Goal: Task Accomplishment & Management: Manage account settings

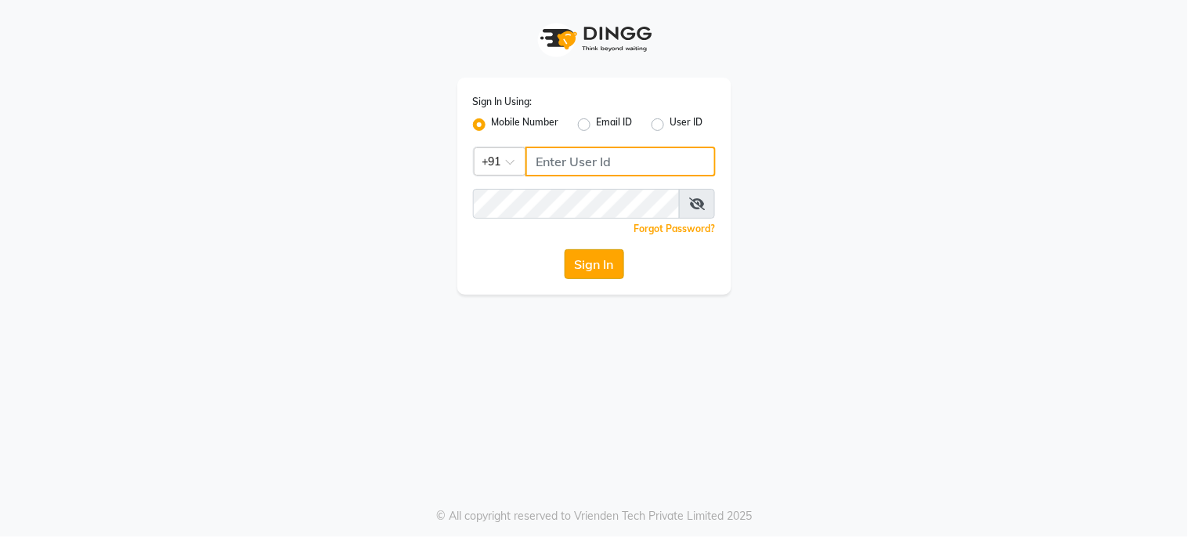
type input "6287595177"
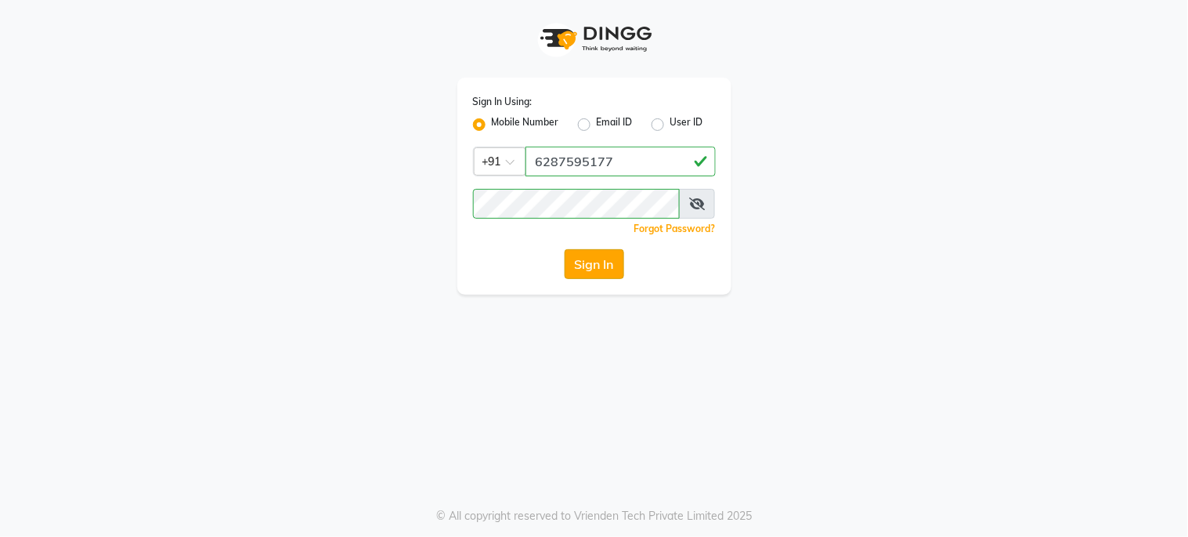
click at [590, 266] on button "Sign In" at bounding box center [595, 264] width 60 height 30
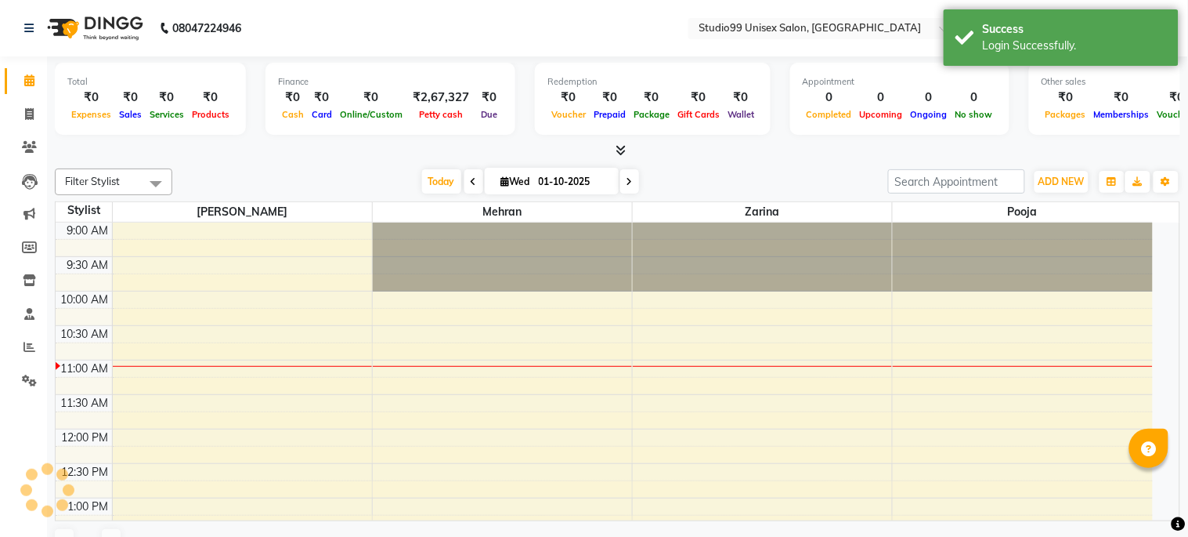
select select "en"
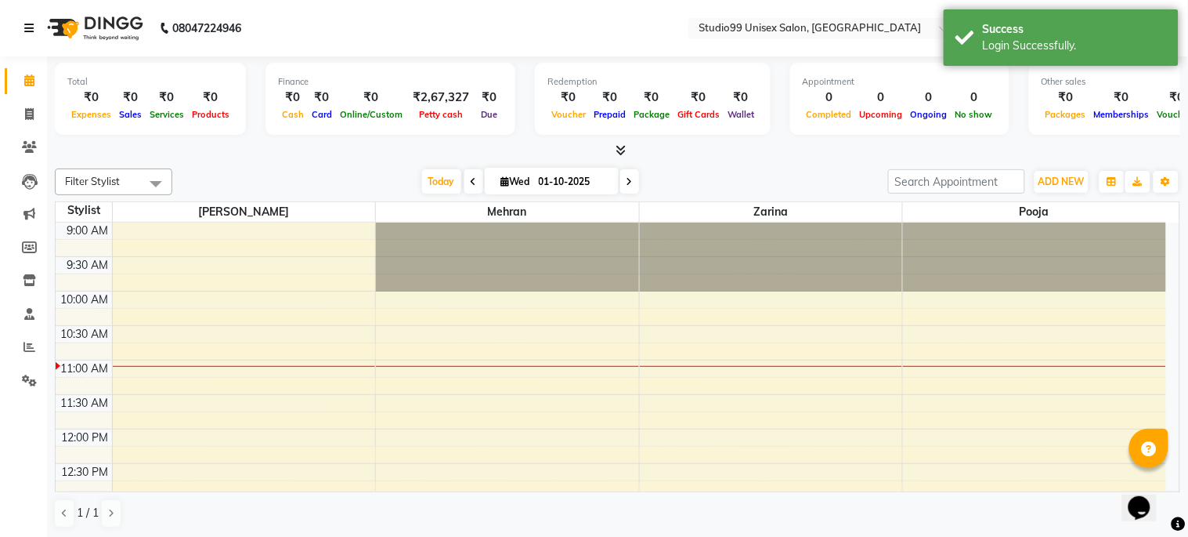
drag, startPoint x: 25, startPoint y: 18, endPoint x: 30, endPoint y: 42, distance: 24.0
click at [25, 18] on link at bounding box center [32, 28] width 16 height 44
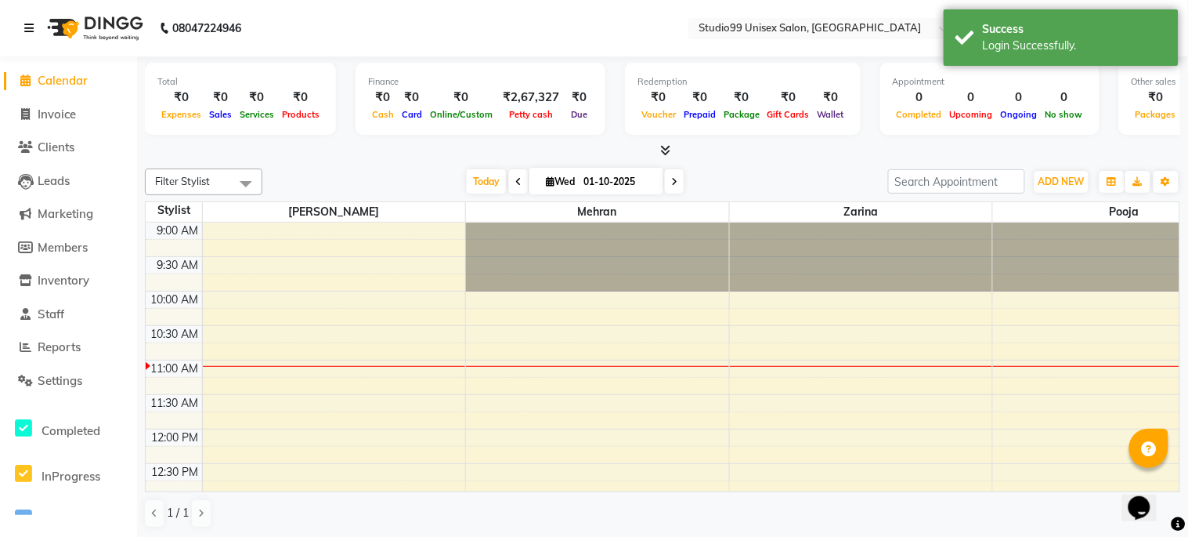
drag, startPoint x: 30, startPoint y: 31, endPoint x: 27, endPoint y: 67, distance: 35.4
click at [30, 31] on icon at bounding box center [28, 28] width 9 height 11
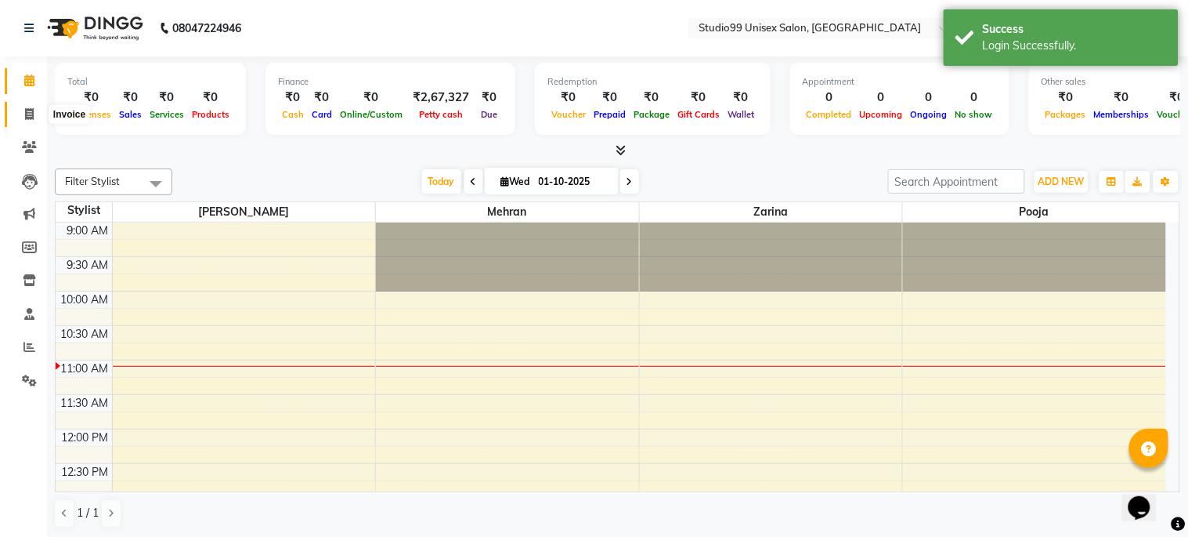
click at [26, 108] on icon at bounding box center [29, 114] width 9 height 12
select select "service"
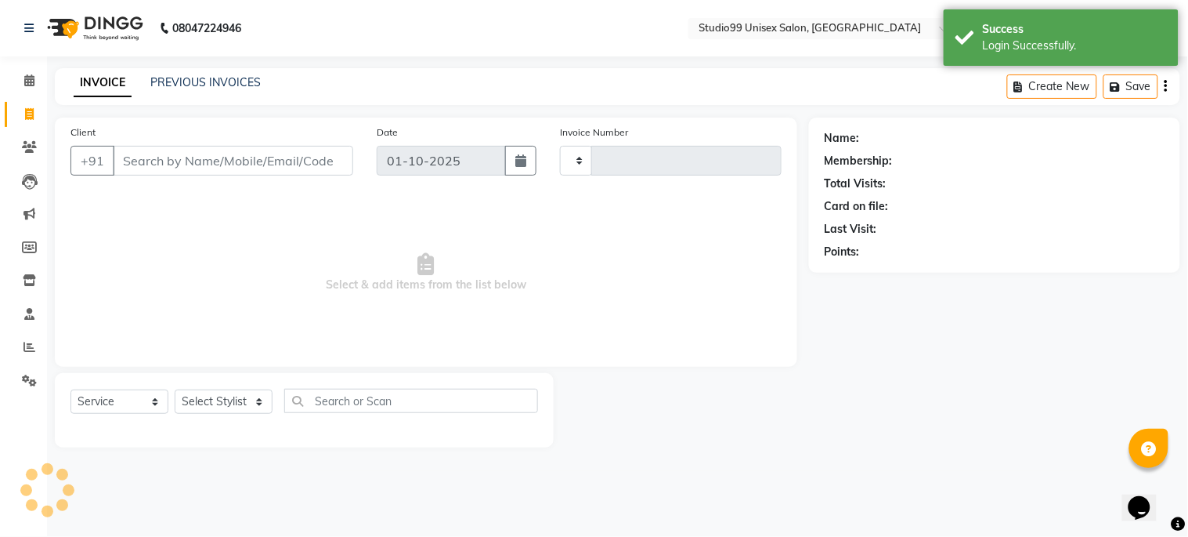
type input "1258"
select select "6061"
click at [190, 71] on div "INVOICE PREVIOUS INVOICES Create New Save" at bounding box center [618, 86] width 1126 height 37
click at [224, 78] on link "PREVIOUS INVOICES" at bounding box center [205, 82] width 110 height 14
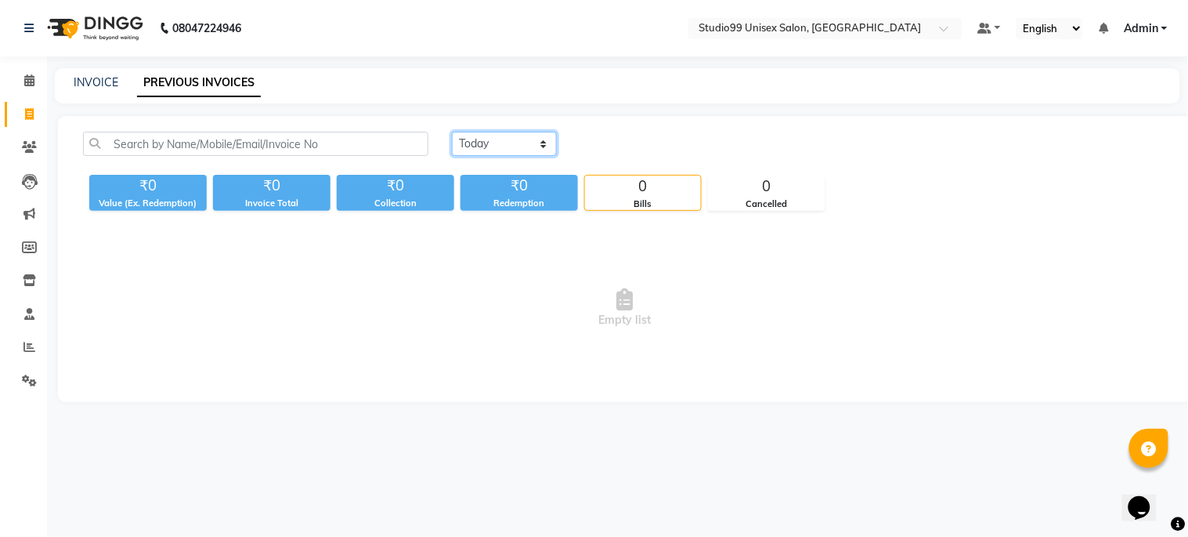
click at [547, 136] on select "[DATE] [DATE] Custom Range" at bounding box center [504, 144] width 105 height 24
select select "yesterday"
click at [452, 132] on select "[DATE] [DATE] Custom Range" at bounding box center [504, 144] width 105 height 24
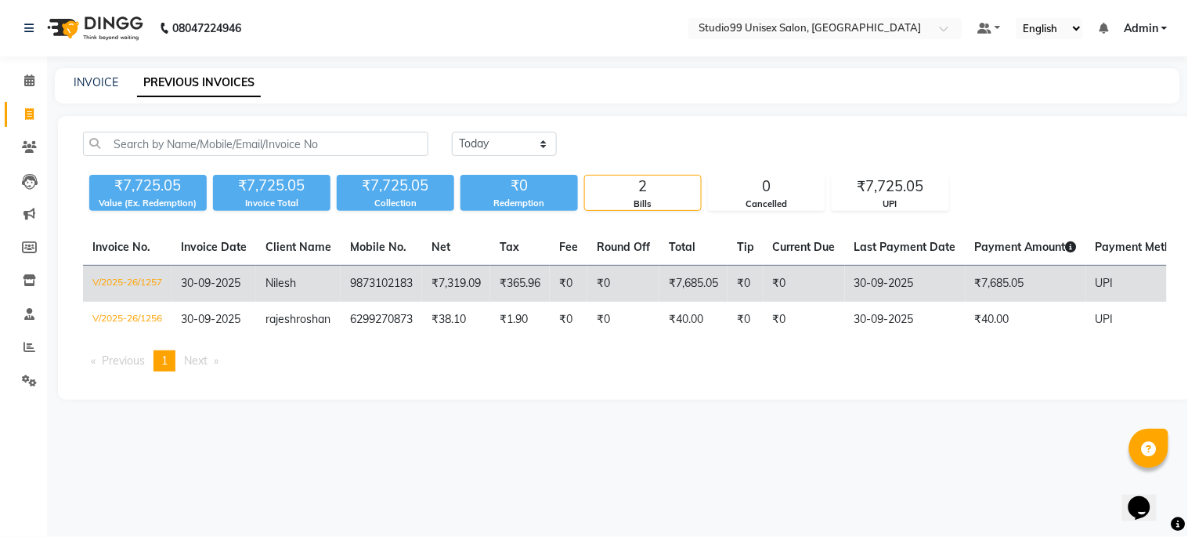
click at [408, 282] on td "9873102183" at bounding box center [381, 284] width 81 height 37
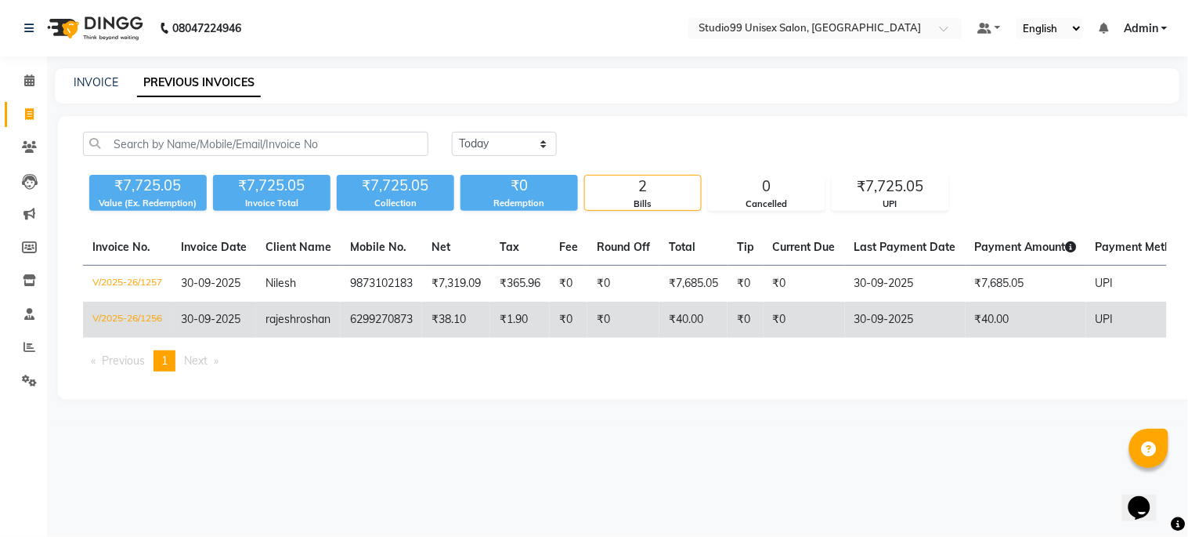
click at [435, 315] on td "₹38.10" at bounding box center [456, 320] width 68 height 36
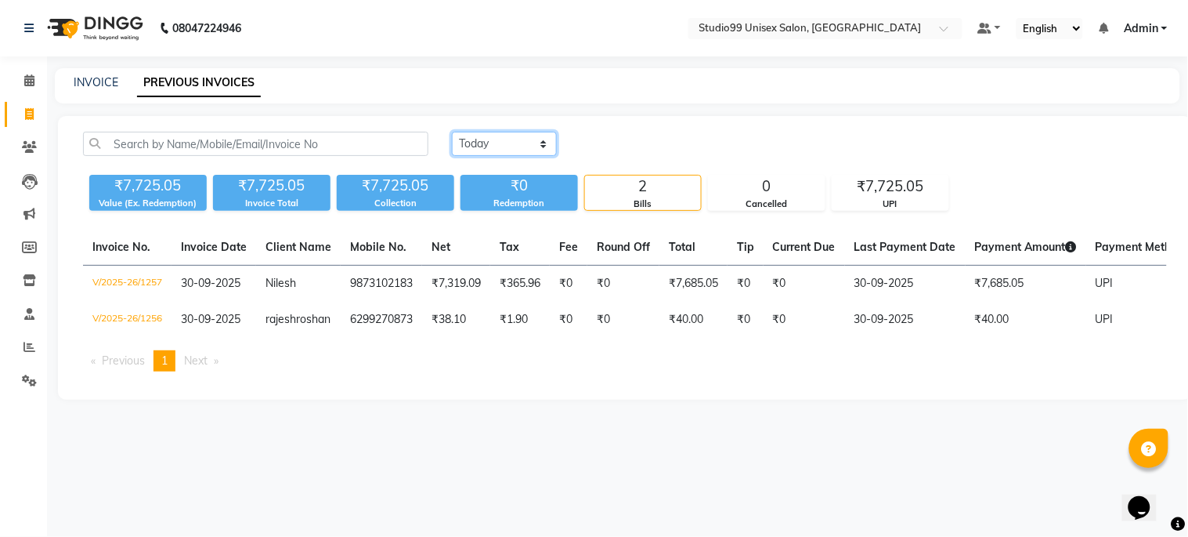
click at [539, 143] on select "[DATE] [DATE] Custom Range" at bounding box center [504, 144] width 105 height 24
click at [27, 80] on icon at bounding box center [29, 80] width 10 height 12
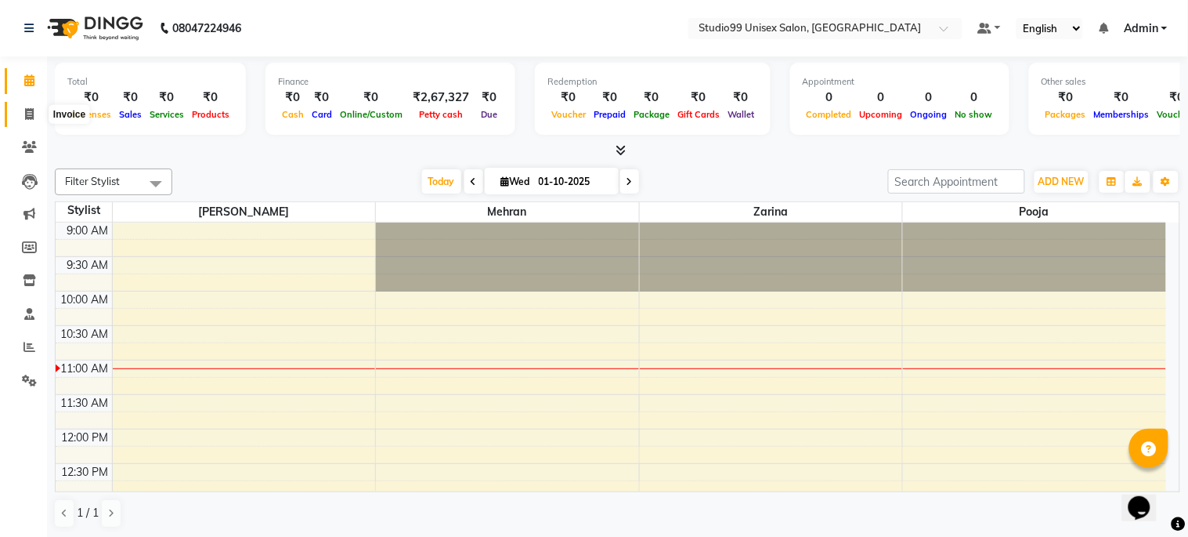
click at [31, 108] on icon at bounding box center [29, 114] width 9 height 12
select select "service"
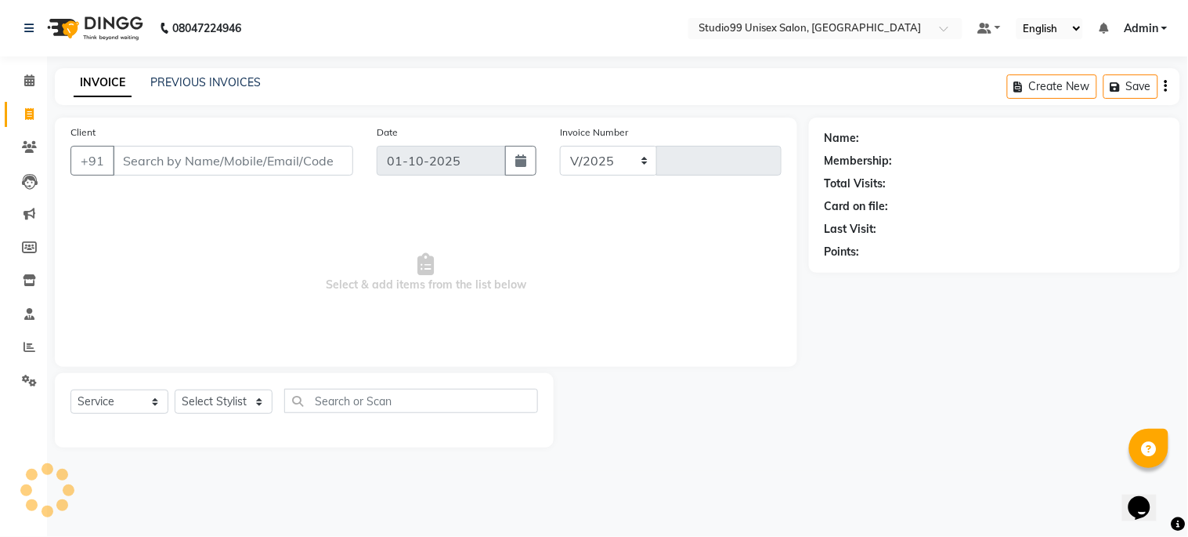
select select "6061"
type input "1258"
click at [631, 157] on select "V/2025 V/2025-26" at bounding box center [609, 161] width 98 height 30
drag, startPoint x: 450, startPoint y: 259, endPoint x: 481, endPoint y: 212, distance: 56.1
click at [459, 237] on span "Select & add items from the list below" at bounding box center [426, 272] width 711 height 157
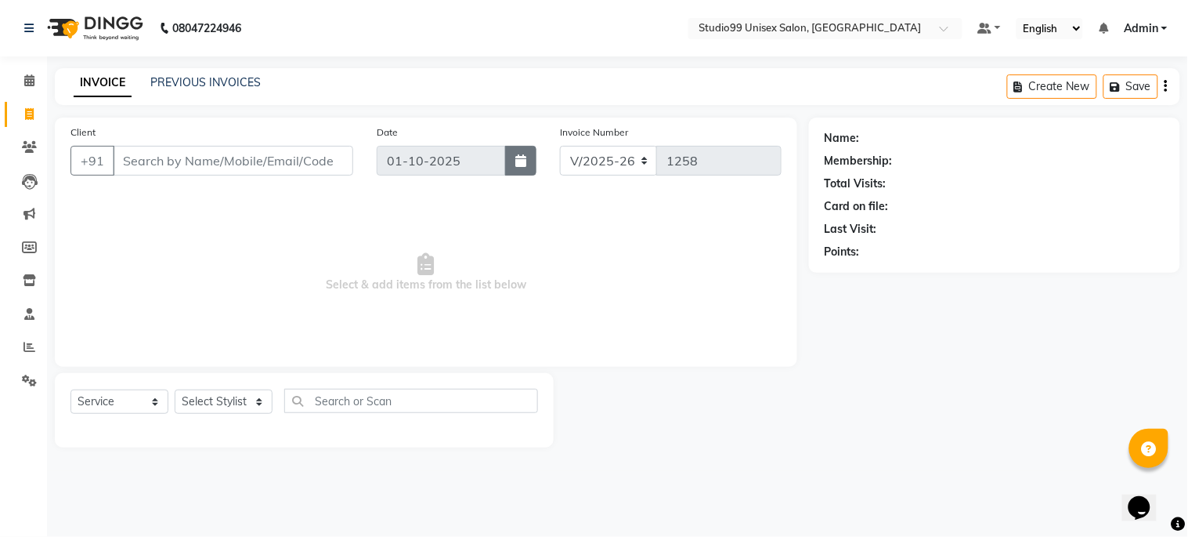
click at [515, 154] on icon "button" at bounding box center [520, 160] width 11 height 13
select select "10"
select select "2025"
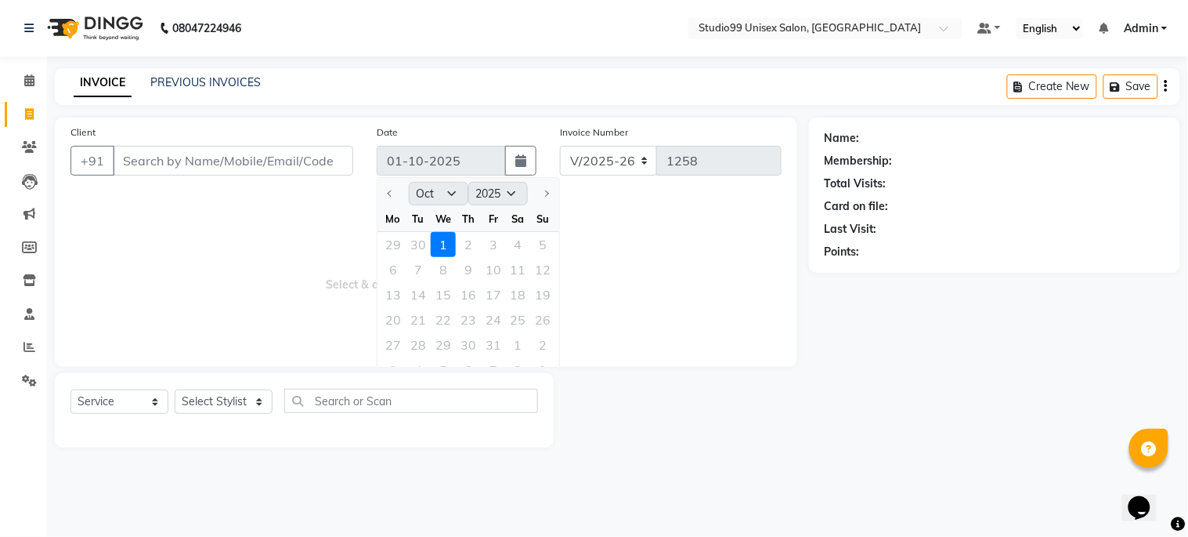
click at [387, 191] on div at bounding box center [393, 193] width 31 height 25
click at [545, 188] on div at bounding box center [543, 193] width 31 height 25
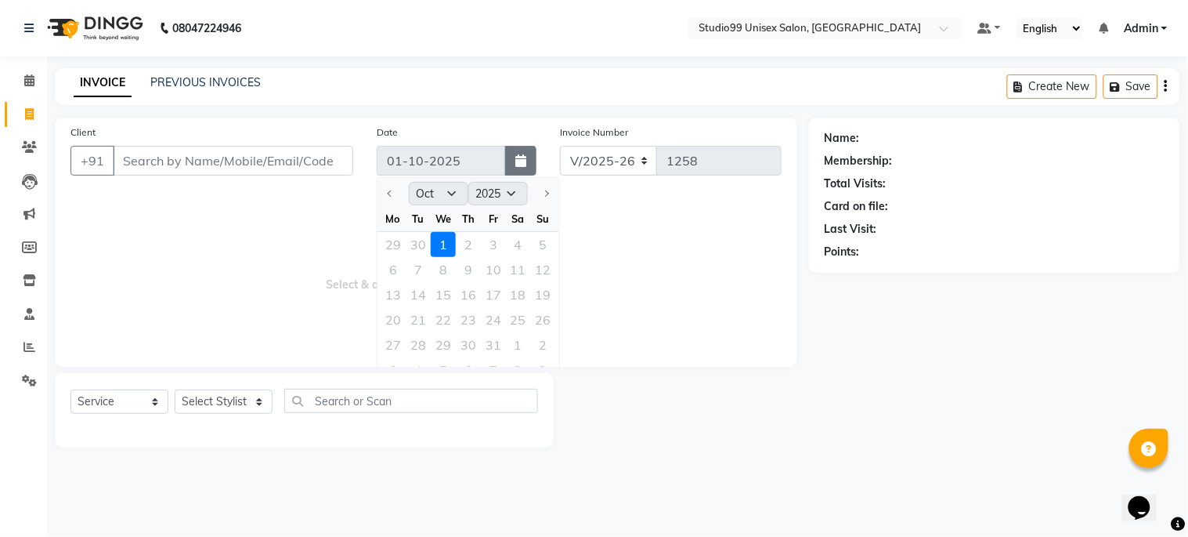
click at [525, 155] on icon "button" at bounding box center [520, 160] width 11 height 13
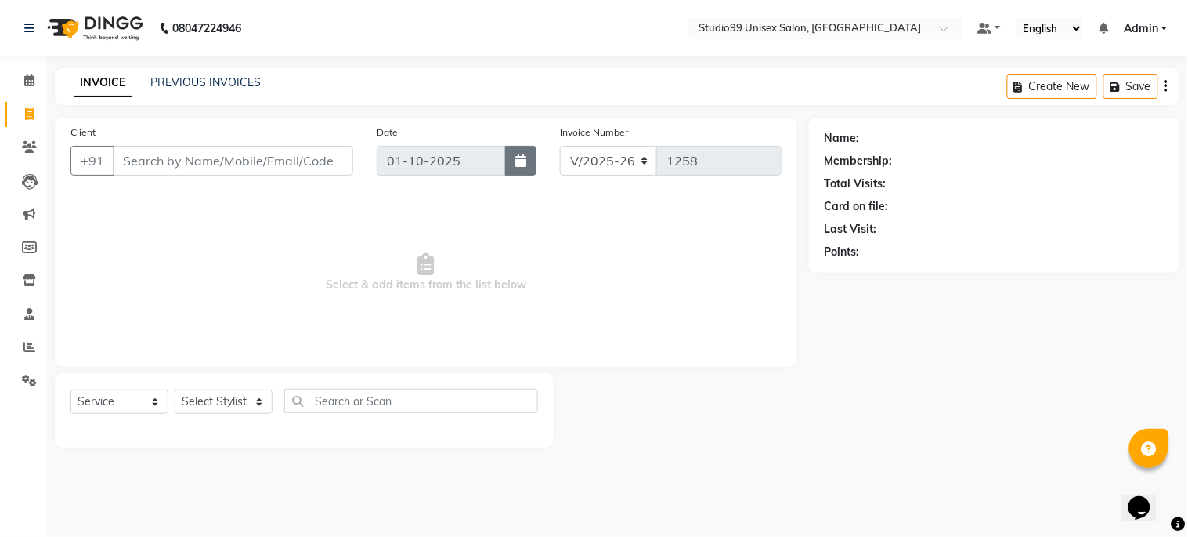
click at [525, 155] on icon "button" at bounding box center [520, 160] width 11 height 13
select select "10"
select select "2025"
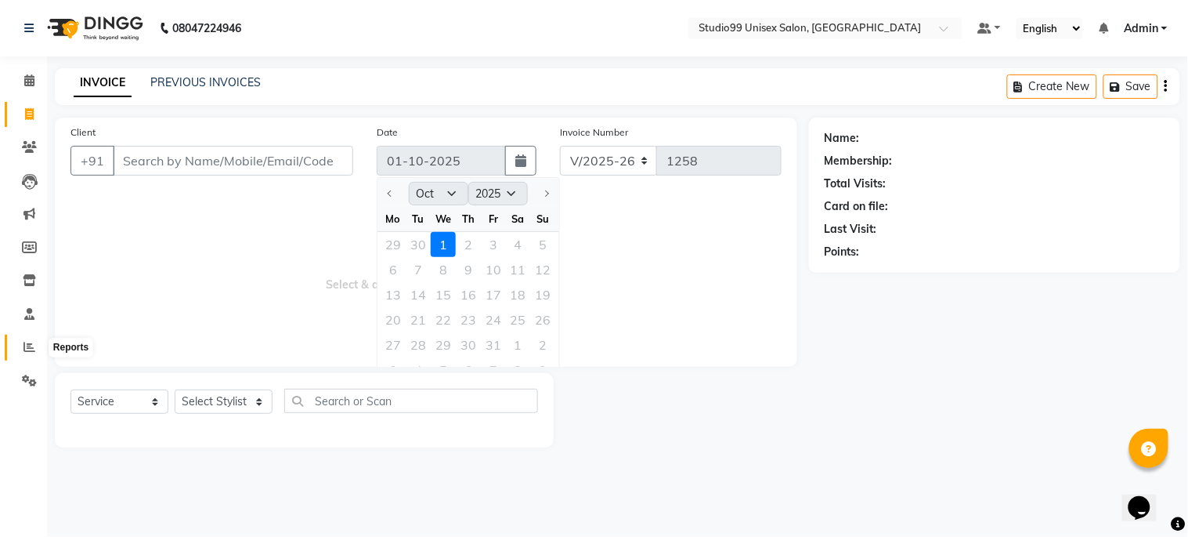
click at [25, 349] on icon at bounding box center [30, 347] width 12 height 12
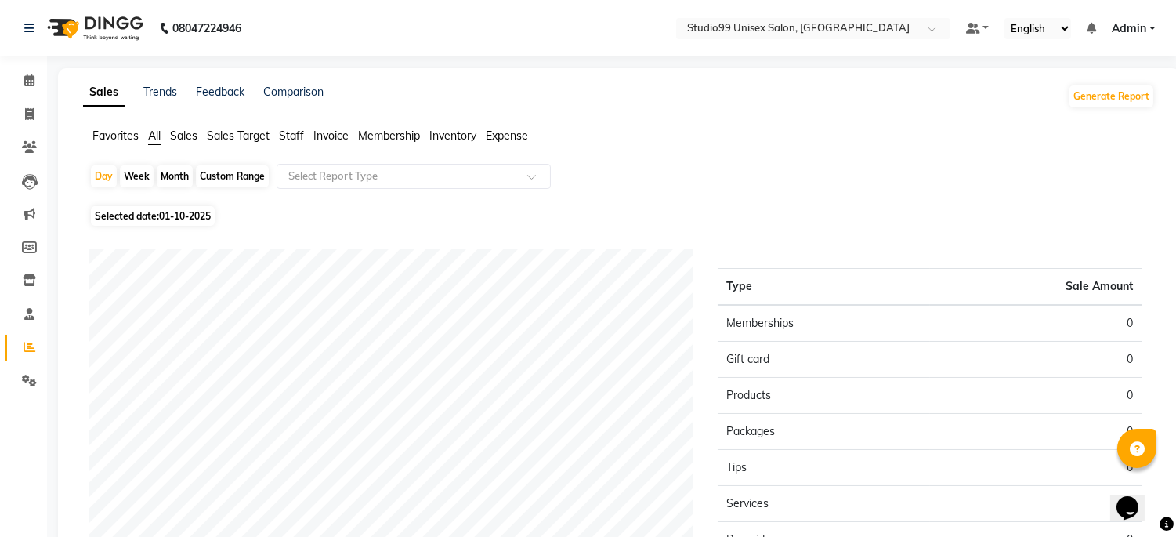
click at [161, 214] on span "01-10-2025" at bounding box center [185, 216] width 52 height 12
select select "10"
select select "2025"
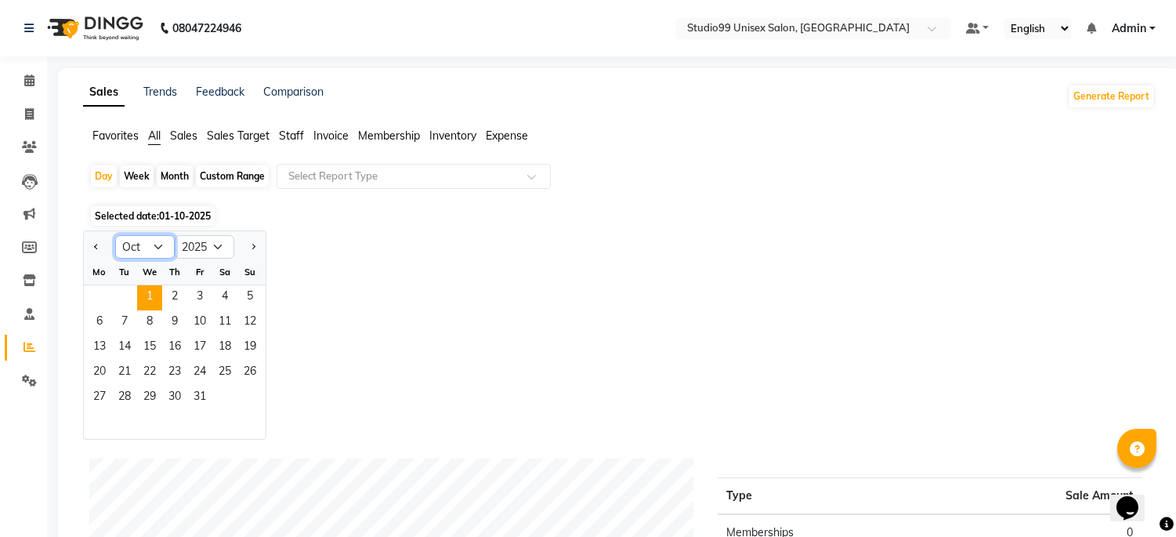
click at [161, 241] on select "Jan Feb Mar Apr May Jun [DATE] Aug Sep Oct Nov Dec" at bounding box center [145, 247] width 60 height 24
select select "9"
click at [115, 235] on select "Jan Feb Mar Apr May Jun [DATE] Aug Sep Oct Nov Dec" at bounding box center [145, 247] width 60 height 24
click at [181, 175] on div "Month" at bounding box center [175, 176] width 36 height 22
select select "10"
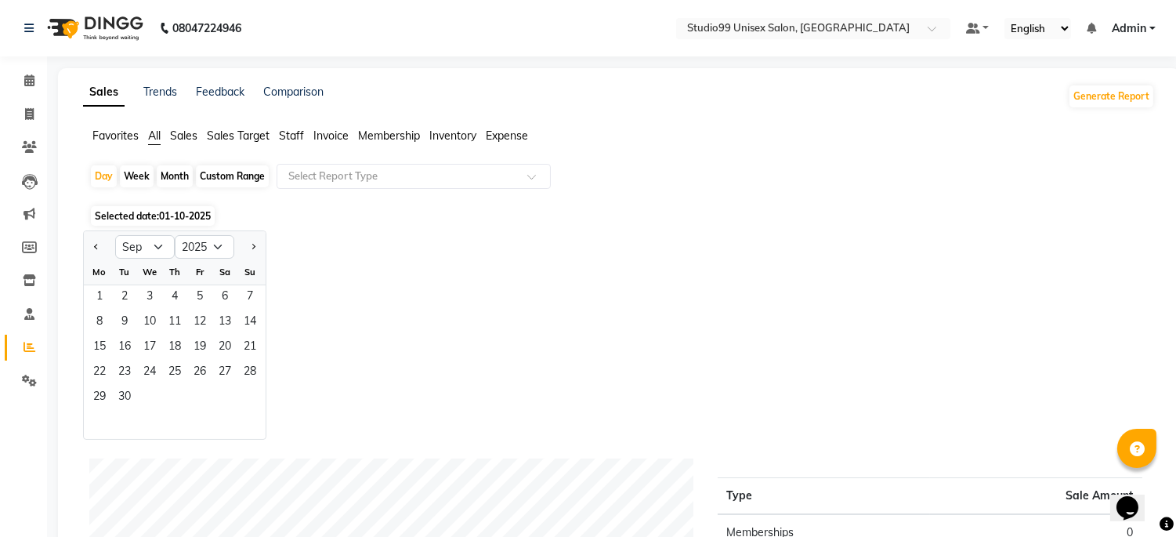
select select "2025"
click at [181, 175] on div "Month" at bounding box center [175, 176] width 36 height 22
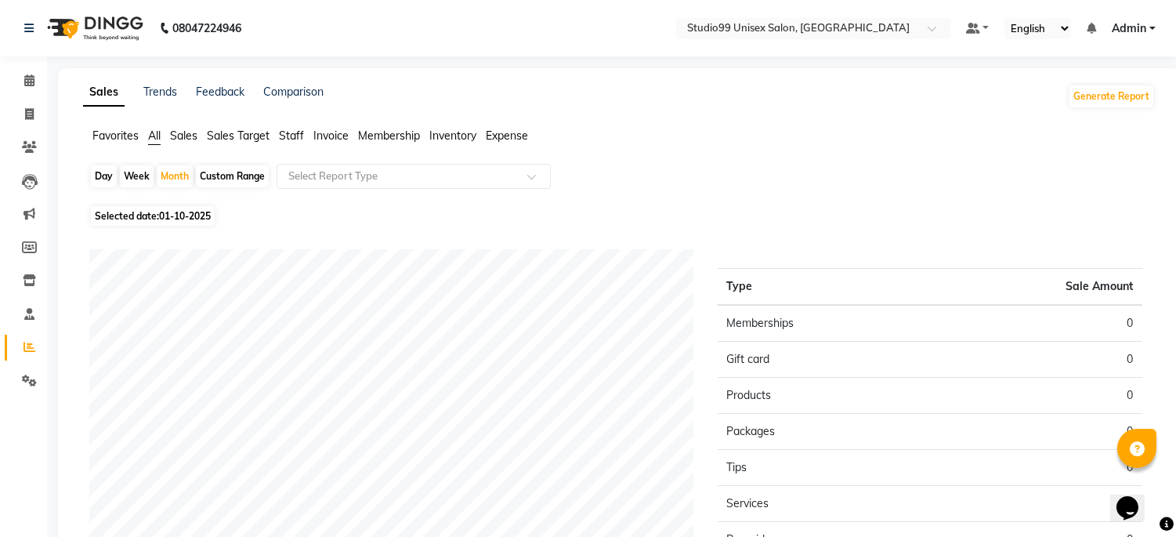
click at [144, 213] on span "Selected date: 01-10-2025" at bounding box center [153, 216] width 124 height 20
select select "10"
select select "2025"
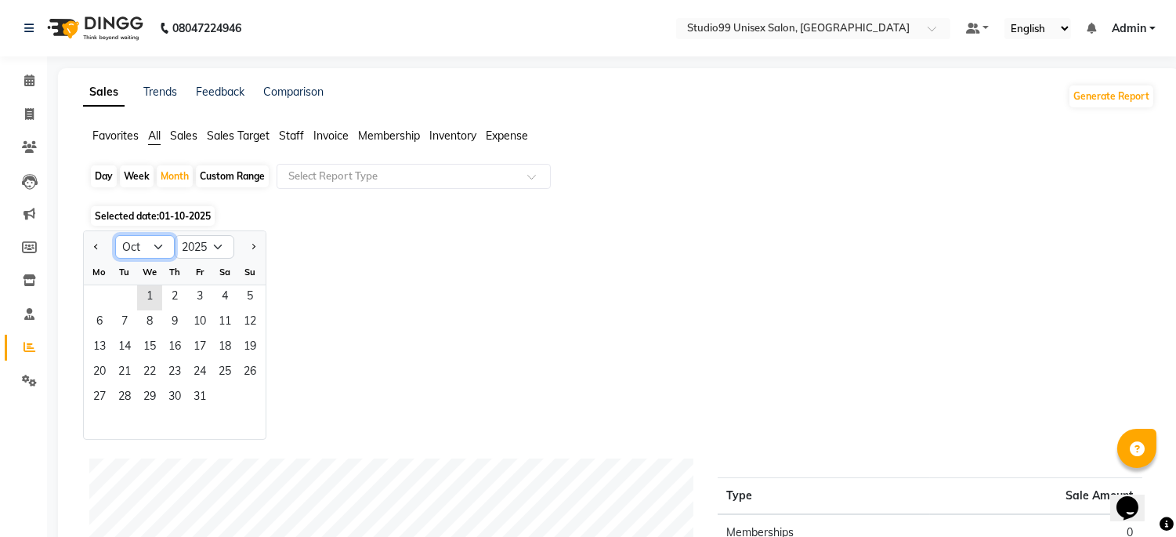
click at [157, 244] on select "Jan Feb Mar Apr May Jun [DATE] Aug Sep Oct Nov Dec" at bounding box center [145, 247] width 60 height 24
select select "9"
click at [115, 235] on select "Jan Feb Mar Apr May Jun [DATE] Aug Sep Oct Nov Dec" at bounding box center [145, 247] width 60 height 24
click at [175, 170] on div "Month" at bounding box center [175, 176] width 36 height 22
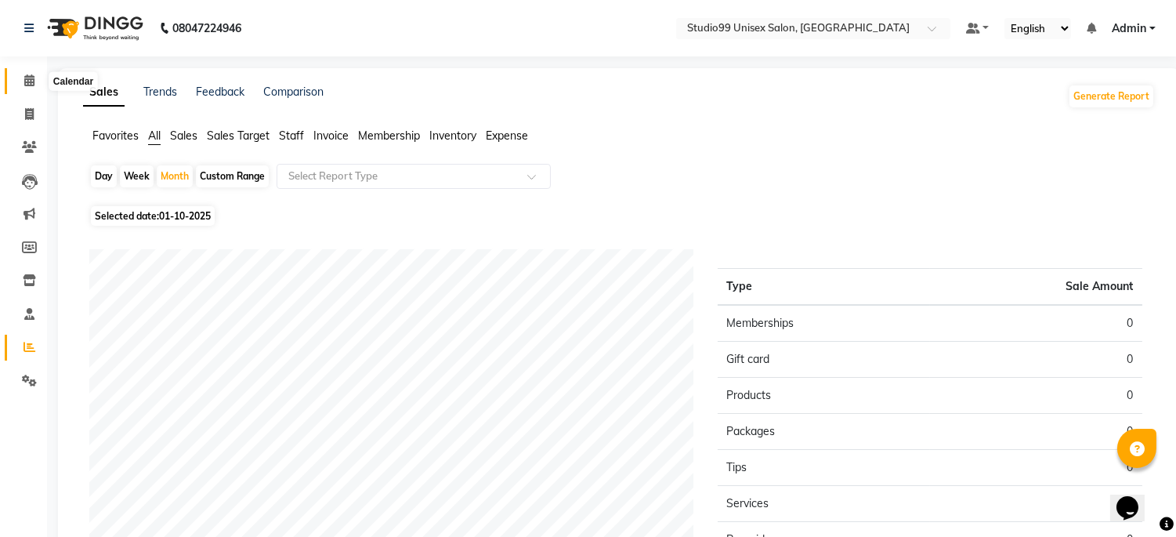
click at [28, 80] on icon at bounding box center [29, 80] width 10 height 12
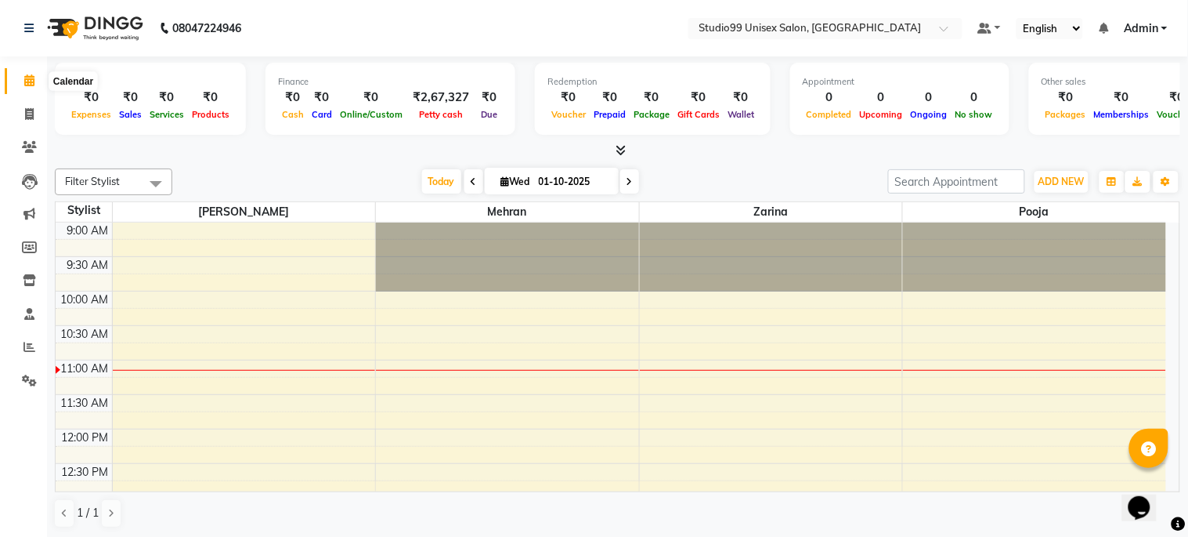
click at [28, 74] on icon at bounding box center [29, 80] width 10 height 12
click at [28, 81] on icon at bounding box center [29, 80] width 10 height 12
click at [28, 114] on icon at bounding box center [29, 114] width 9 height 12
select select "service"
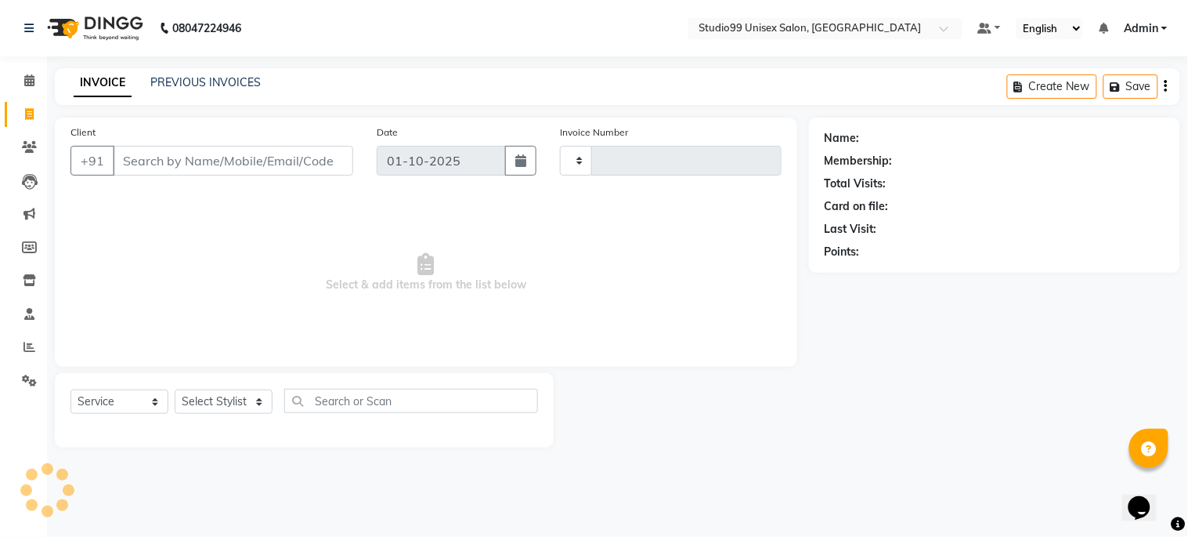
type input "1258"
select select "6061"
click at [204, 75] on link "PREVIOUS INVOICES" at bounding box center [205, 82] width 110 height 14
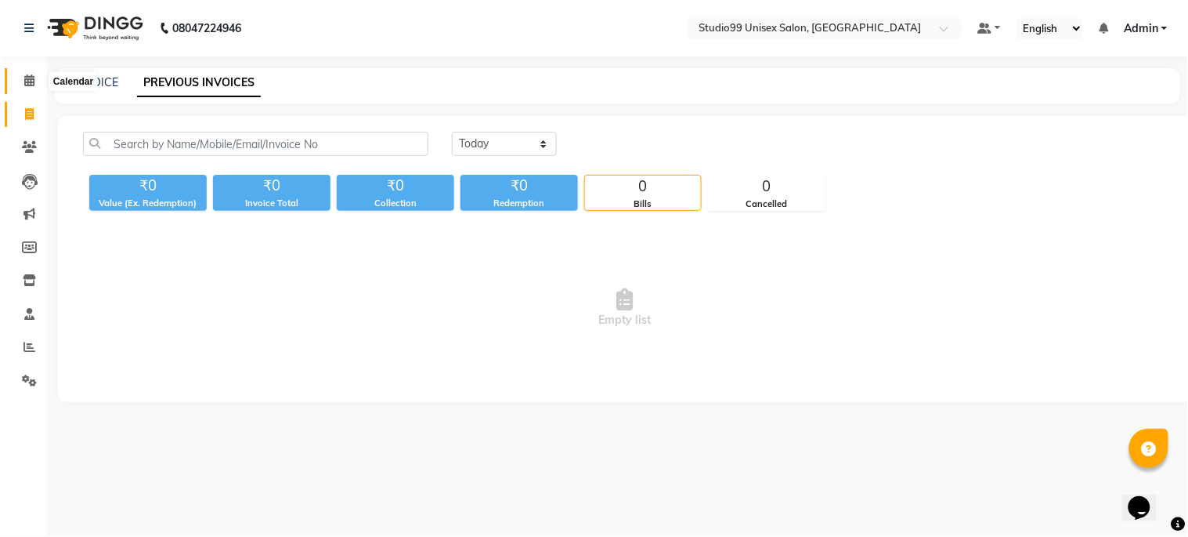
click at [32, 76] on icon at bounding box center [29, 80] width 10 height 12
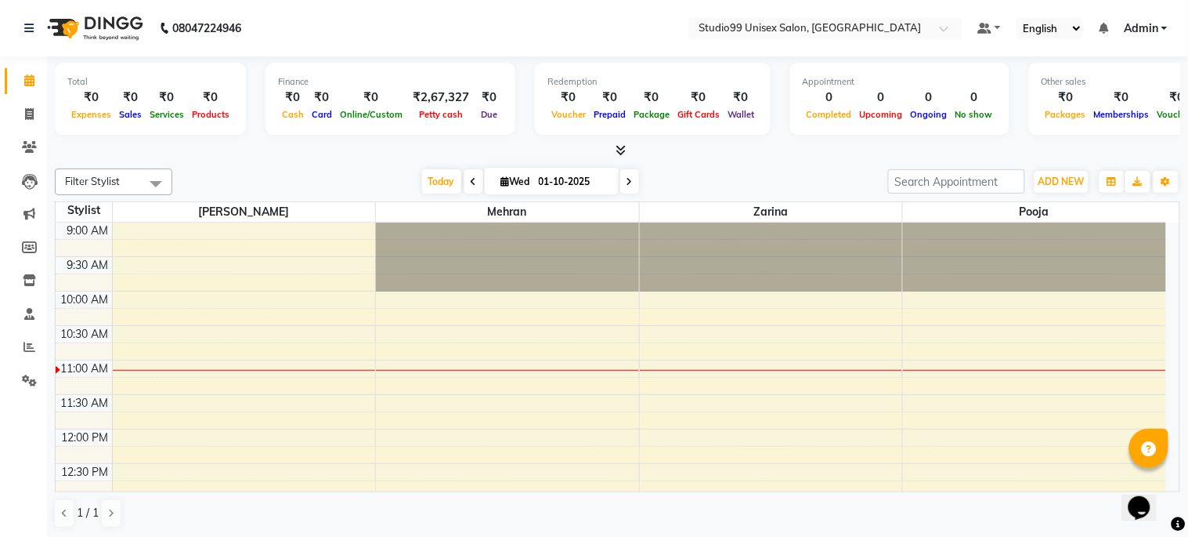
click at [457, 233] on div at bounding box center [507, 256] width 263 height 69
click at [781, 245] on div at bounding box center [771, 256] width 263 height 69
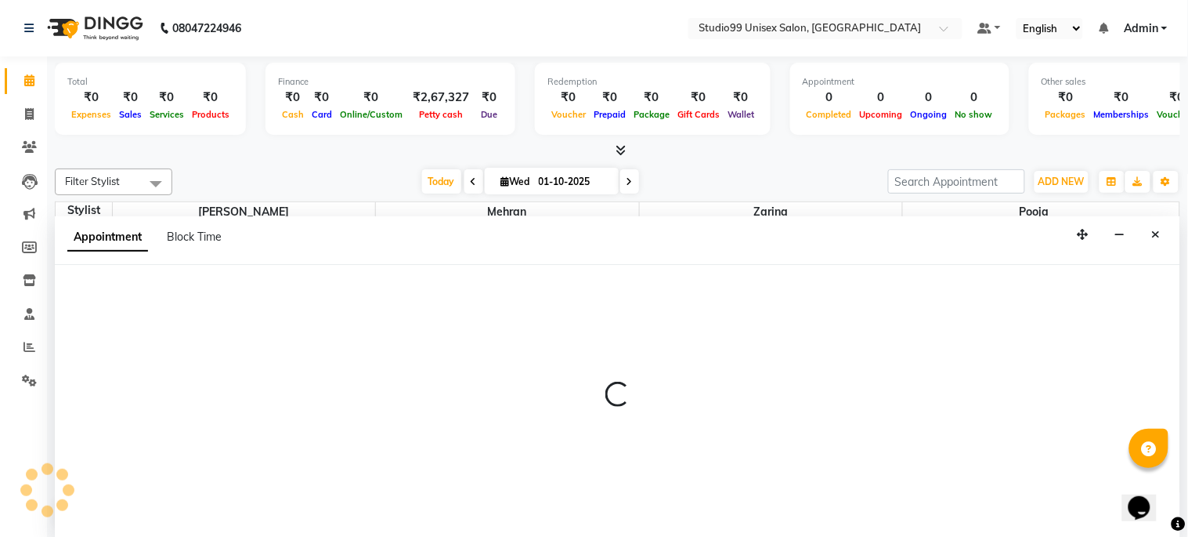
select select "45039"
select select "630"
select select "tentative"
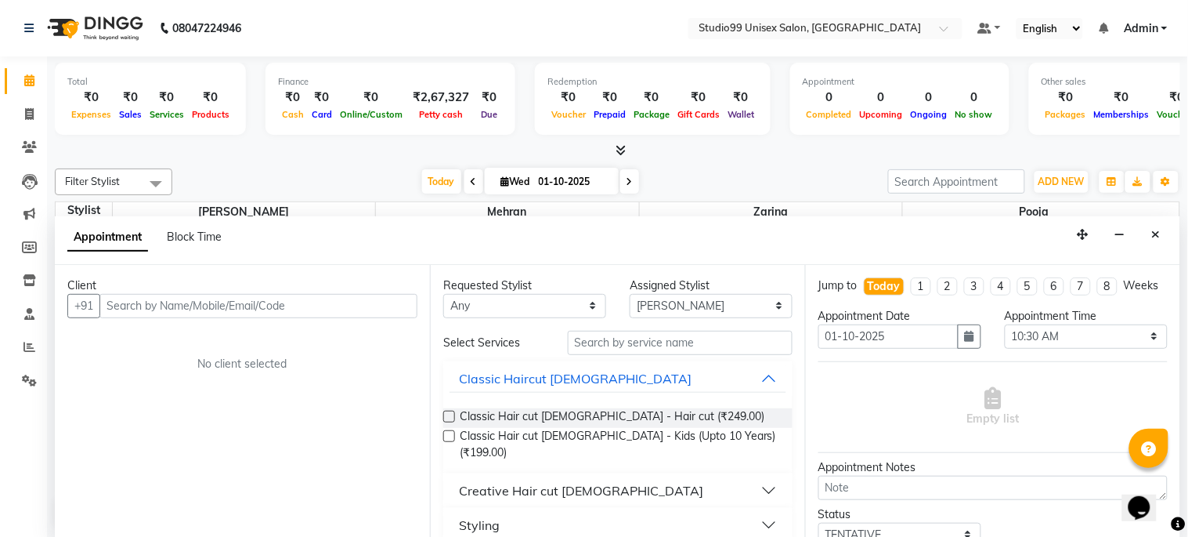
click at [29, 66] on li "Calendar" at bounding box center [23, 81] width 47 height 34
click at [24, 82] on icon at bounding box center [29, 80] width 10 height 12
click at [33, 102] on link "Invoice" at bounding box center [24, 115] width 38 height 26
select select "service"
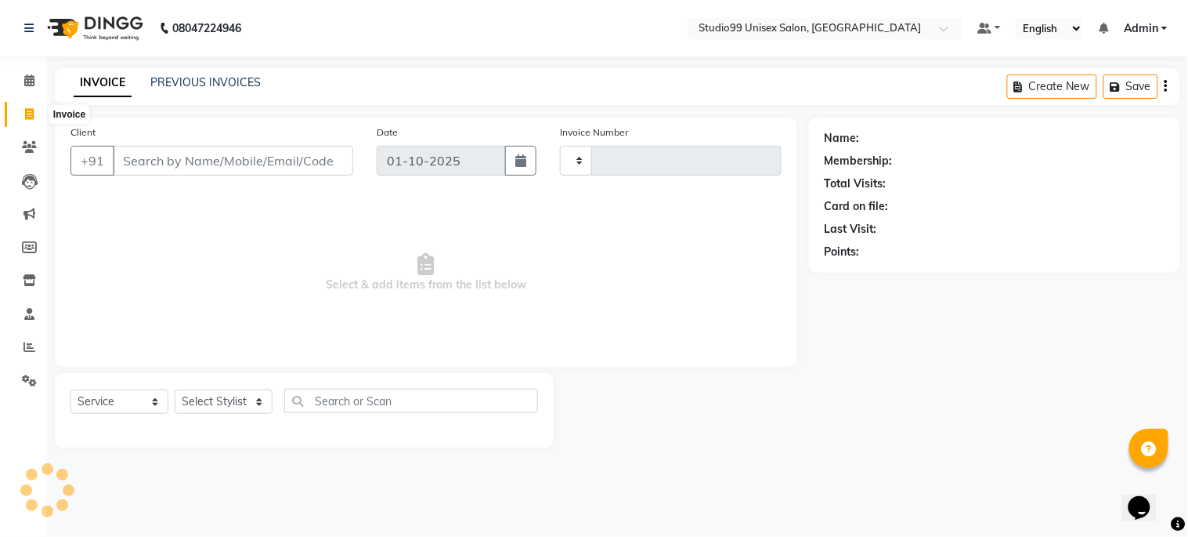
type input "1258"
select select "6061"
click at [27, 77] on icon at bounding box center [29, 80] width 10 height 12
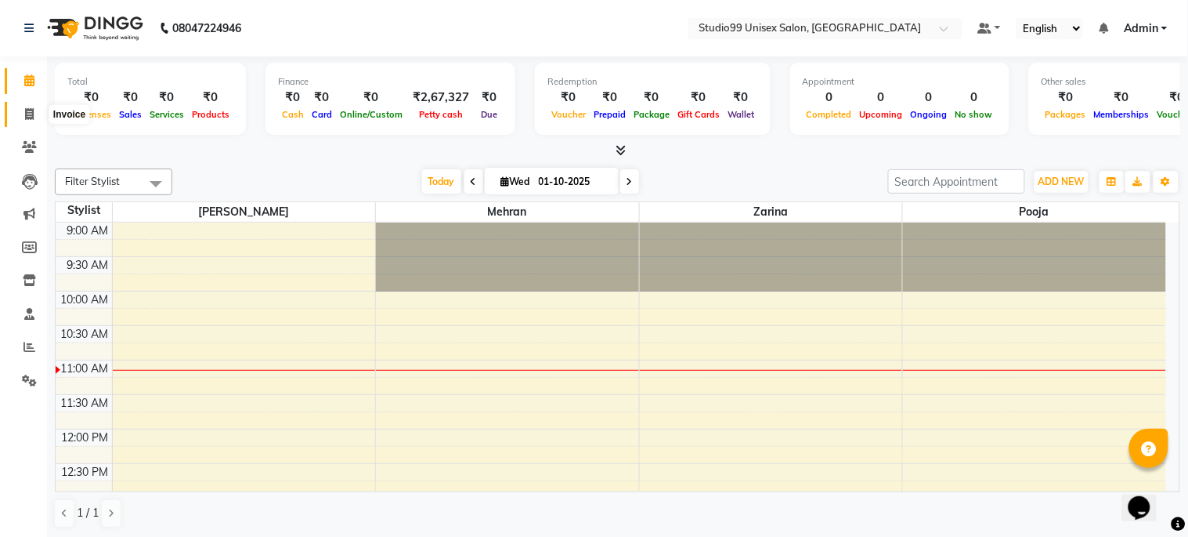
click at [27, 108] on icon at bounding box center [29, 114] width 9 height 12
select select "service"
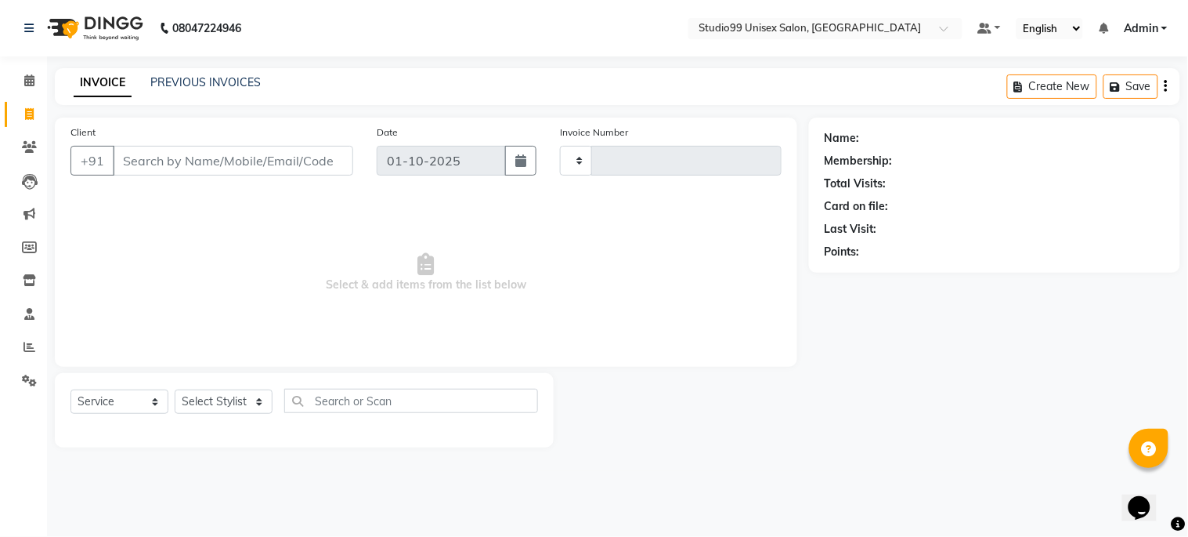
type input "1258"
select select "6061"
click at [32, 350] on icon at bounding box center [30, 347] width 12 height 12
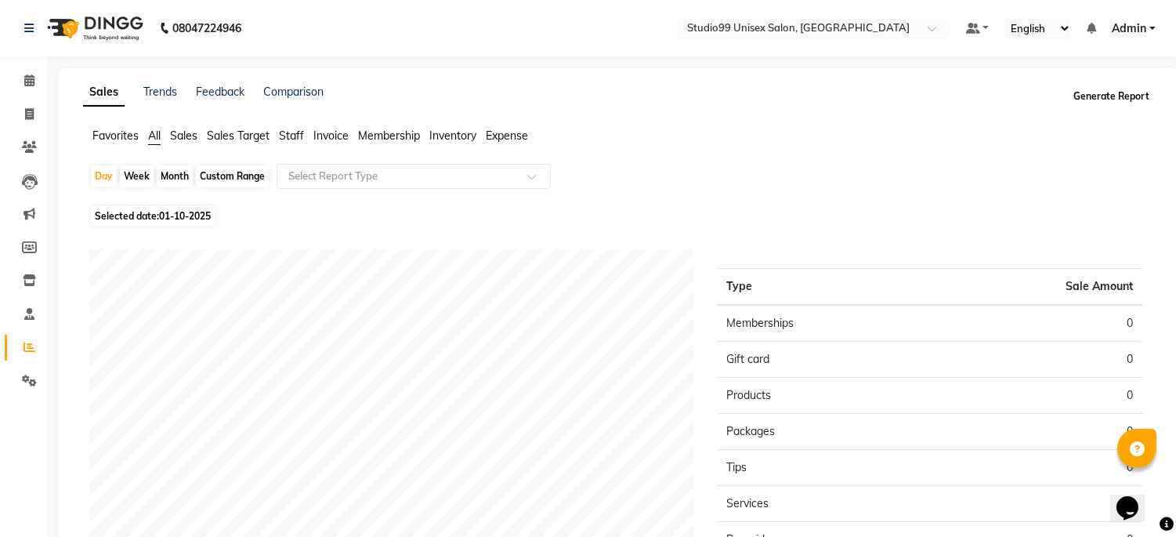
click at [1110, 95] on button "Generate Report" at bounding box center [1111, 96] width 84 height 22
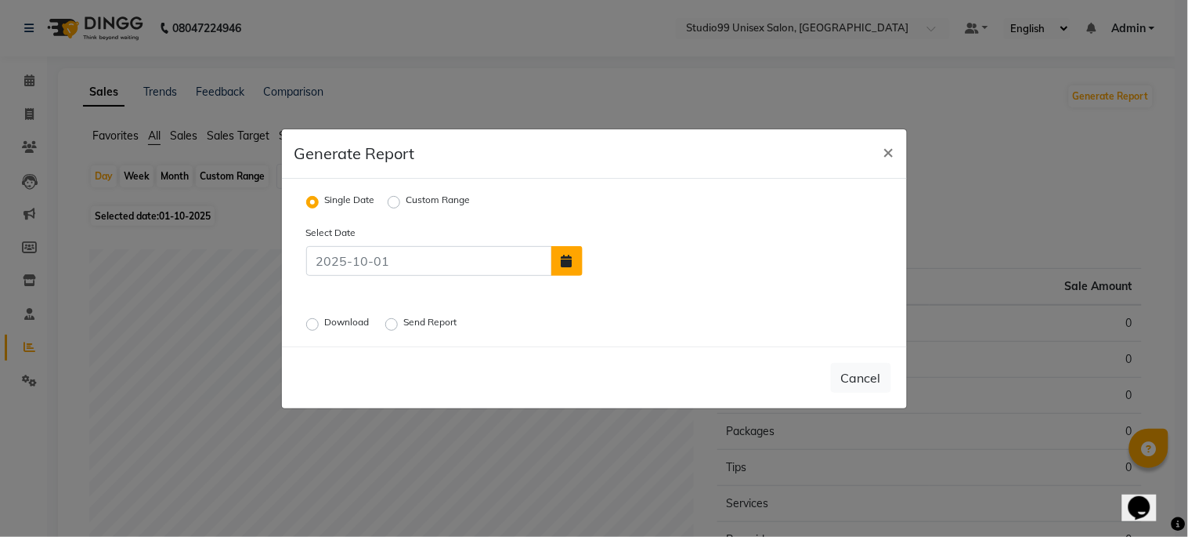
click at [569, 265] on icon "button" at bounding box center [567, 261] width 11 height 13
select select "10"
select select "2025"
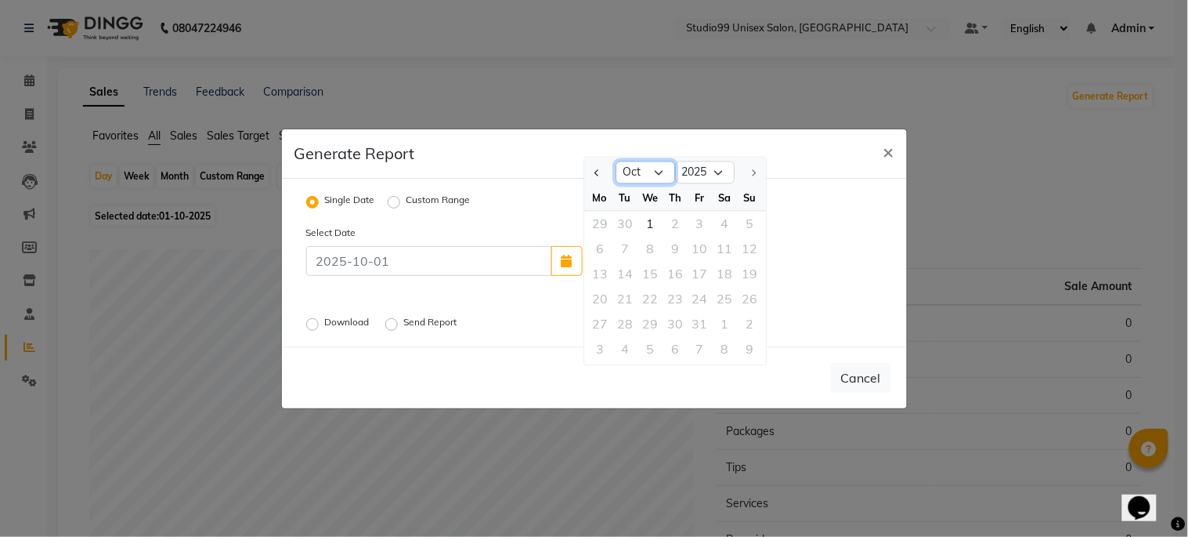
click at [655, 167] on select "Jan Feb Mar Apr May Jun Jul Aug Sep Oct" at bounding box center [646, 173] width 60 height 24
select select "9"
click at [616, 161] on select "Jan Feb Mar Apr May Jun Jul Aug Sep Oct" at bounding box center [646, 173] width 60 height 24
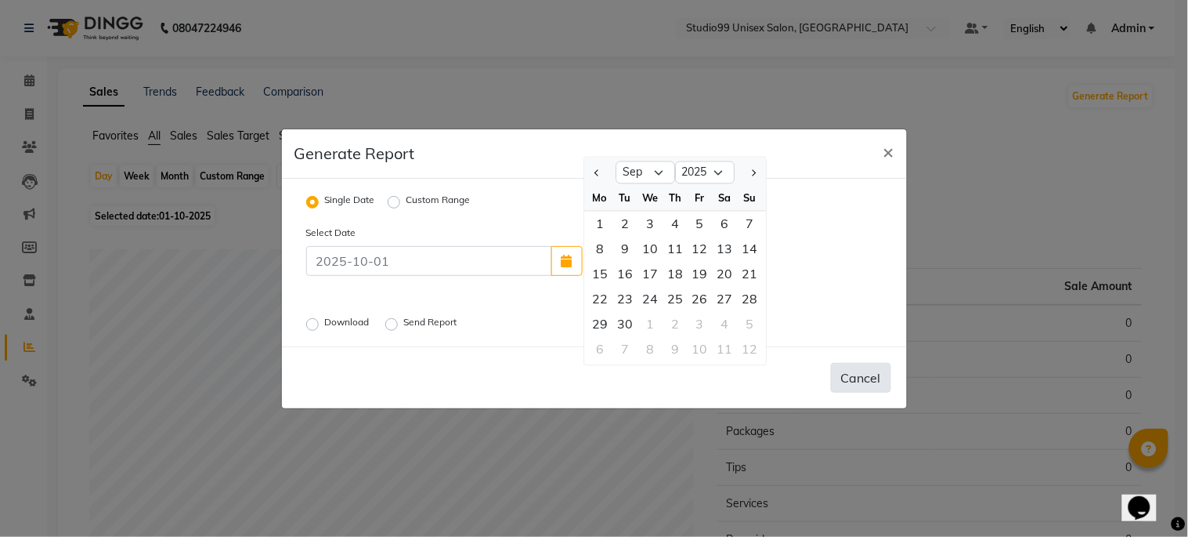
click at [859, 373] on button "Cancel" at bounding box center [861, 378] width 60 height 30
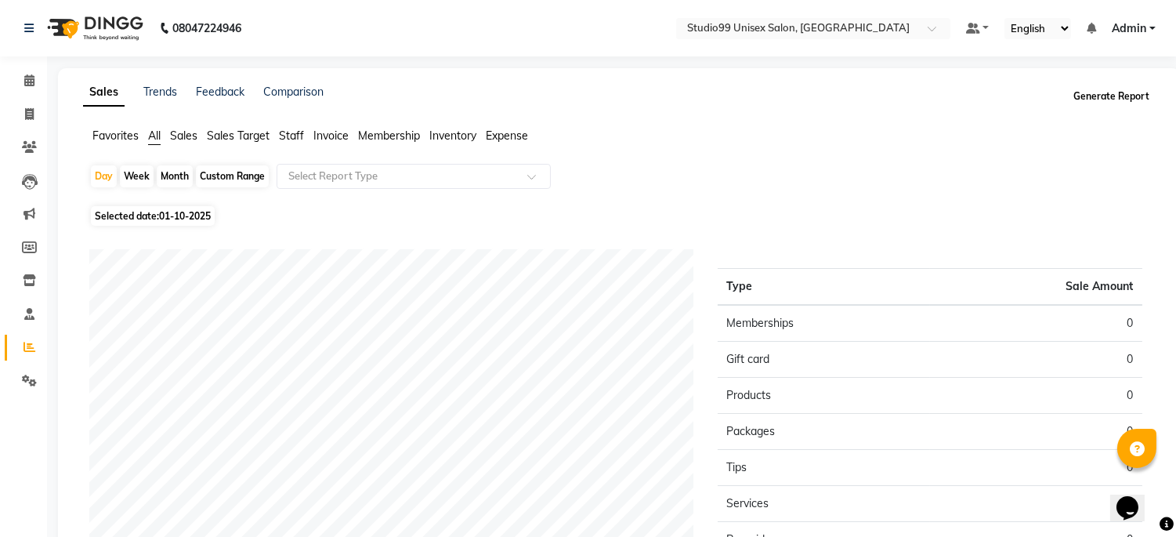
click at [1130, 96] on button "Generate Report" at bounding box center [1111, 96] width 84 height 22
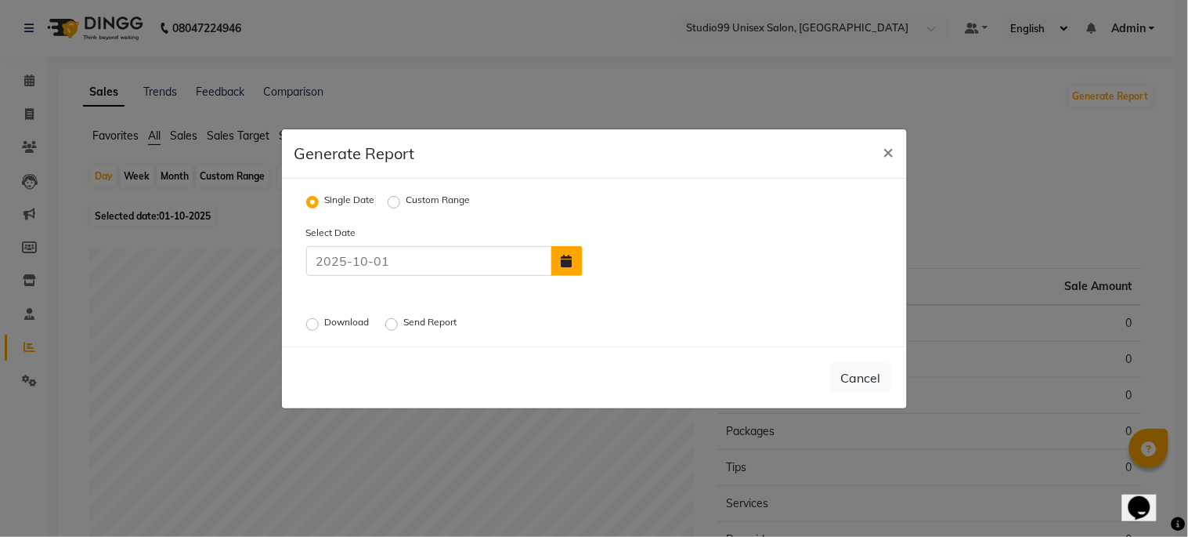
click at [570, 255] on icon "button" at bounding box center [567, 261] width 11 height 13
select select "10"
select select "2025"
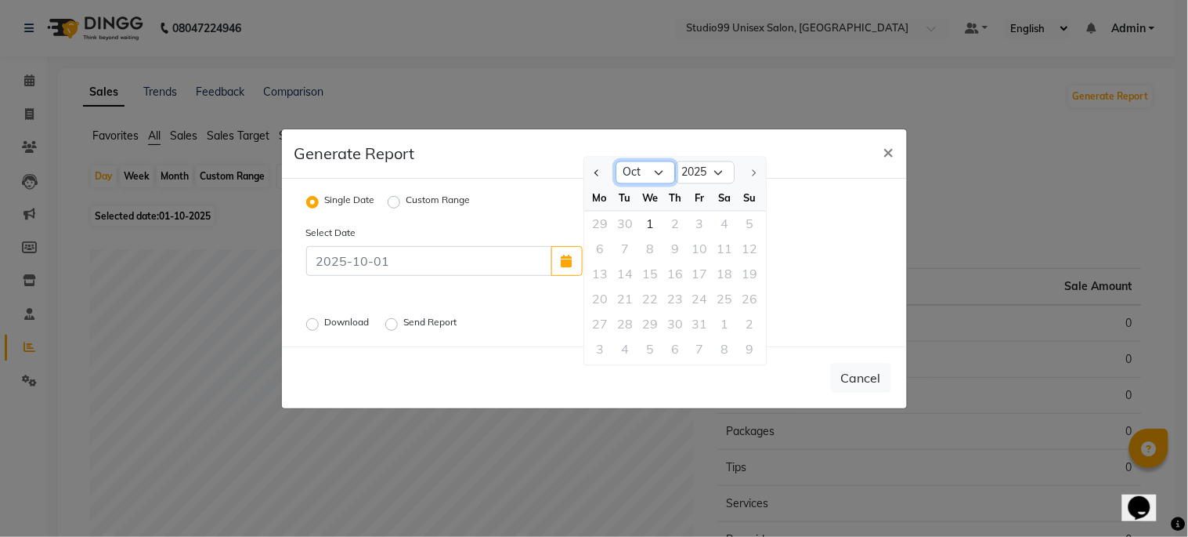
click at [660, 170] on select "Jan Feb Mar Apr May Jun Jul Aug Sep Oct" at bounding box center [646, 173] width 60 height 24
select select "9"
click at [616, 161] on select "Jan Feb Mar Apr May Jun Jul Aug Sep Oct" at bounding box center [646, 173] width 60 height 24
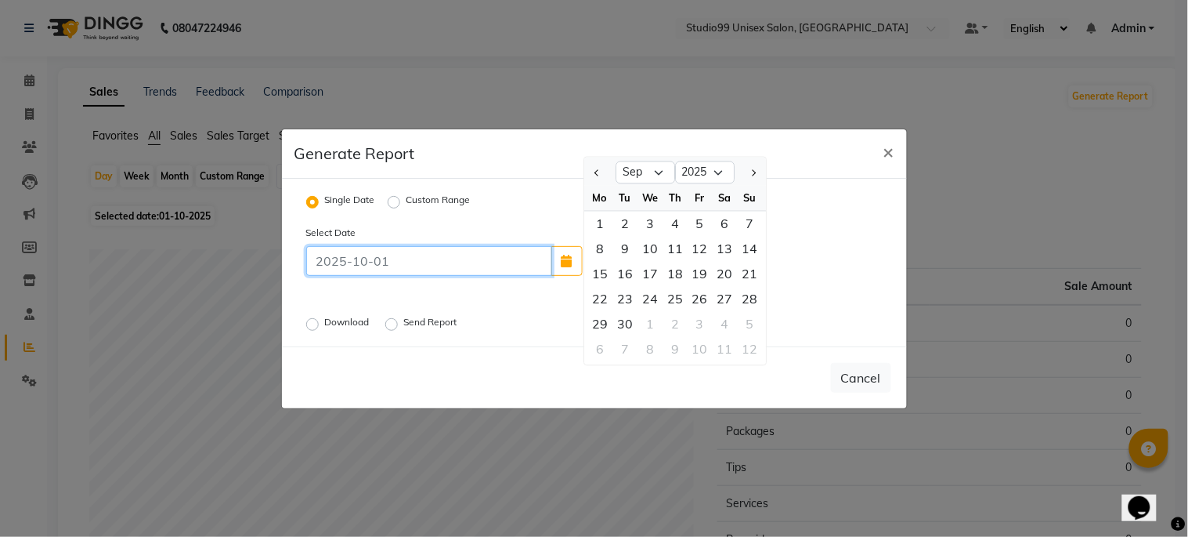
click at [349, 265] on input at bounding box center [429, 261] width 246 height 30
click at [368, 260] on input at bounding box center [429, 261] width 246 height 30
click at [363, 260] on input at bounding box center [429, 261] width 246 height 30
click at [537, 225] on div "Select Date Jan Feb Mar Apr May Jun Jul Aug Sep Oct 2015 2016 2017 2018 2019 20…" at bounding box center [595, 250] width 600 height 52
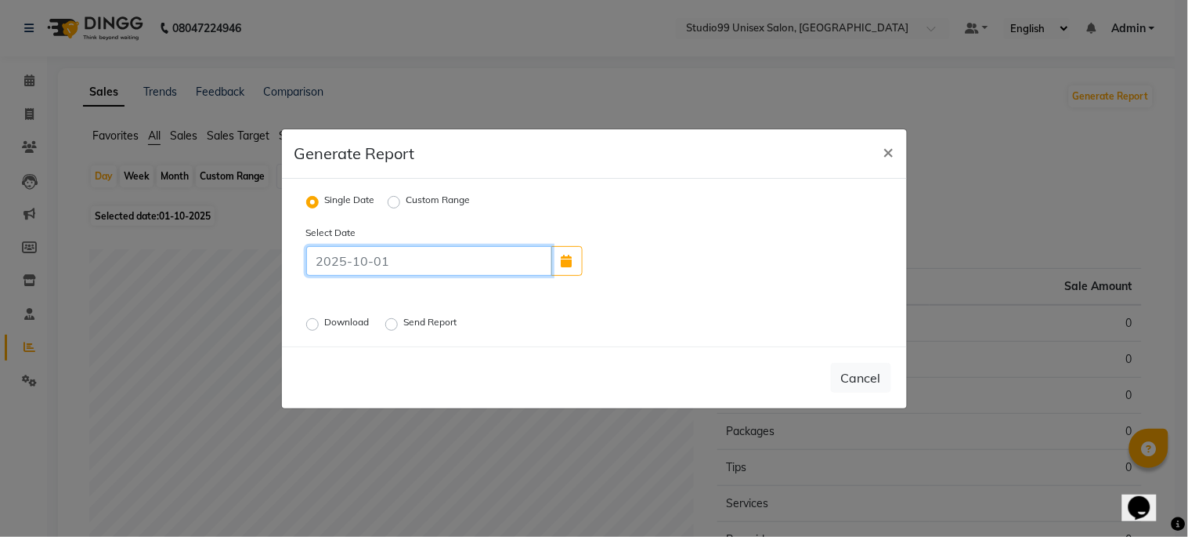
click at [508, 267] on input at bounding box center [429, 261] width 246 height 30
click at [566, 256] on icon "button" at bounding box center [567, 261] width 11 height 13
select select "10"
select select "2025"
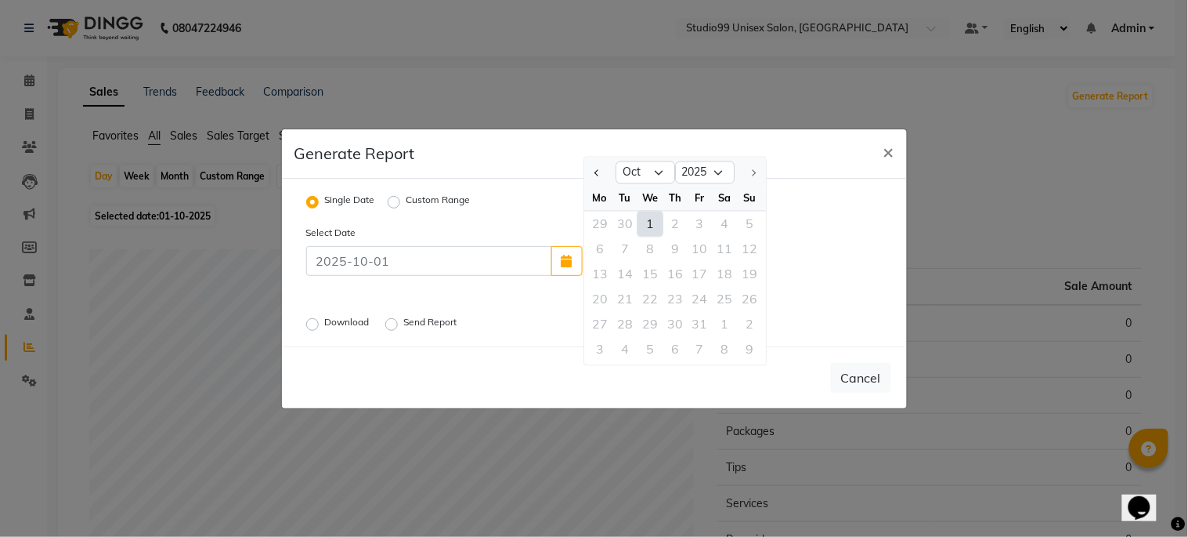
click at [650, 222] on div "1" at bounding box center [650, 223] width 25 height 25
type input "01-10-2025"
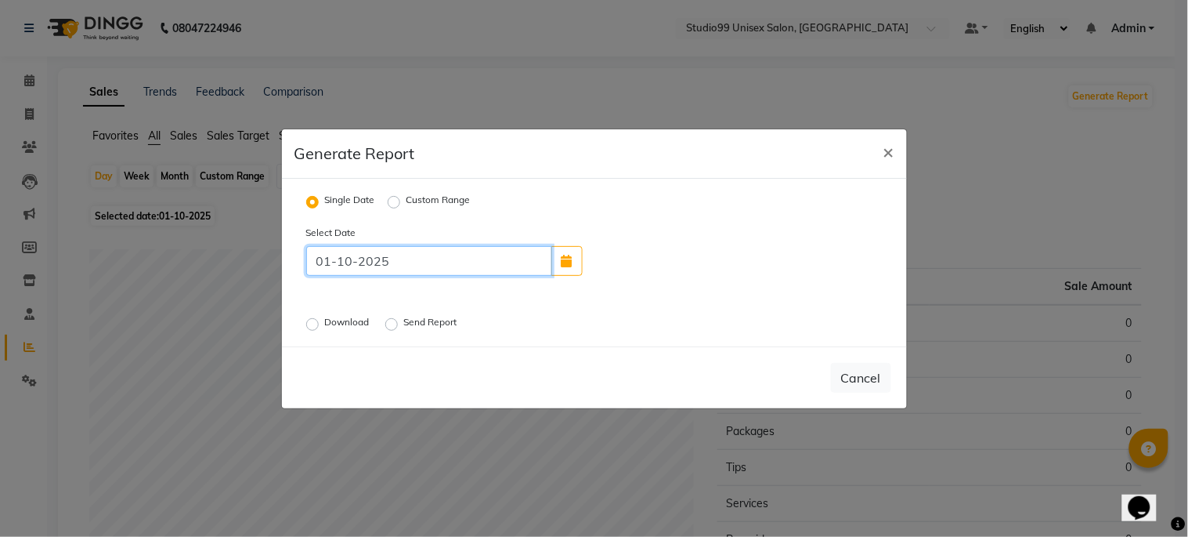
click at [349, 262] on input "01-10-2025" at bounding box center [429, 261] width 246 height 30
click at [564, 255] on icon "button" at bounding box center [567, 261] width 11 height 13
click at [569, 257] on icon "button" at bounding box center [567, 261] width 11 height 13
click at [566, 259] on icon "button" at bounding box center [567, 261] width 11 height 13
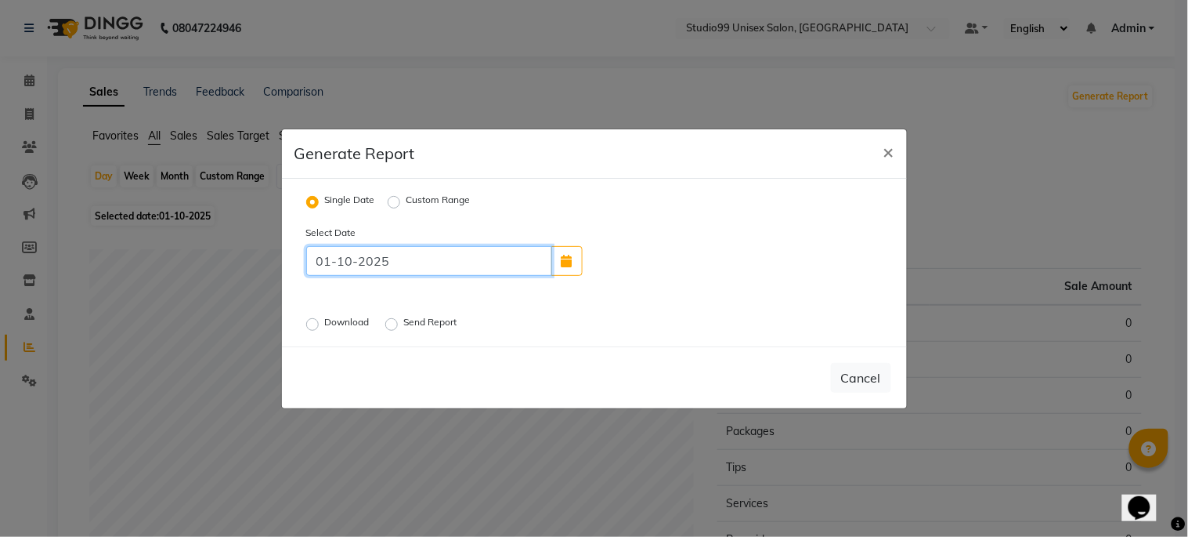
click at [437, 262] on input "01-10-2025" at bounding box center [429, 261] width 246 height 30
click at [420, 262] on input "01-10-2025" at bounding box center [429, 261] width 246 height 30
click at [896, 149] on button "×" at bounding box center [889, 151] width 36 height 44
click at [891, 149] on span "×" at bounding box center [889, 151] width 11 height 24
click at [890, 149] on span "×" at bounding box center [889, 151] width 11 height 24
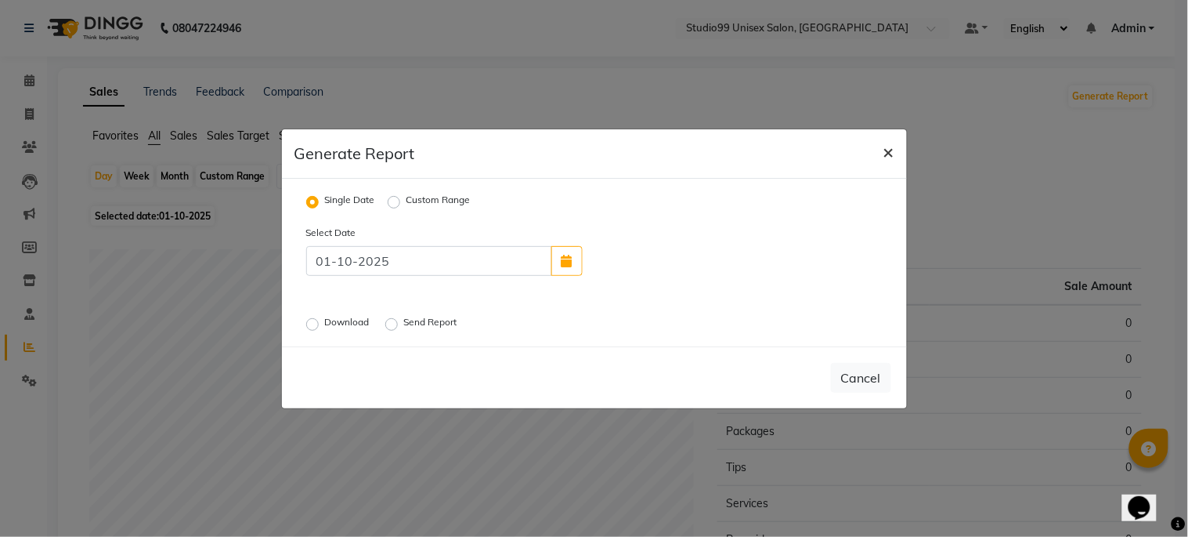
click at [890, 149] on span "×" at bounding box center [889, 151] width 11 height 24
click at [724, 332] on div "Select Date 01-10-2025 Download Send Report" at bounding box center [595, 279] width 600 height 110
click at [859, 374] on button "Cancel" at bounding box center [861, 378] width 60 height 30
click at [860, 374] on button "Cancel" at bounding box center [861, 378] width 60 height 30
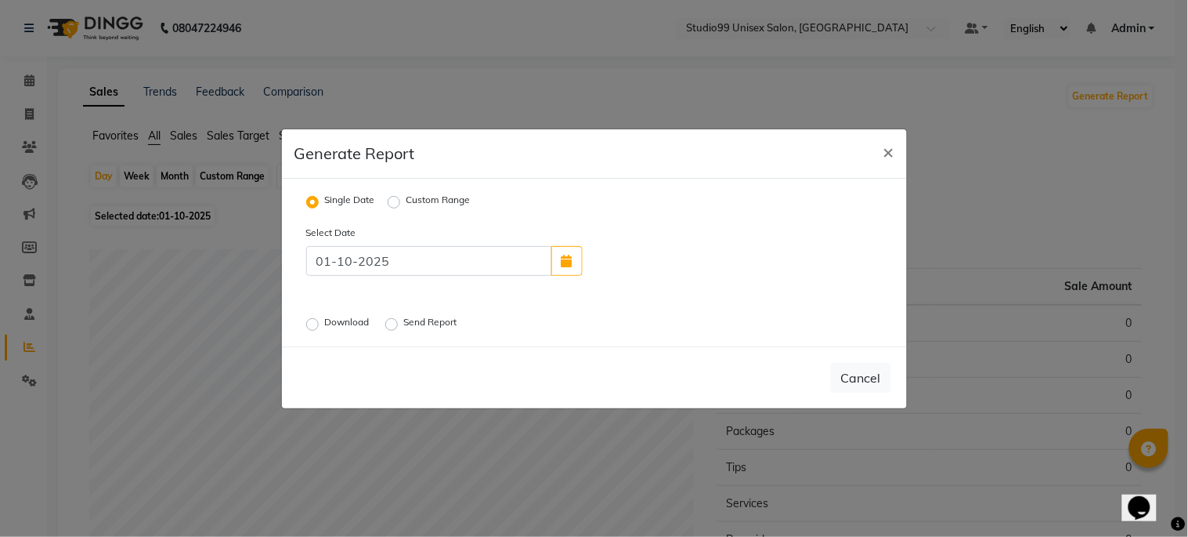
click at [862, 374] on button "Cancel" at bounding box center [861, 378] width 60 height 30
click at [277, 299] on ngb-modal-window "Generate Report × Single Date Custom Range Select Date 01-10-2025 Download Send…" at bounding box center [594, 268] width 1188 height 537
click at [367, 259] on input "01-10-2025" at bounding box center [429, 261] width 246 height 30
click at [349, 269] on input "01-10-2025" at bounding box center [429, 261] width 246 height 30
click at [349, 270] on input "01-10-2025" at bounding box center [429, 261] width 246 height 30
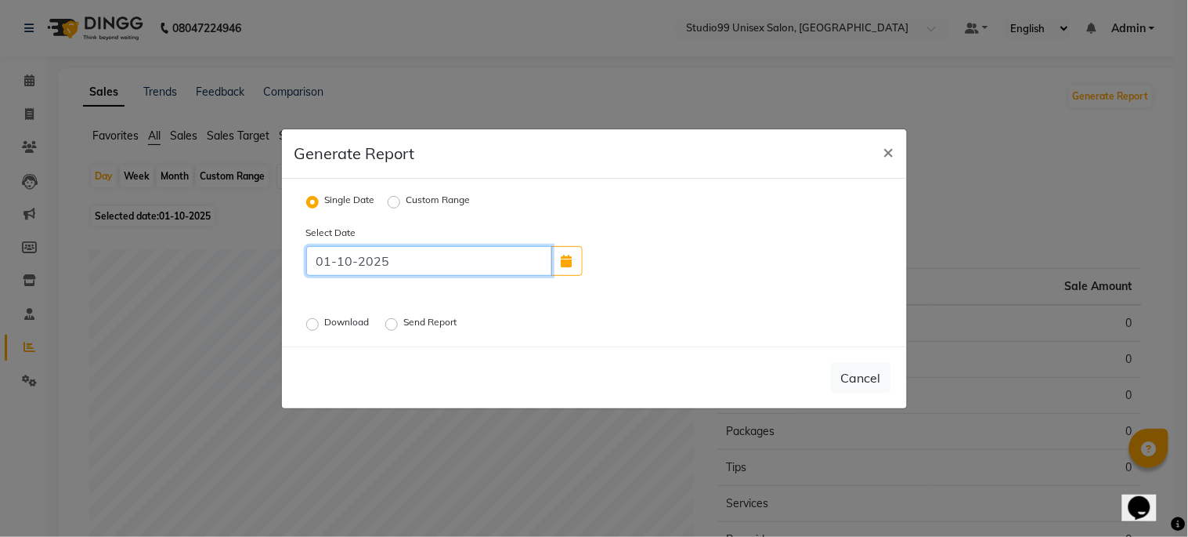
click at [349, 270] on input "01-10-2025" at bounding box center [429, 261] width 246 height 30
click at [327, 270] on input "01-10-2025" at bounding box center [429, 261] width 246 height 30
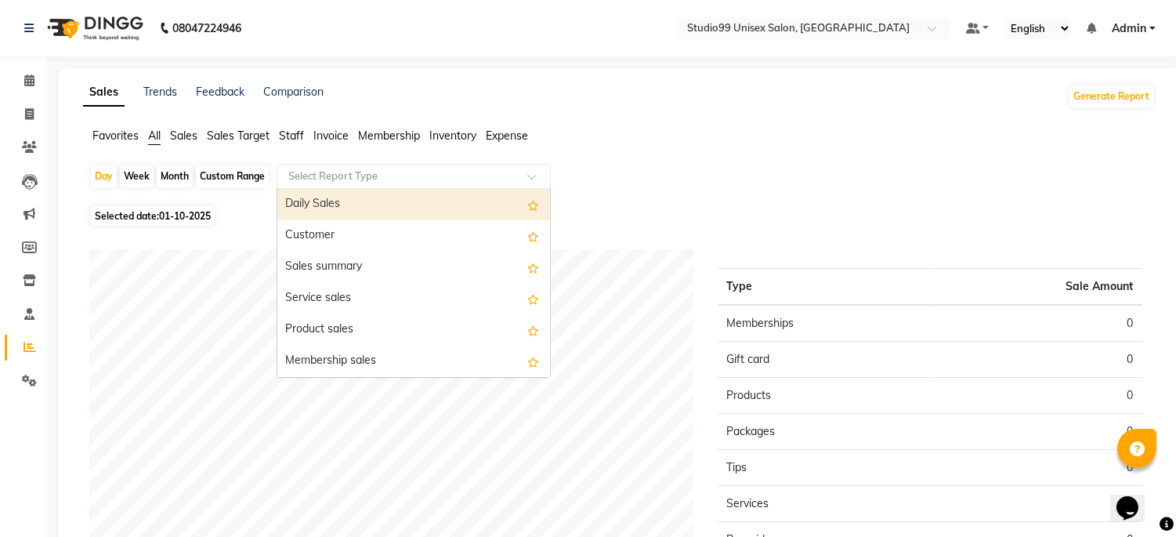
click at [528, 176] on span at bounding box center [537, 181] width 20 height 16
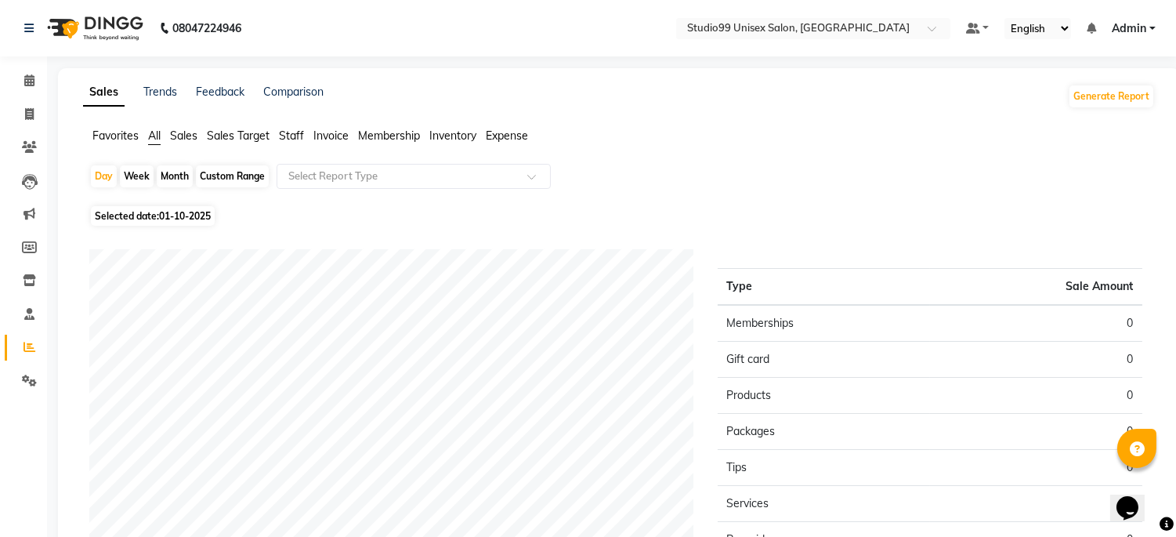
click at [115, 212] on span "Selected date: 01-10-2025" at bounding box center [153, 216] width 124 height 20
select select "10"
select select "2025"
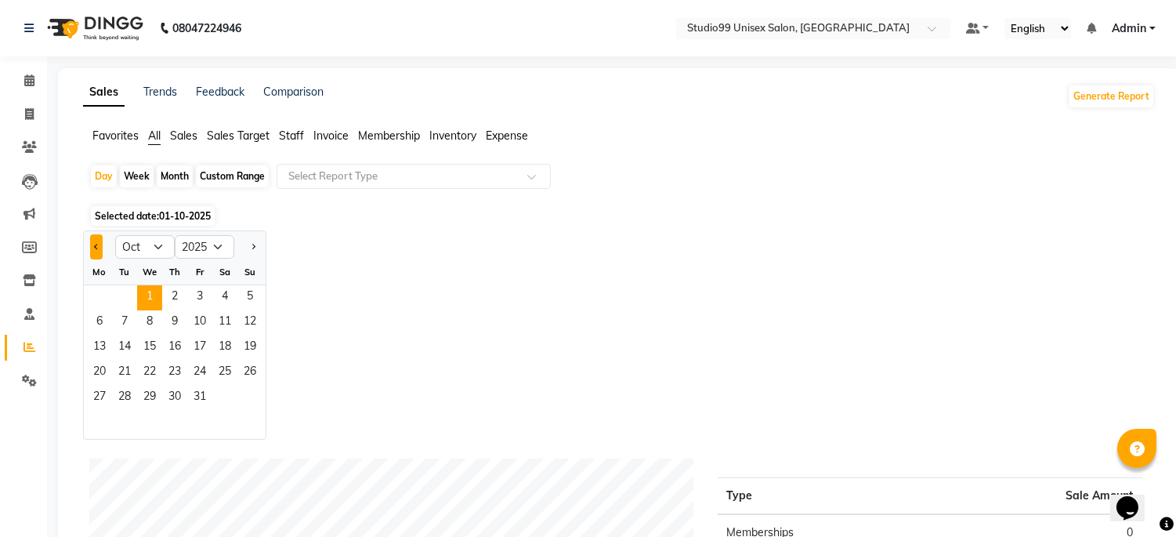
click at [92, 248] on button "Previous month" at bounding box center [96, 246] width 13 height 25
select select "9"
click at [124, 395] on span "30" at bounding box center [124, 397] width 25 height 25
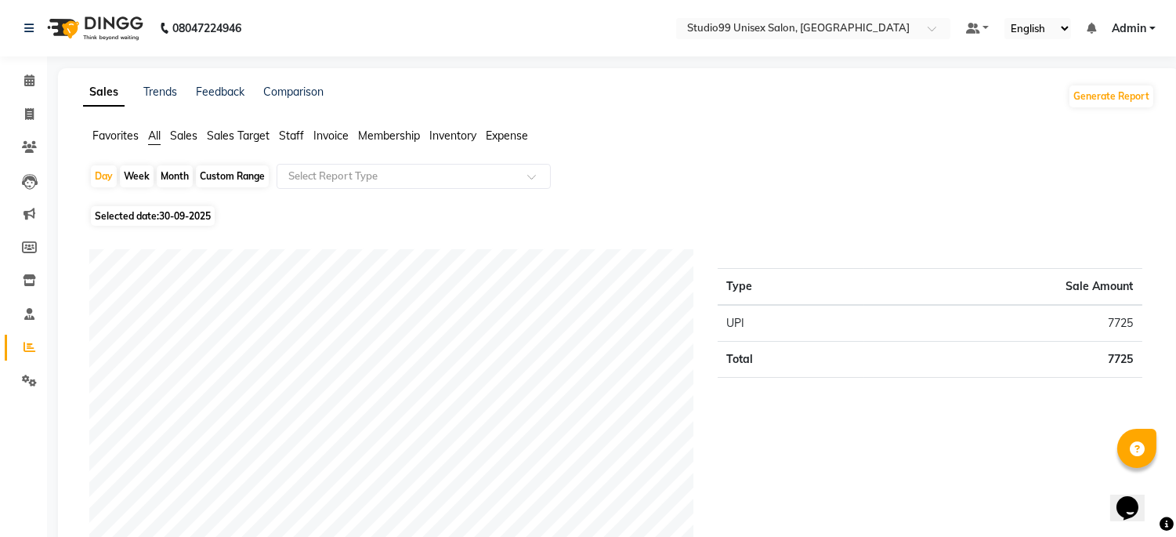
click at [175, 175] on div "Month" at bounding box center [175, 176] width 36 height 22
select select "9"
select select "2025"
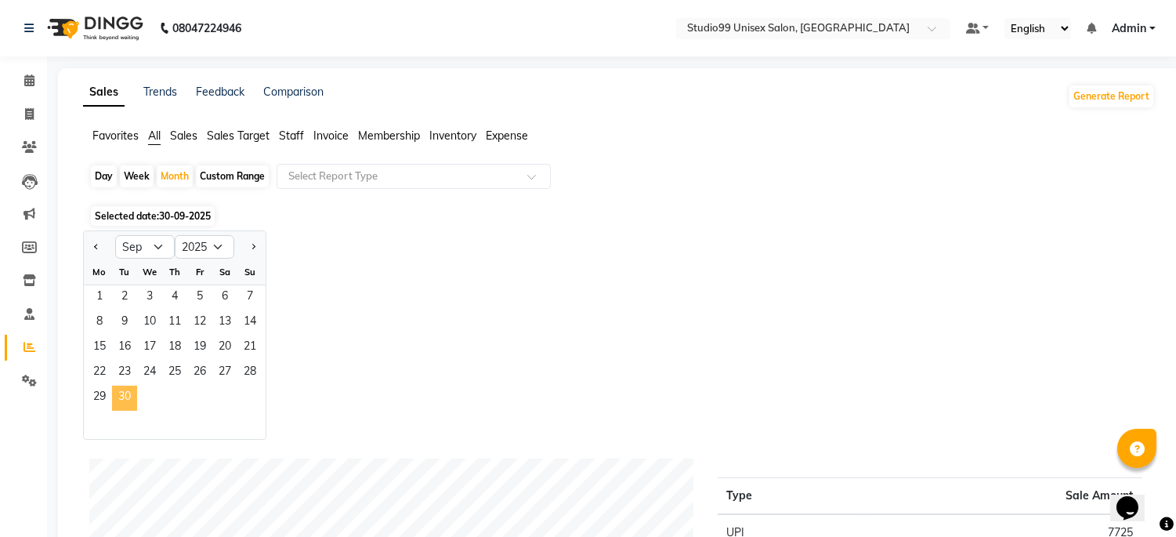
click at [123, 395] on span "30" at bounding box center [124, 397] width 25 height 25
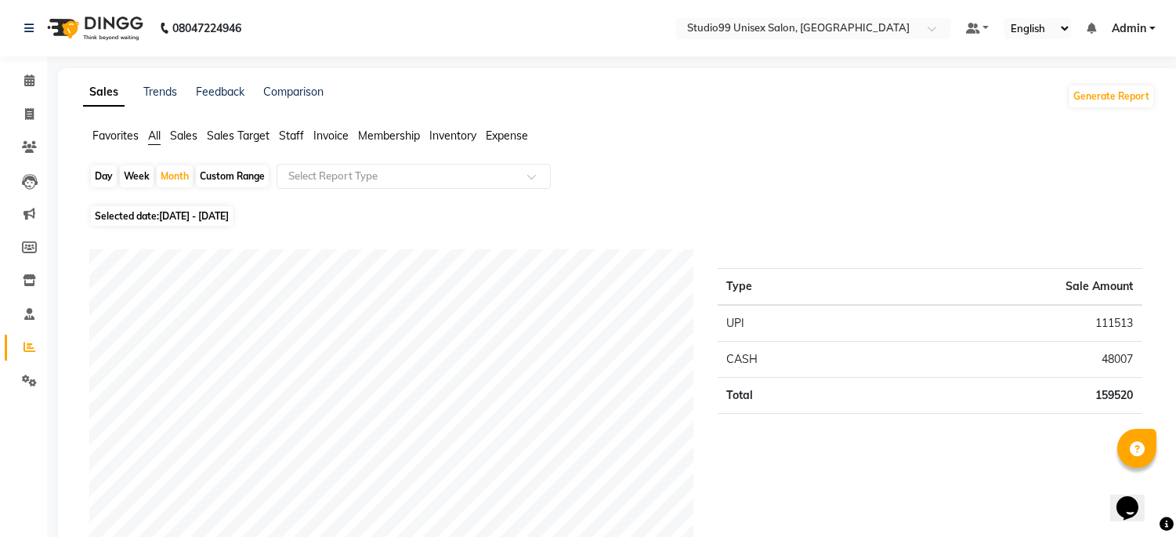
click at [134, 171] on div "Week" at bounding box center [137, 176] width 34 height 22
select select "9"
select select "2025"
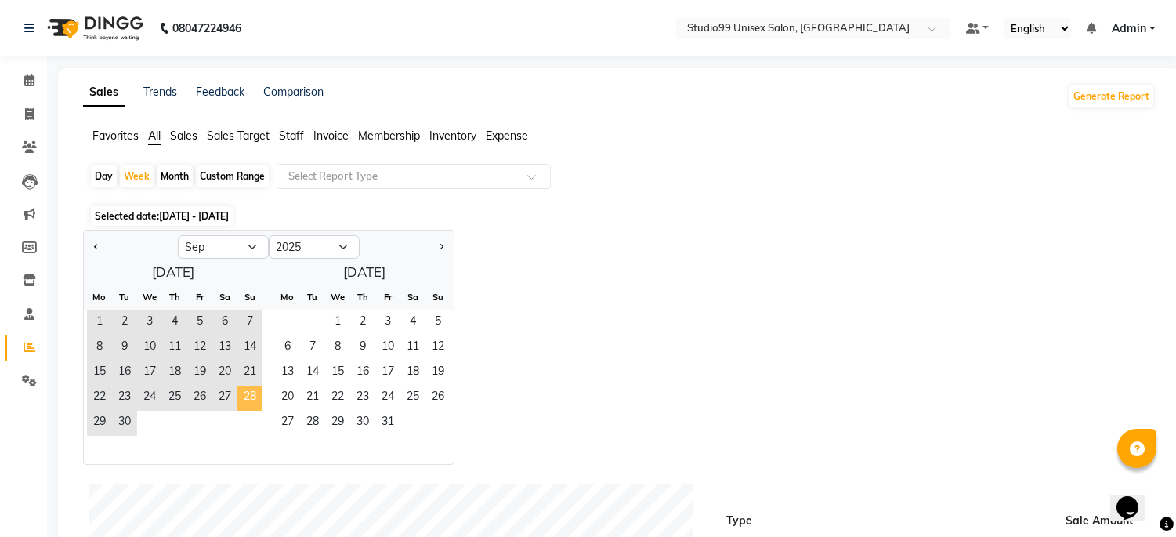
click at [249, 395] on span "28" at bounding box center [249, 397] width 25 height 25
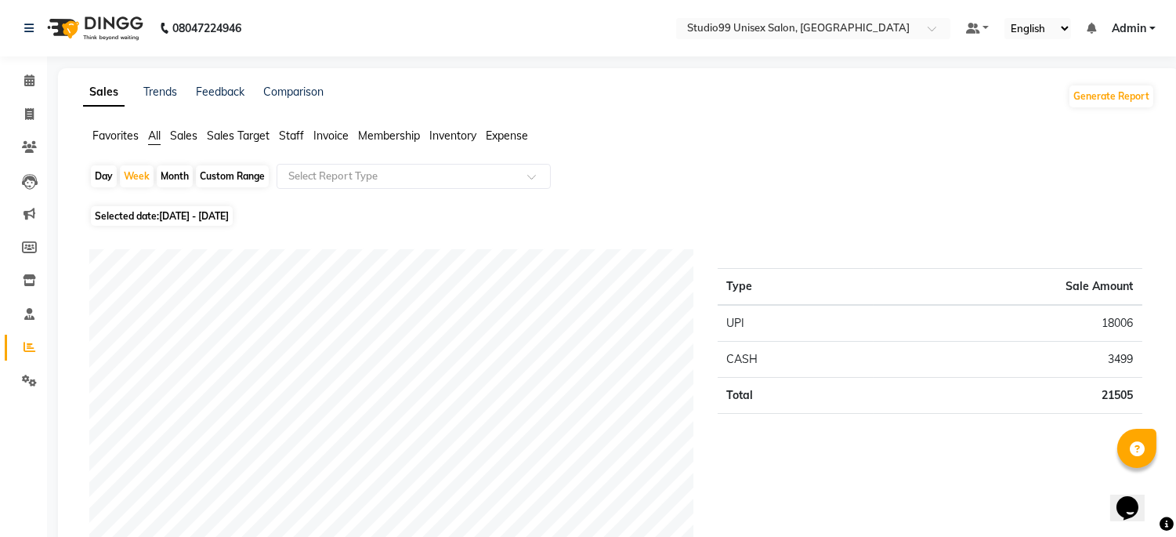
click at [107, 175] on div "Day" at bounding box center [104, 176] width 26 height 22
select select "9"
select select "2025"
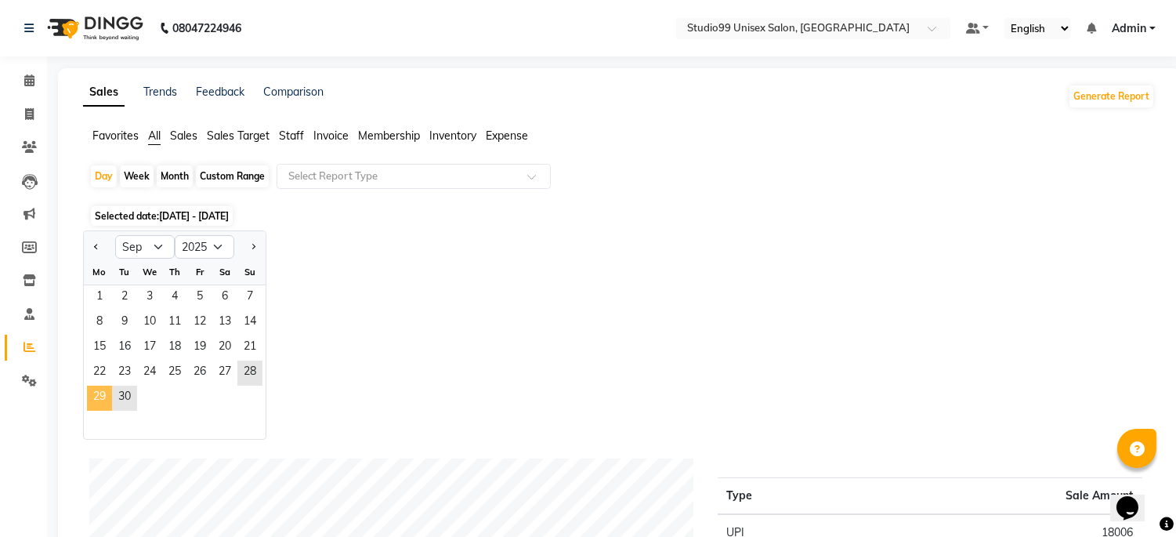
click at [97, 400] on span "29" at bounding box center [99, 397] width 25 height 25
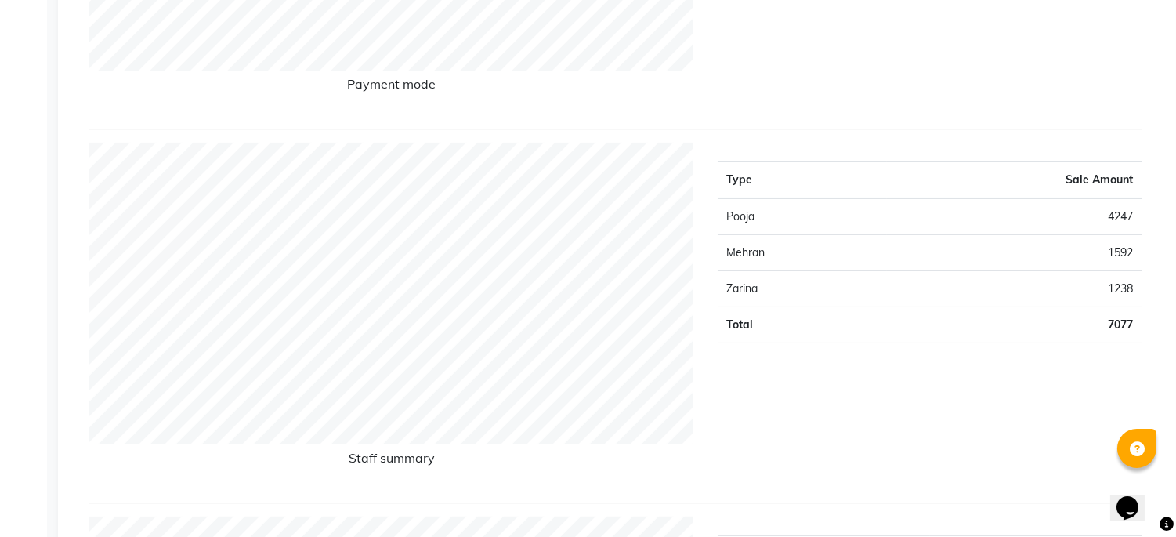
scroll to position [522, 0]
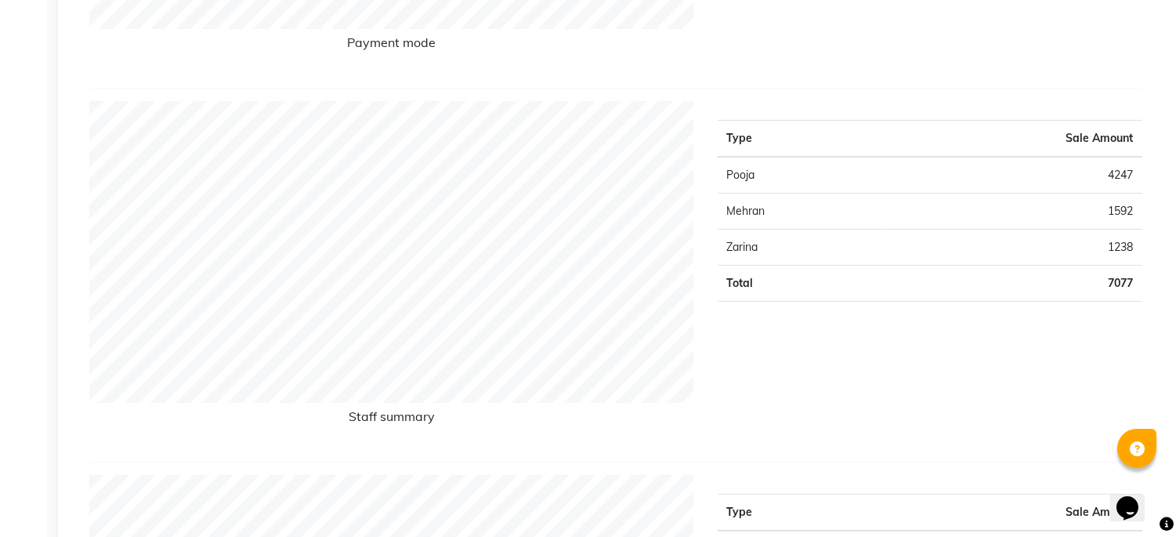
click at [794, 166] on td "Pooja" at bounding box center [802, 175] width 169 height 37
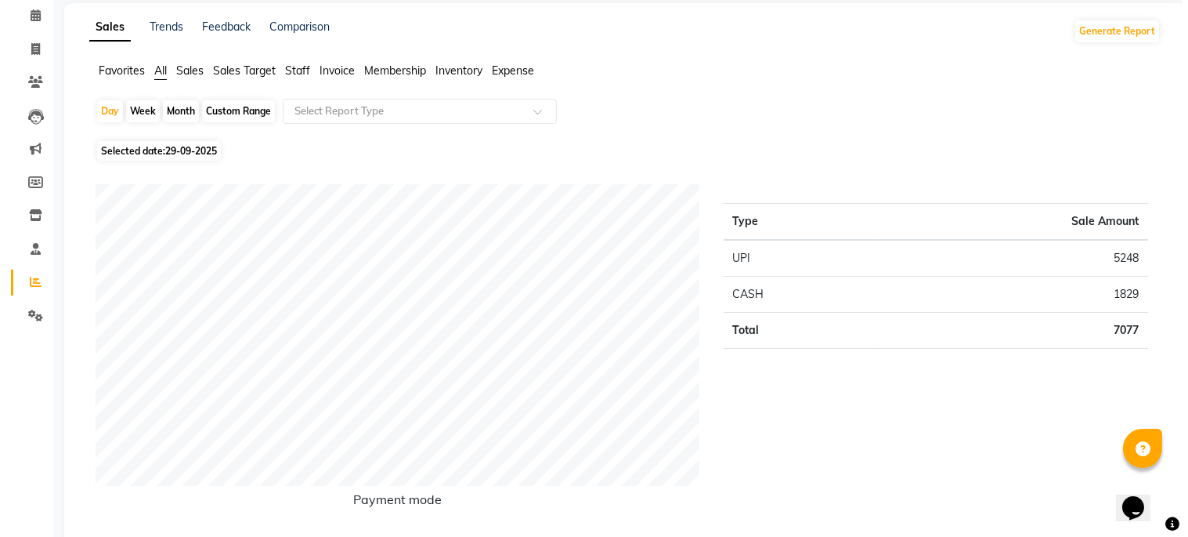
scroll to position [0, 0]
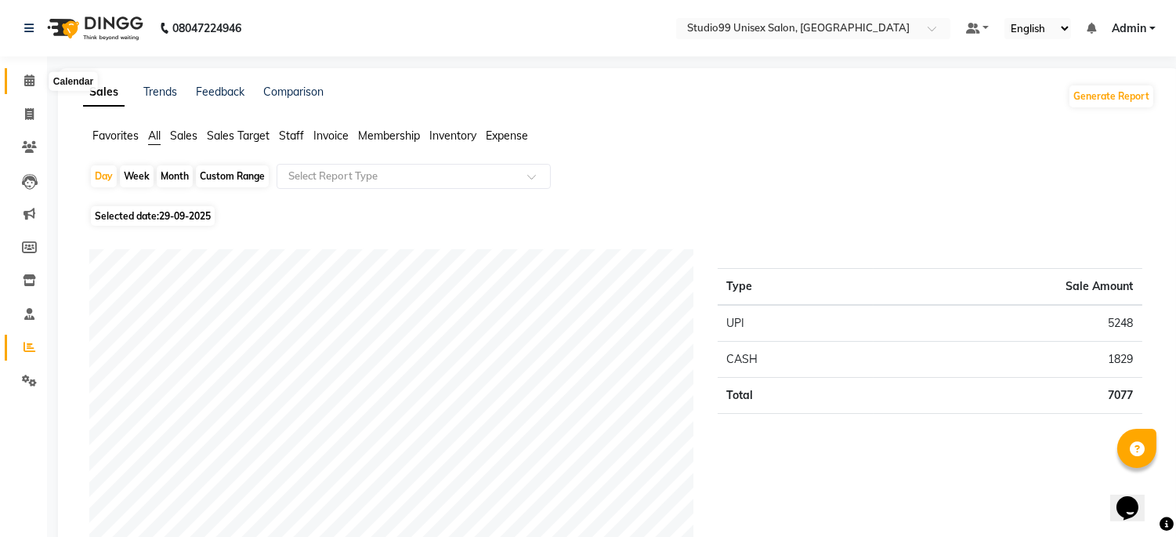
click at [27, 79] on icon at bounding box center [29, 80] width 10 height 12
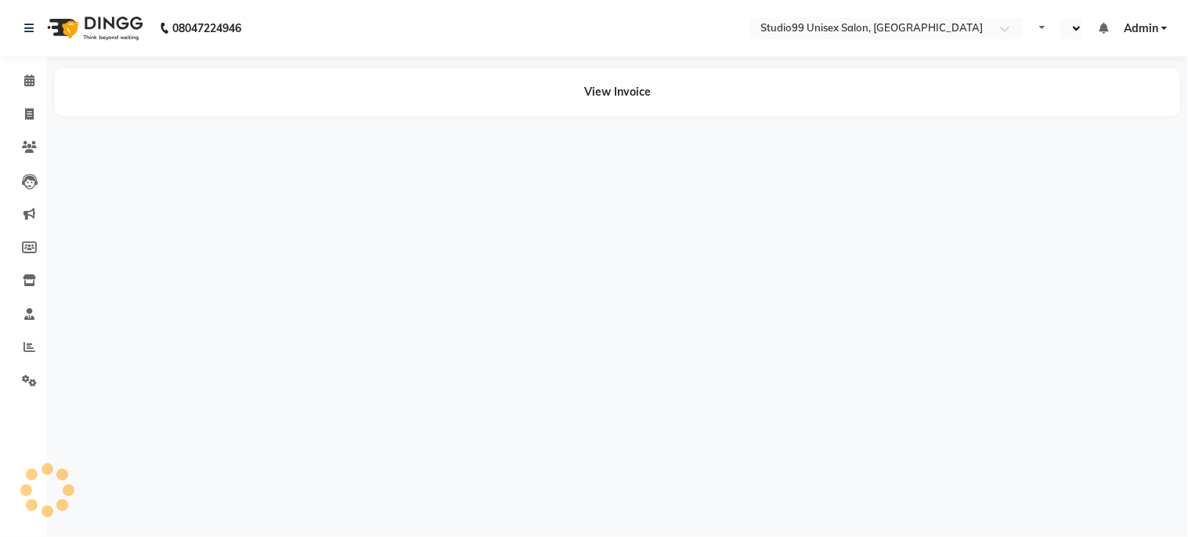
select select "en"
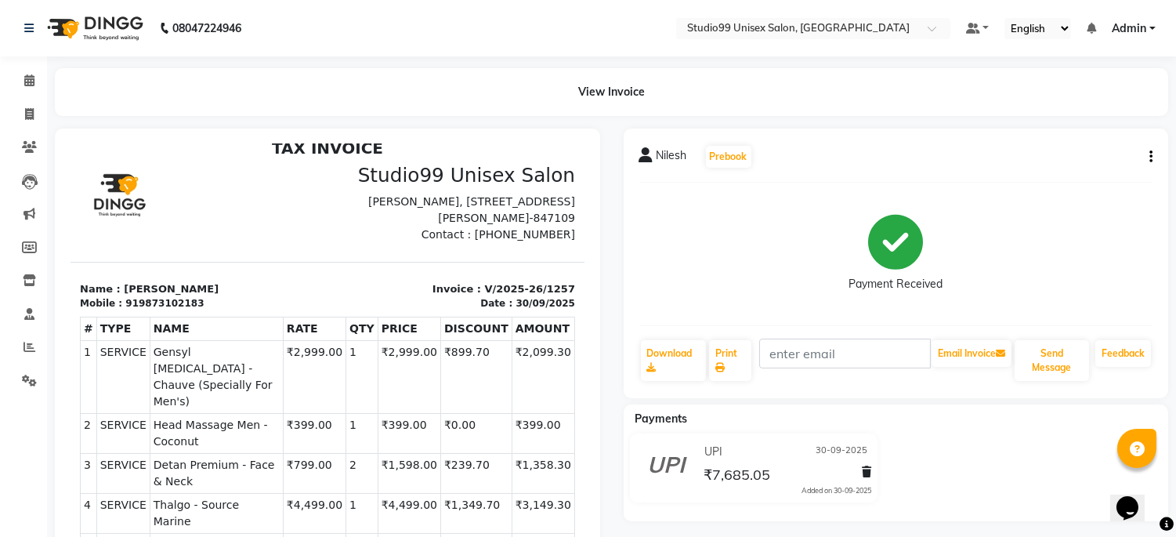
click at [1153, 154] on div "Nilesh Prebook Payment Received Download Print Email Invoice Send Message Feedb…" at bounding box center [896, 262] width 545 height 269
click at [1149, 157] on icon "button" at bounding box center [1150, 157] width 3 height 1
click at [1063, 154] on div "Edit Item Staff" at bounding box center [1072, 157] width 107 height 20
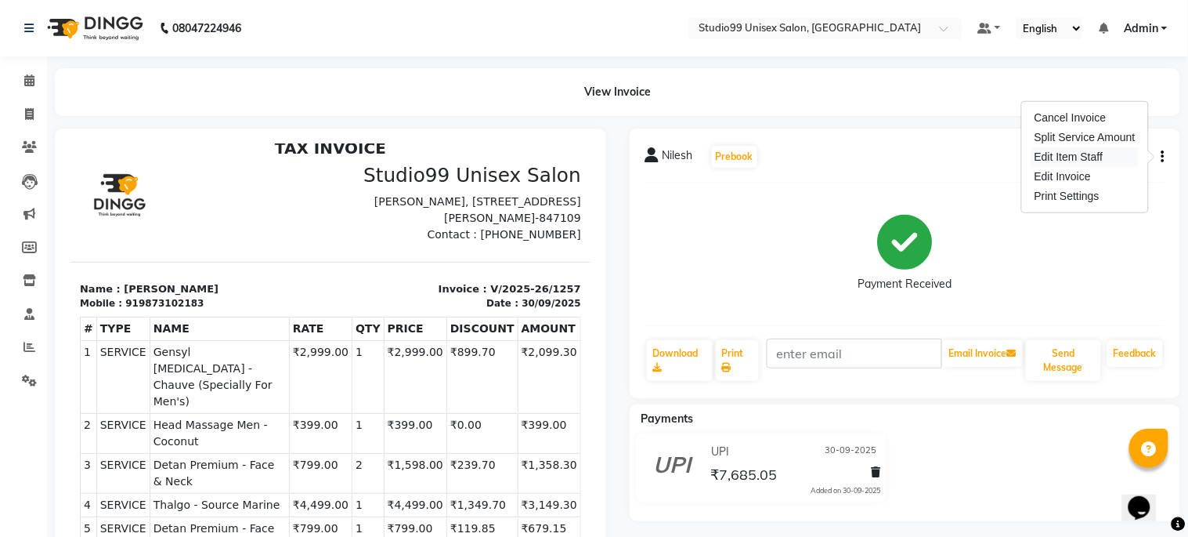
select select "45042"
select select "85013"
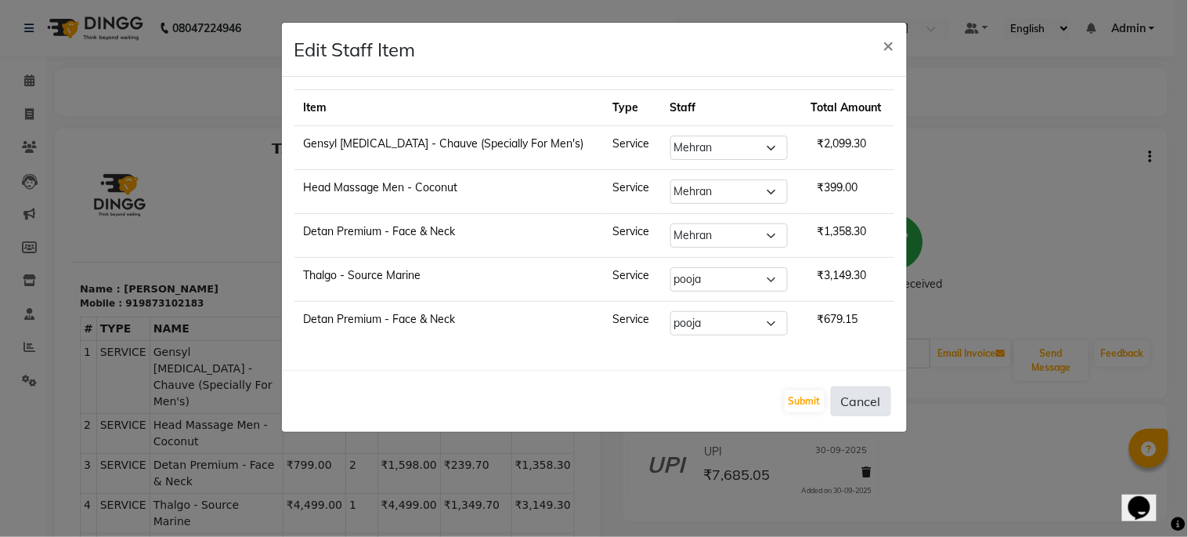
click at [858, 403] on button "Cancel" at bounding box center [861, 401] width 60 height 30
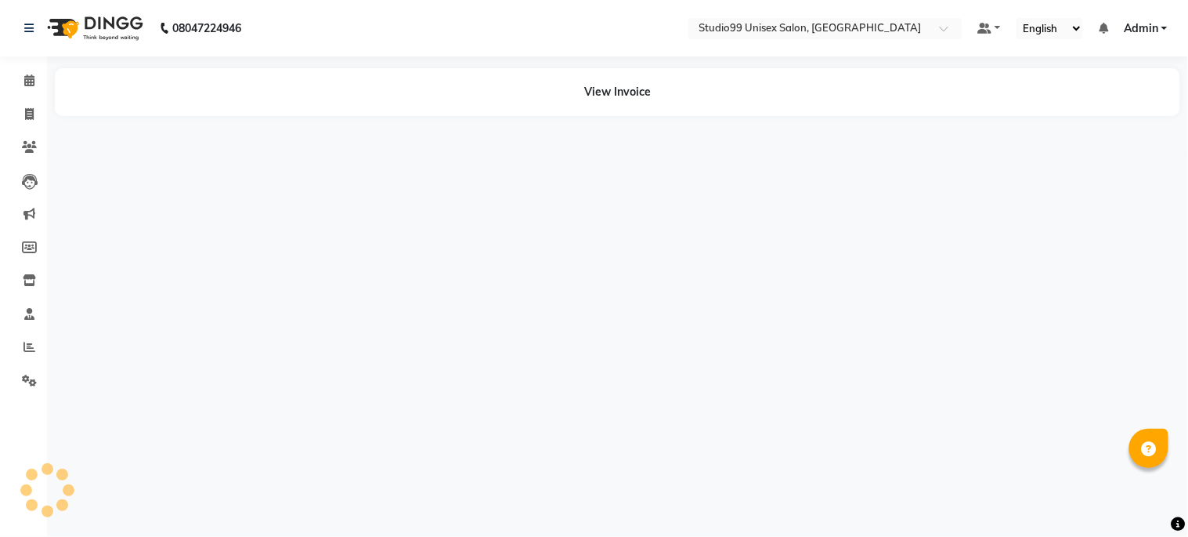
select select "en"
drag, startPoint x: 0, startPoint y: 0, endPoint x: 292, endPoint y: 396, distance: 492.4
click at [292, 396] on div "08047224946 Select Location × Studio99 Unisex Salon, Madhubani Default Panel My…" at bounding box center [594, 268] width 1188 height 537
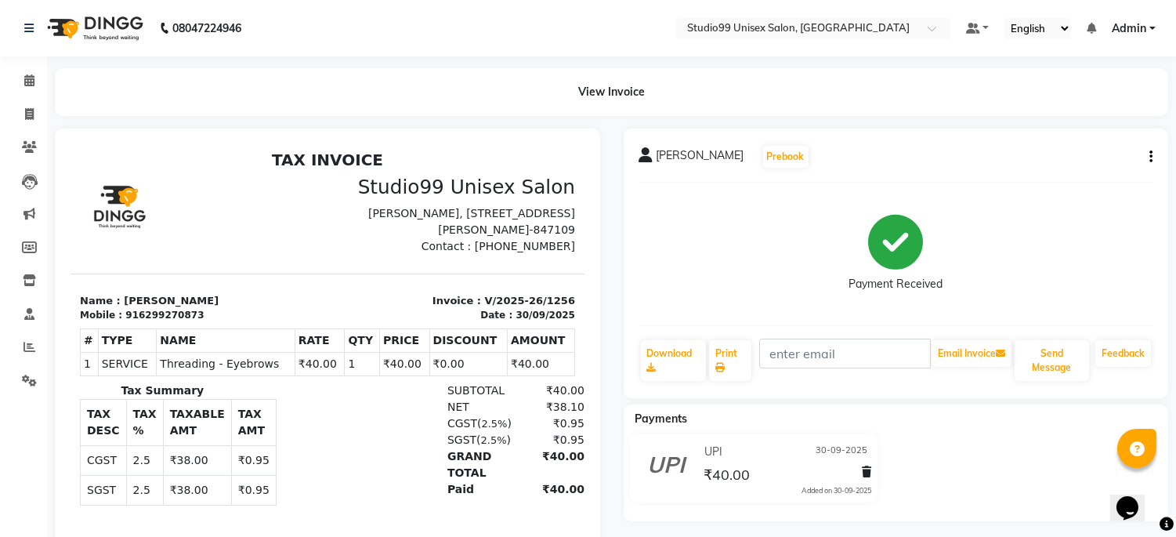
click at [1149, 157] on icon "button" at bounding box center [1150, 157] width 3 height 1
click at [1058, 159] on div "Edit Item Staff" at bounding box center [1072, 157] width 107 height 20
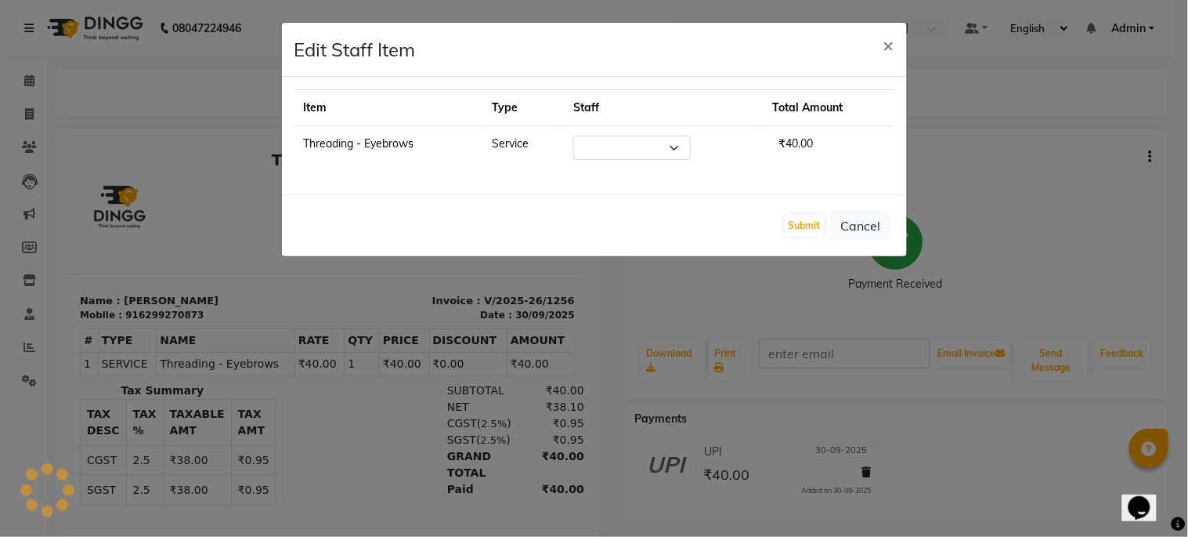
select select "85013"
click at [893, 45] on span "×" at bounding box center [889, 45] width 11 height 24
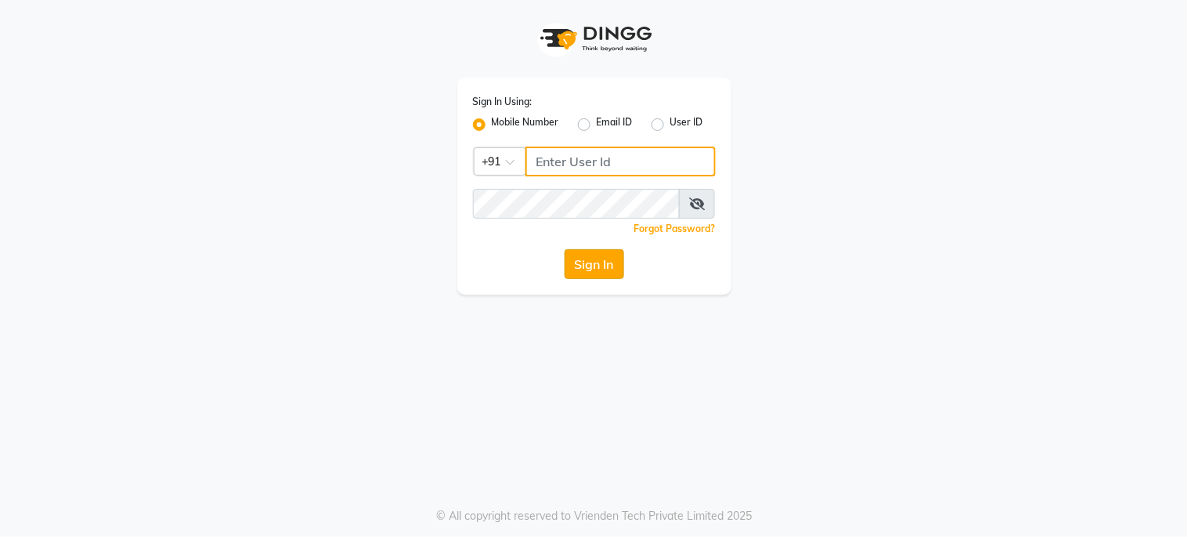
type input "6287595177"
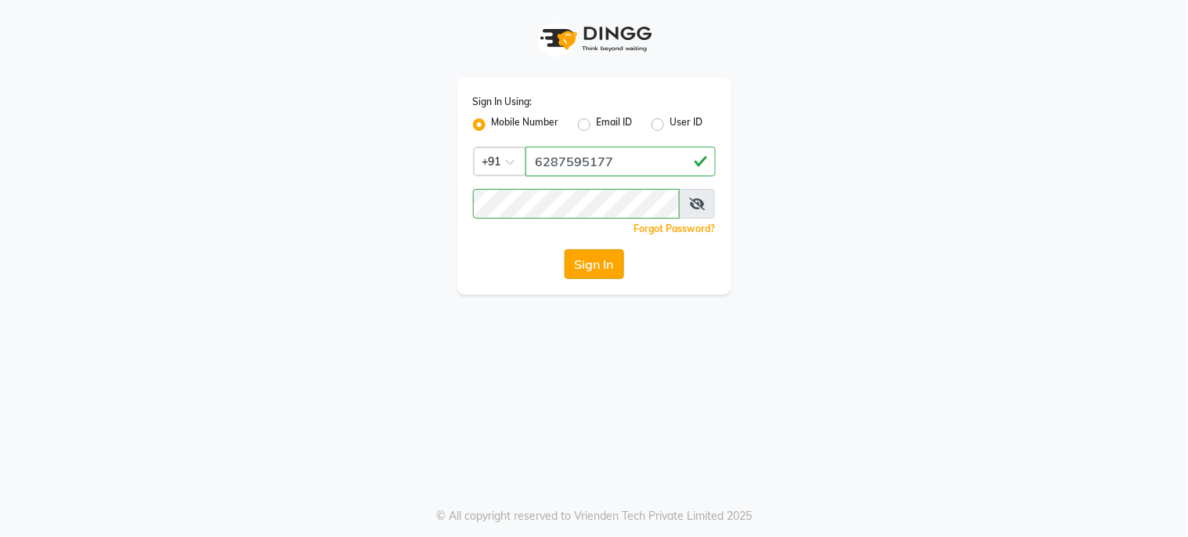
click at [608, 256] on button "Sign In" at bounding box center [595, 264] width 60 height 30
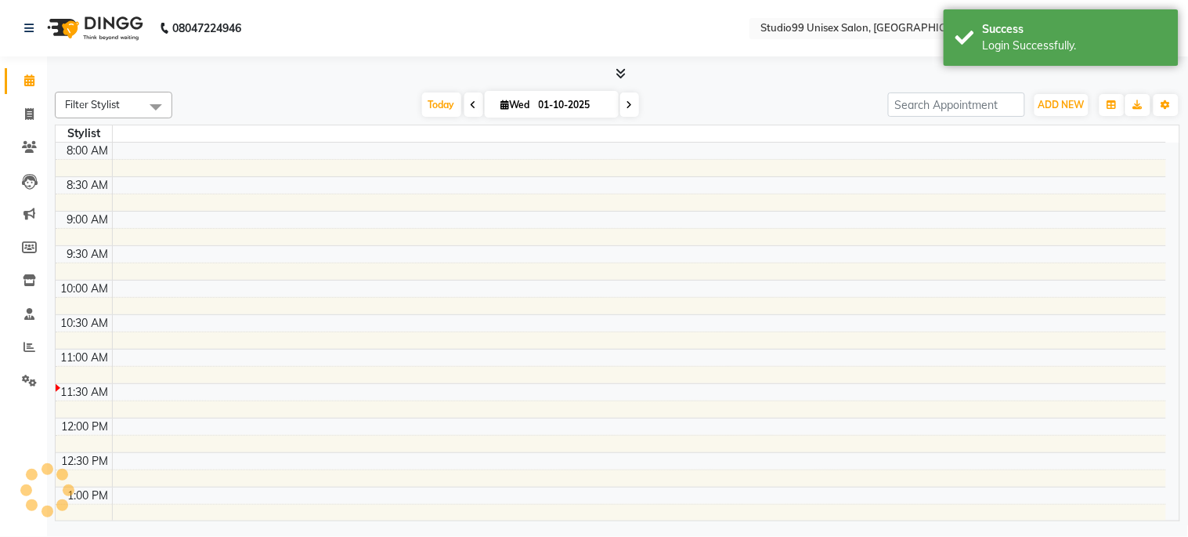
select select "en"
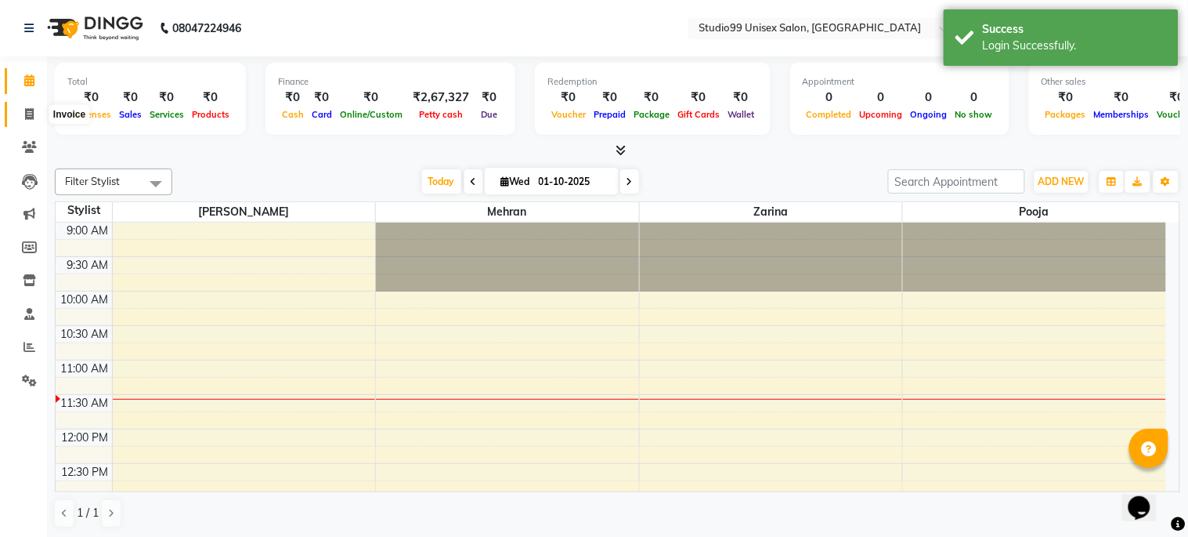
click at [38, 106] on span at bounding box center [29, 115] width 27 height 18
select select "6061"
select select "service"
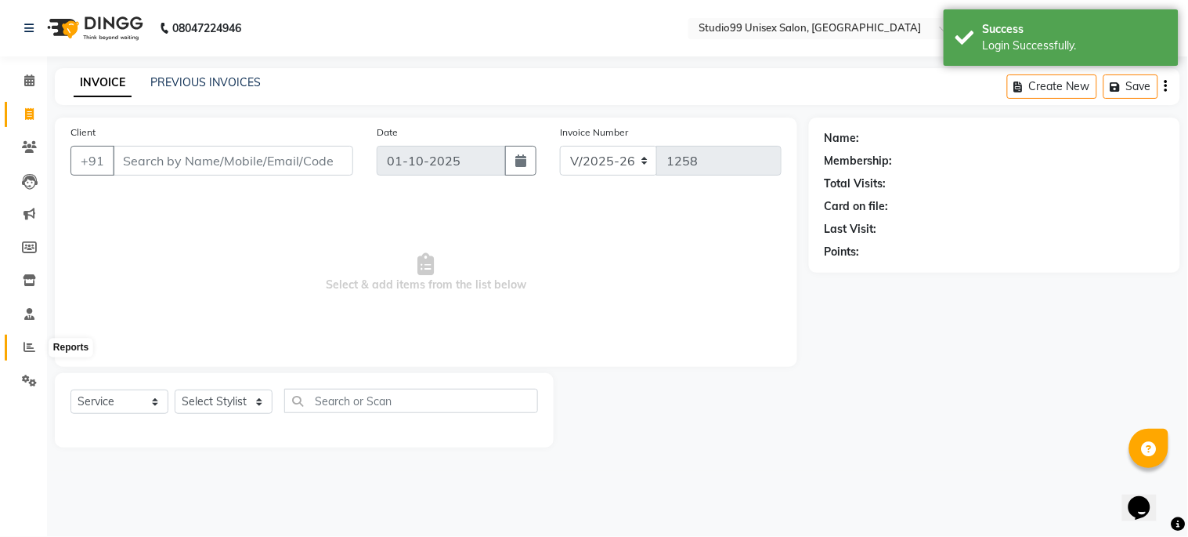
click at [38, 342] on span at bounding box center [29, 347] width 27 height 18
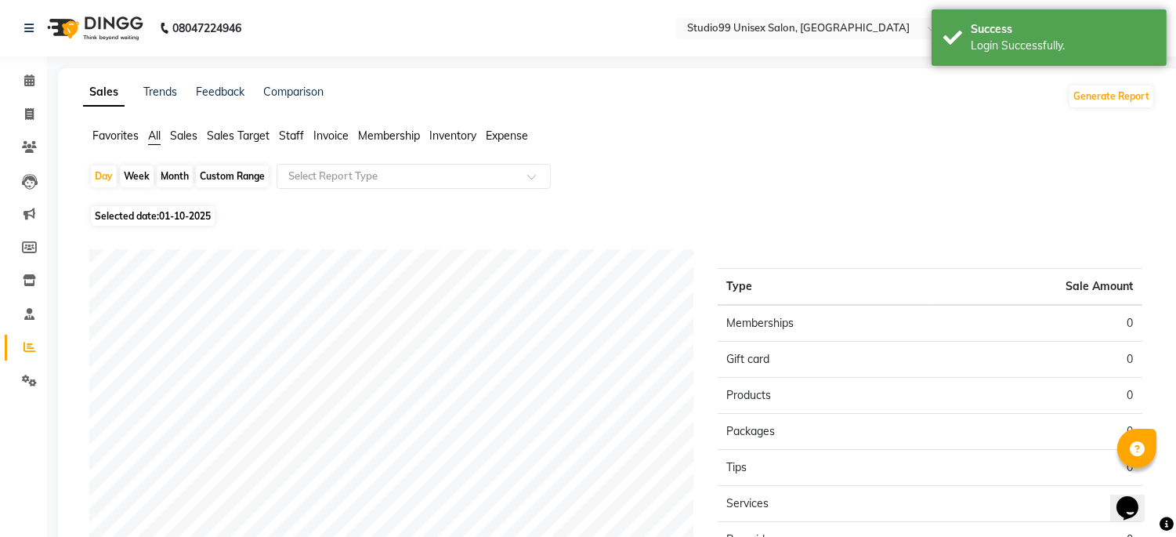
click at [186, 136] on span "Sales" at bounding box center [183, 135] width 27 height 14
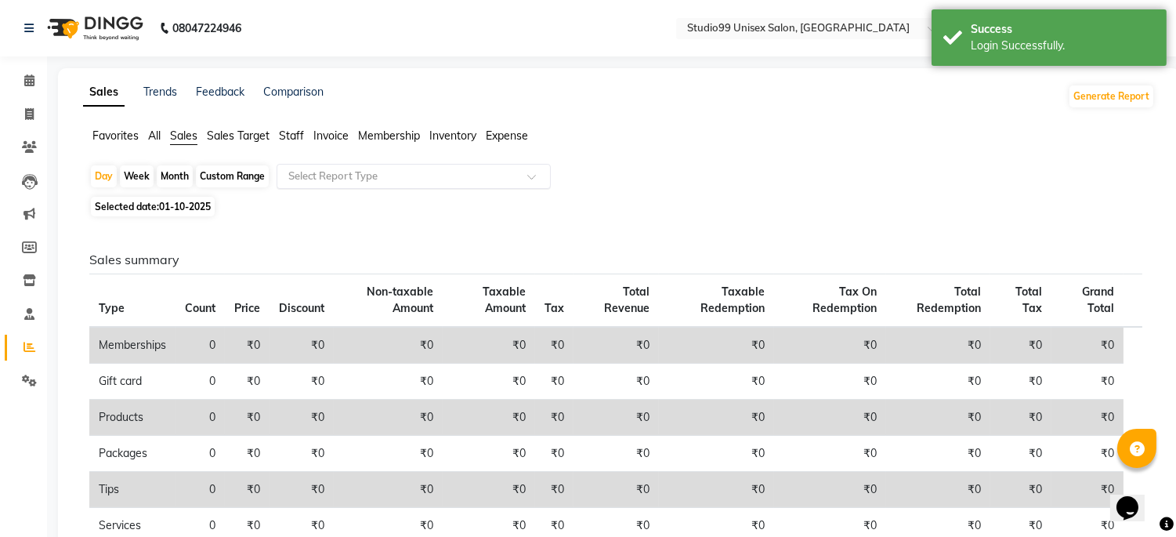
click at [314, 175] on input "text" at bounding box center [398, 176] width 226 height 16
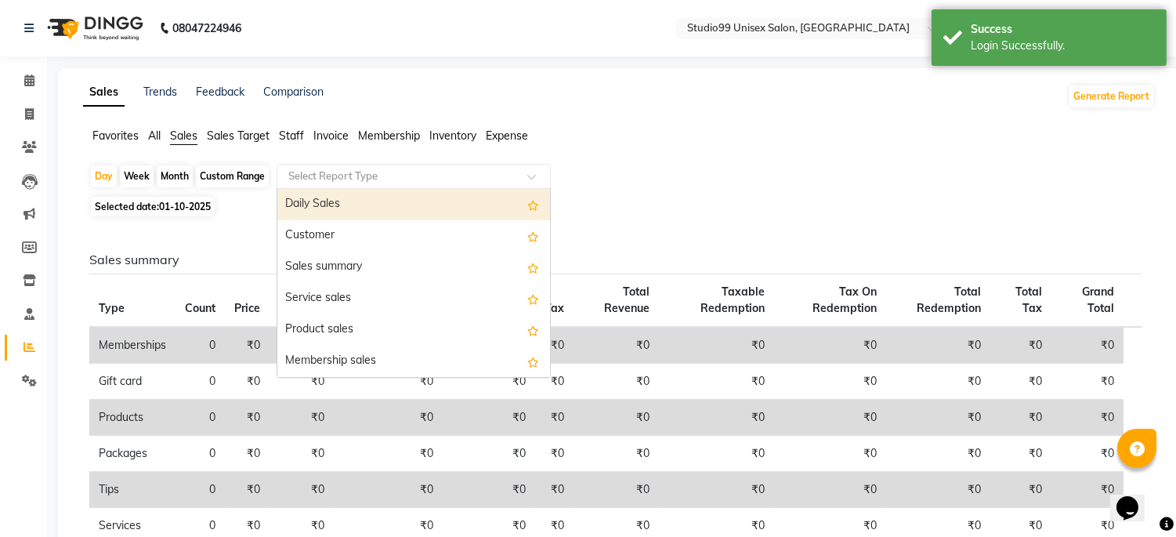
click at [323, 200] on div "Daily Sales" at bounding box center [413, 204] width 273 height 31
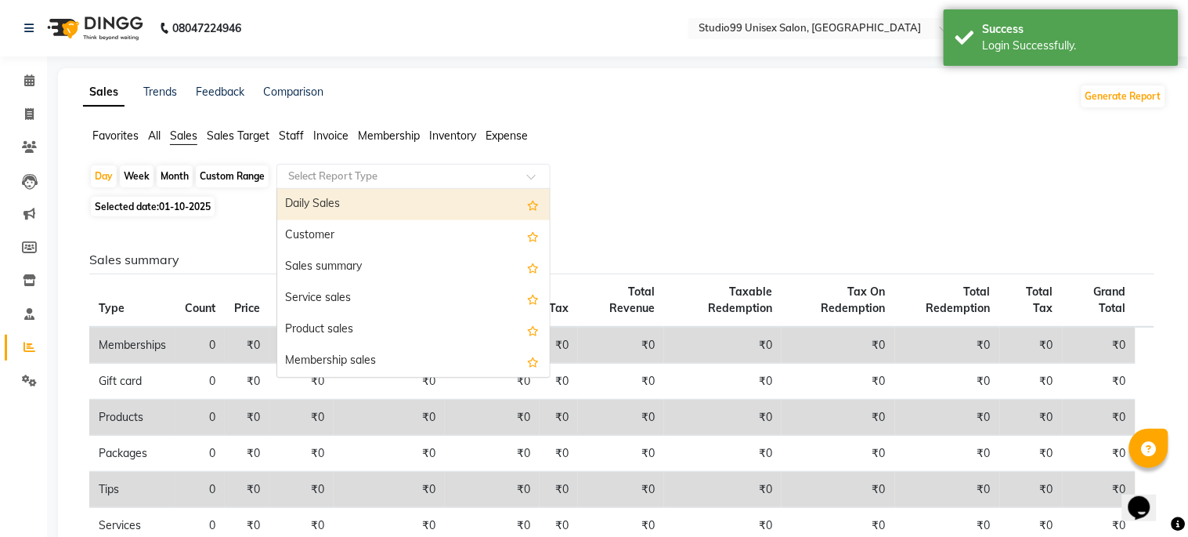
select select "csv"
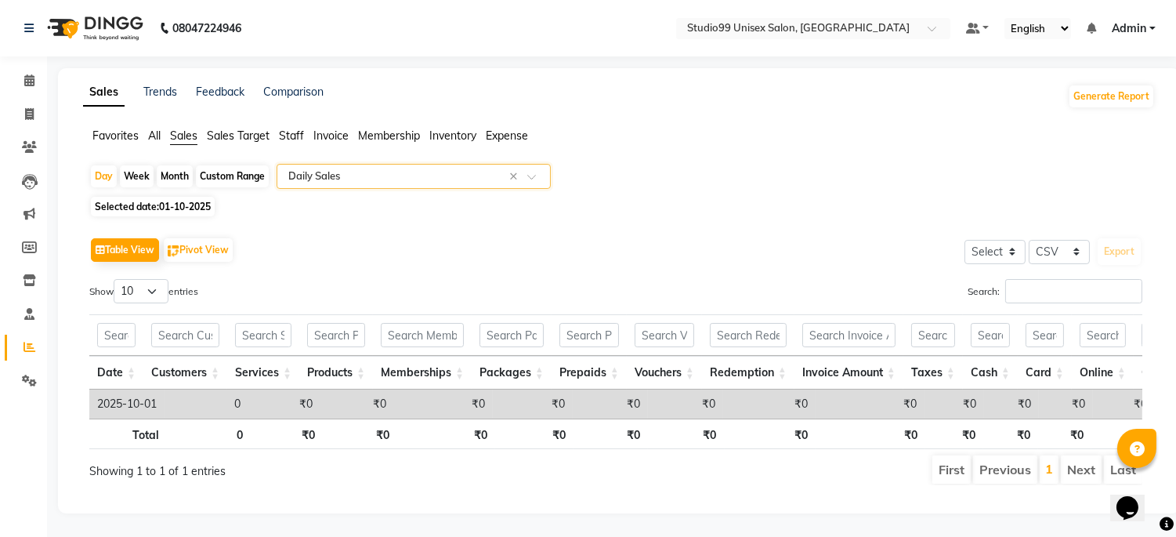
click at [330, 180] on input "text" at bounding box center [398, 176] width 226 height 16
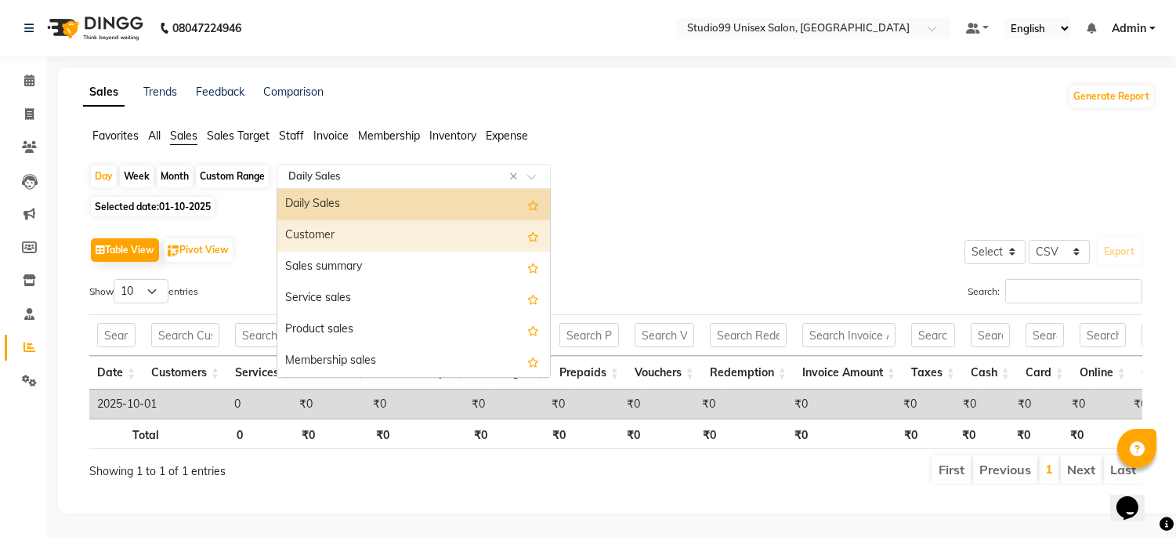
click at [337, 227] on div "Customer" at bounding box center [413, 235] width 273 height 31
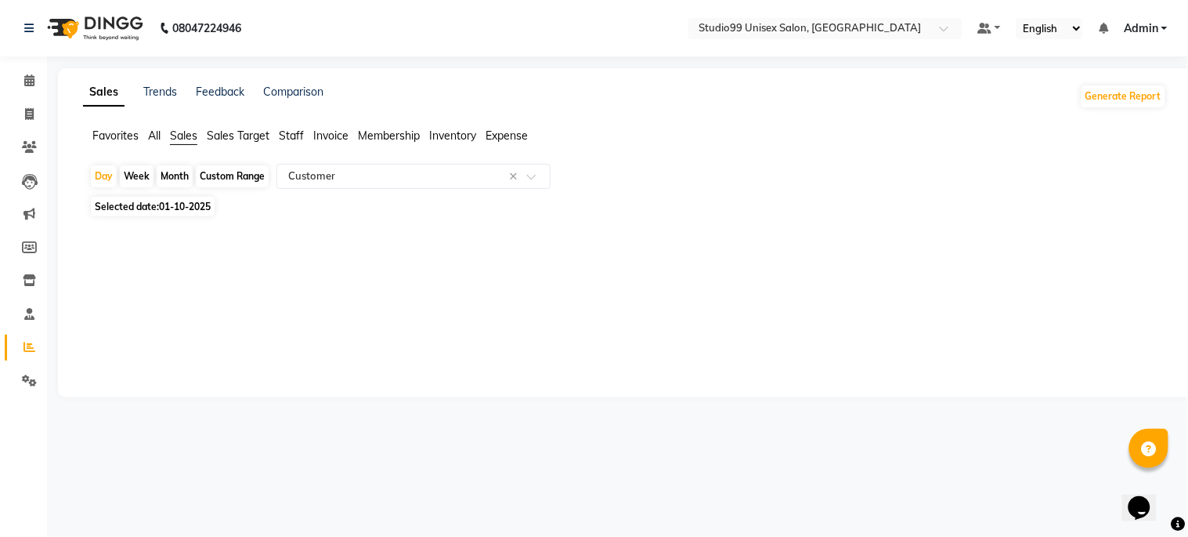
click at [199, 214] on span "Selected date: 01-10-2025" at bounding box center [153, 207] width 124 height 20
select select "10"
select select "2025"
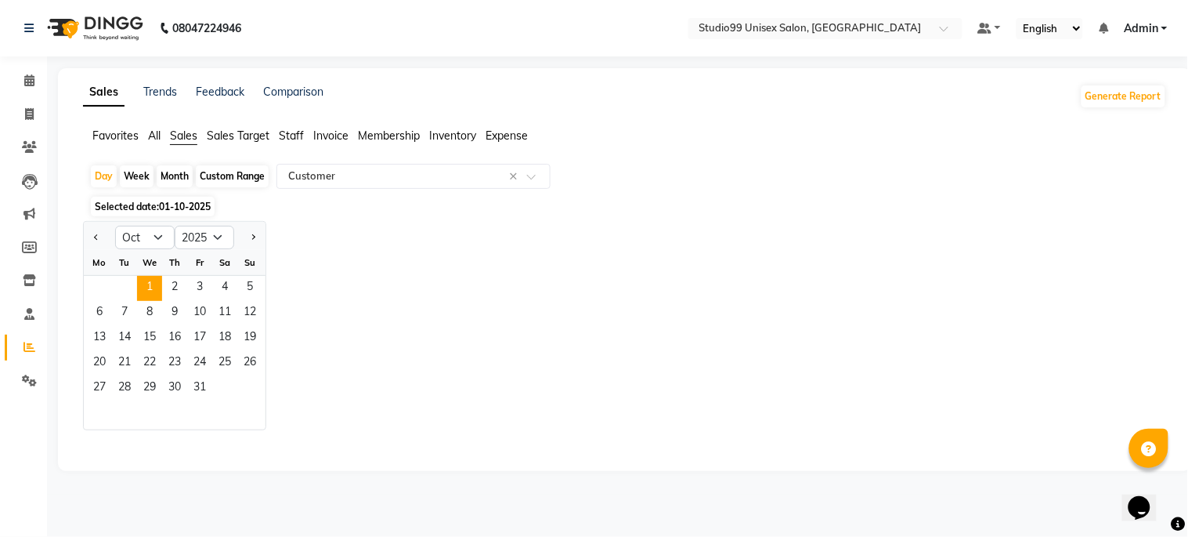
click at [315, 311] on div "Jan Feb Mar Apr May Jun Jul Aug Sep Oct Nov Dec 2015 2016 2017 2018 2019 2020 2…" at bounding box center [625, 325] width 1084 height 209
click at [29, 112] on icon at bounding box center [29, 114] width 9 height 12
select select "service"
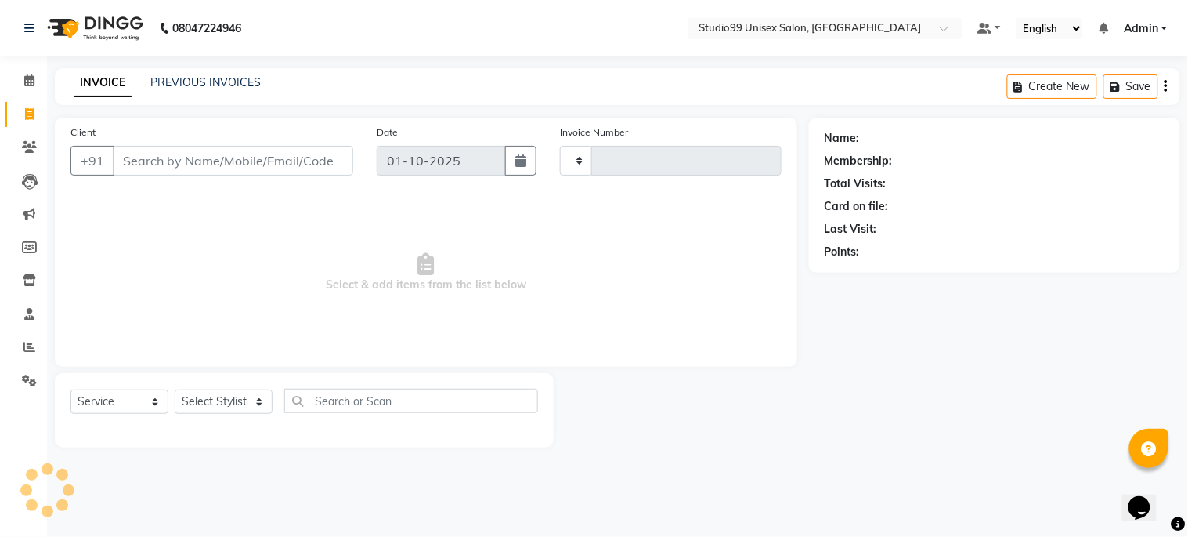
type input "1258"
select select "6061"
click at [248, 75] on link "PREVIOUS INVOICES" at bounding box center [205, 82] width 110 height 14
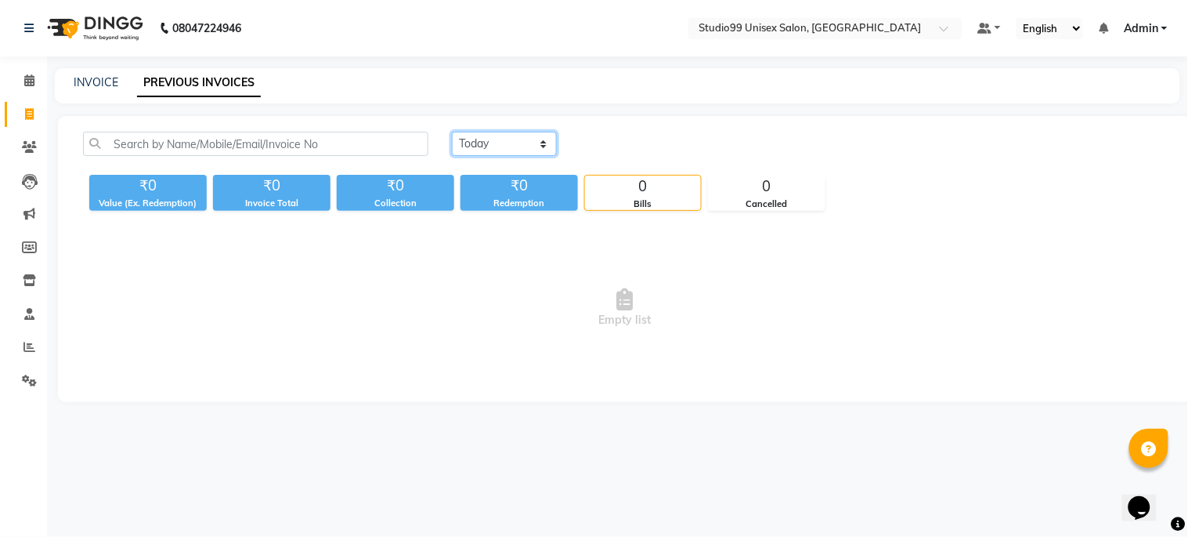
click at [483, 146] on select "[DATE] [DATE] Custom Range" at bounding box center [504, 144] width 105 height 24
select select "range"
click at [452, 132] on select "[DATE] [DATE] Custom Range" at bounding box center [504, 144] width 105 height 24
click at [631, 142] on input "01-10-2025" at bounding box center [632, 144] width 110 height 22
select select "10"
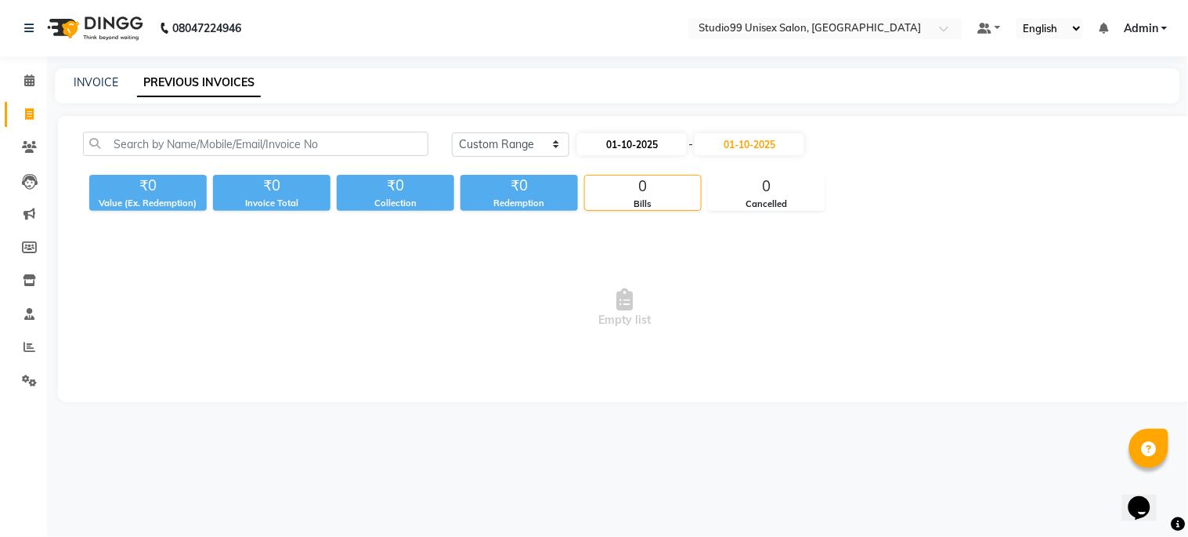
select select "2025"
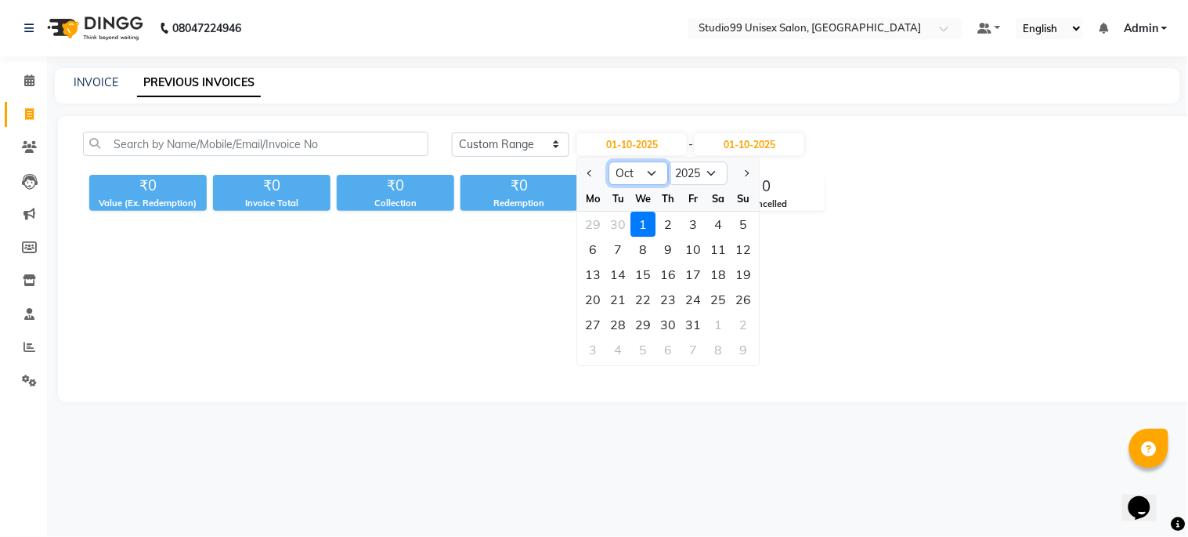
click at [641, 168] on select "Jan Feb Mar Apr May Jun [DATE] Aug Sep Oct Nov Dec" at bounding box center [639, 173] width 60 height 24
select select "9"
click at [609, 161] on select "Jan Feb Mar Apr May Jun [DATE] Aug Sep Oct Nov Dec" at bounding box center [639, 173] width 60 height 24
click at [585, 215] on div "1" at bounding box center [593, 224] width 25 height 25
type input "01-09-2025"
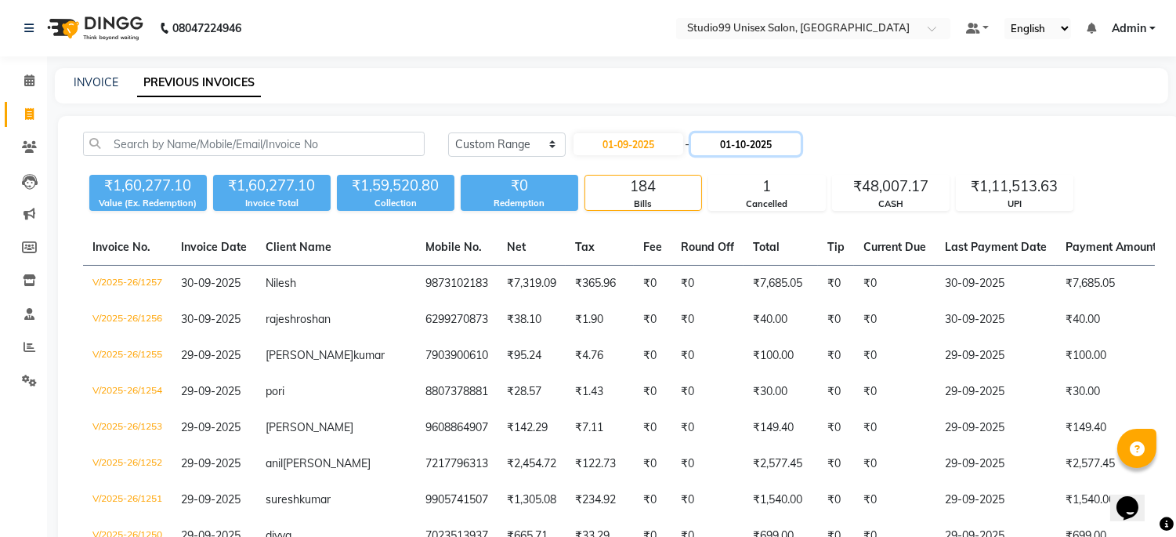
click at [753, 150] on input "01-10-2025" at bounding box center [746, 144] width 110 height 22
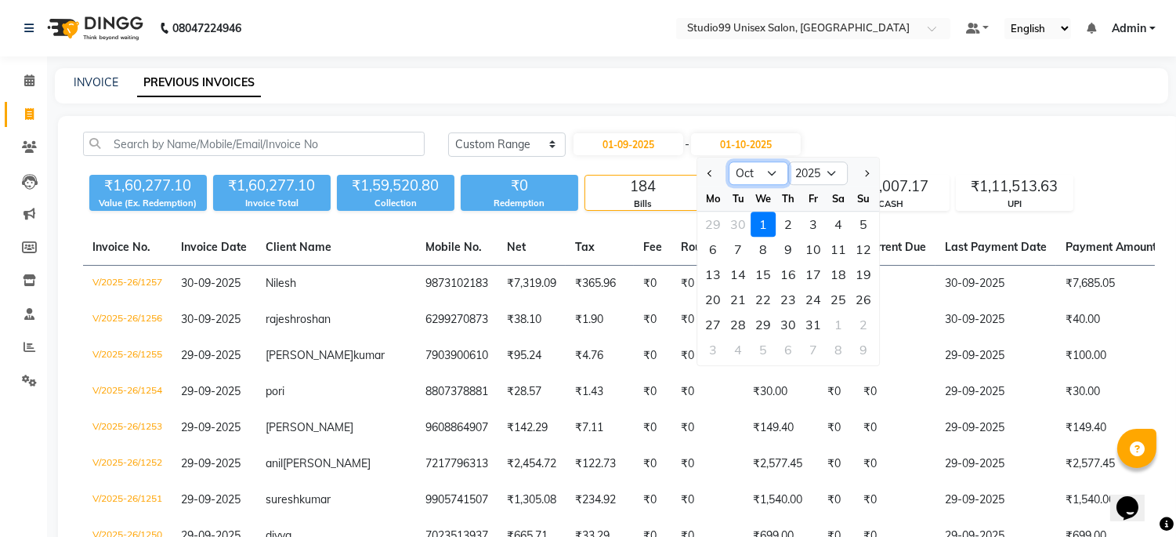
click at [766, 169] on select "Sep Oct Nov Dec" at bounding box center [759, 173] width 60 height 24
select select "9"
click at [729, 161] on select "Sep Oct Nov Dec" at bounding box center [759, 173] width 60 height 24
click at [740, 324] on div "30" at bounding box center [737, 324] width 25 height 25
type input "30-09-2025"
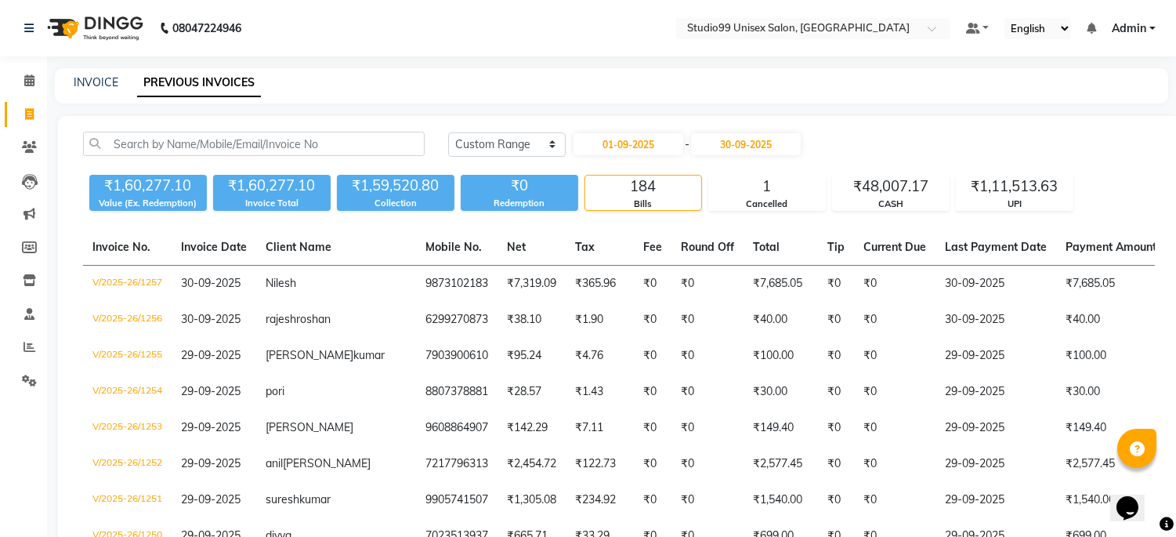
click at [22, 125] on link "Invoice" at bounding box center [24, 115] width 38 height 26
select select "service"
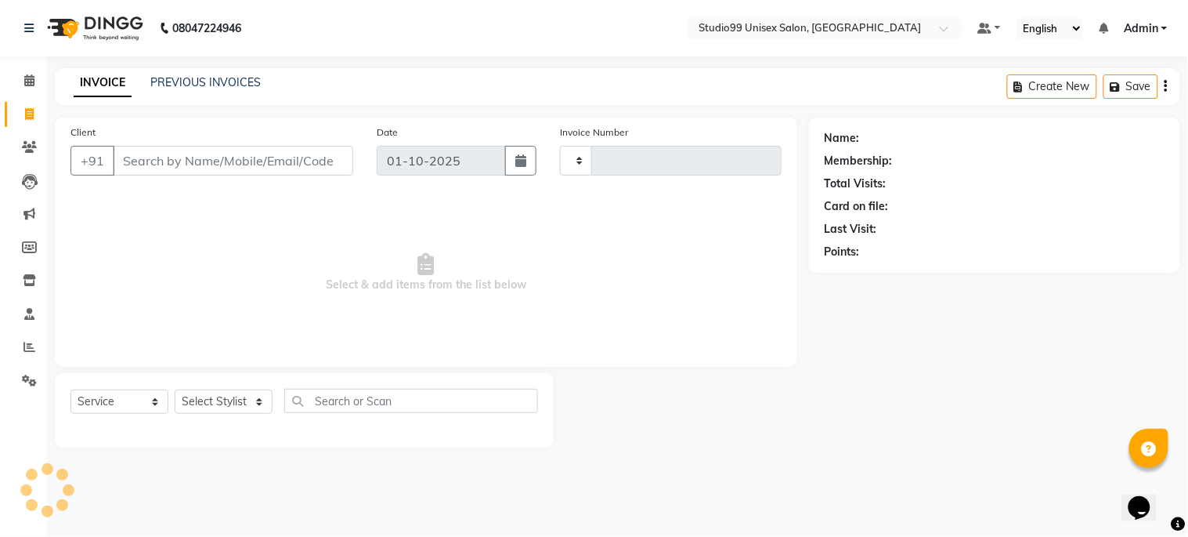
type input "1258"
select select "6061"
click at [21, 342] on span at bounding box center [29, 347] width 27 height 18
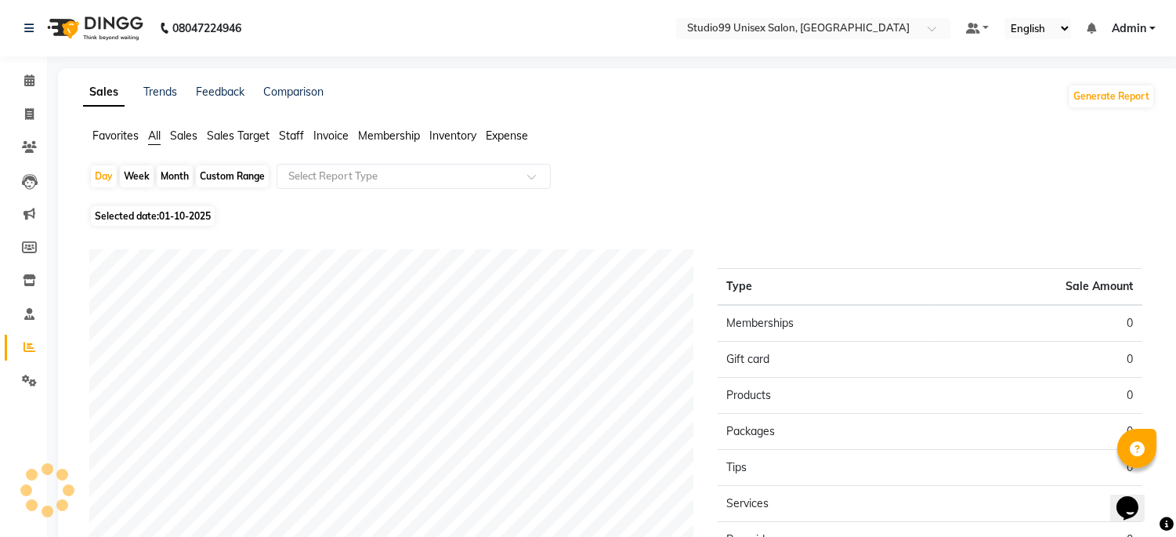
click at [190, 128] on span "Sales" at bounding box center [183, 135] width 27 height 14
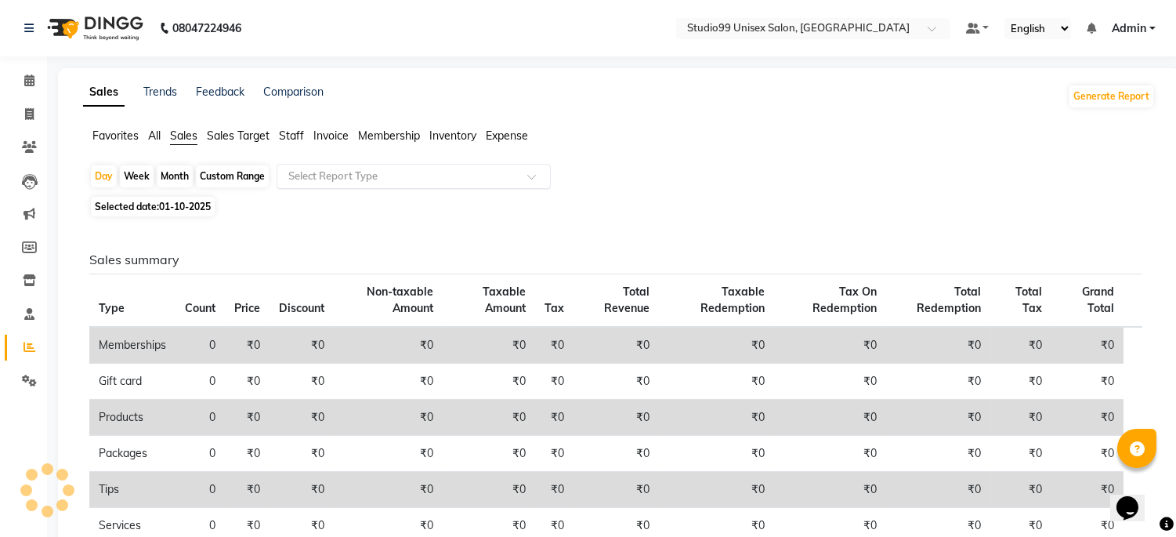
click at [314, 171] on input "text" at bounding box center [398, 176] width 226 height 16
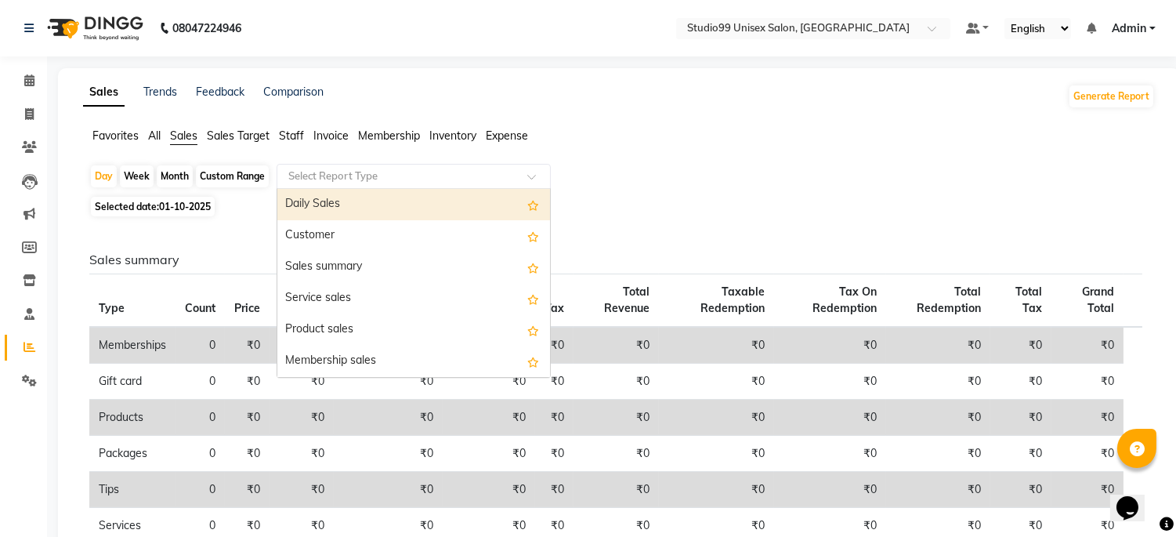
click at [324, 209] on div "Daily Sales" at bounding box center [413, 204] width 273 height 31
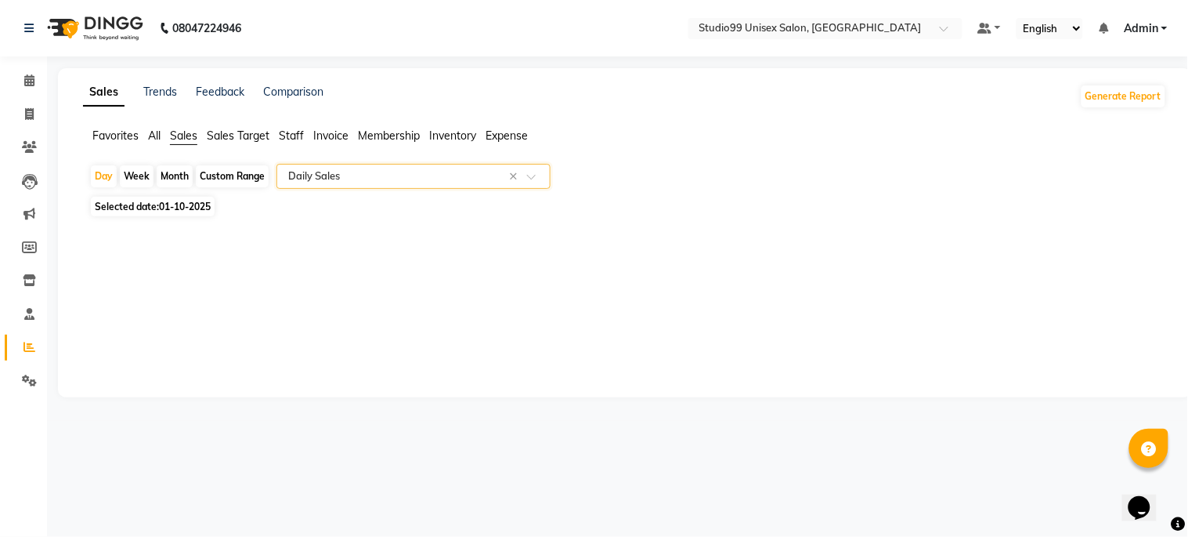
select select "csv"
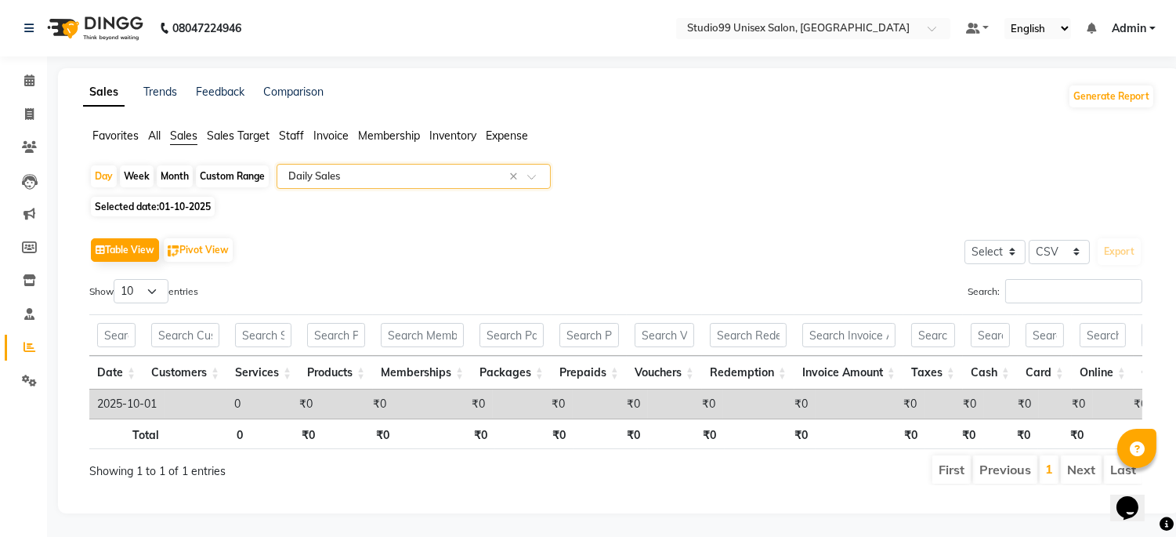
click at [188, 206] on span "01-10-2025" at bounding box center [185, 207] width 52 height 12
select select "10"
select select "2025"
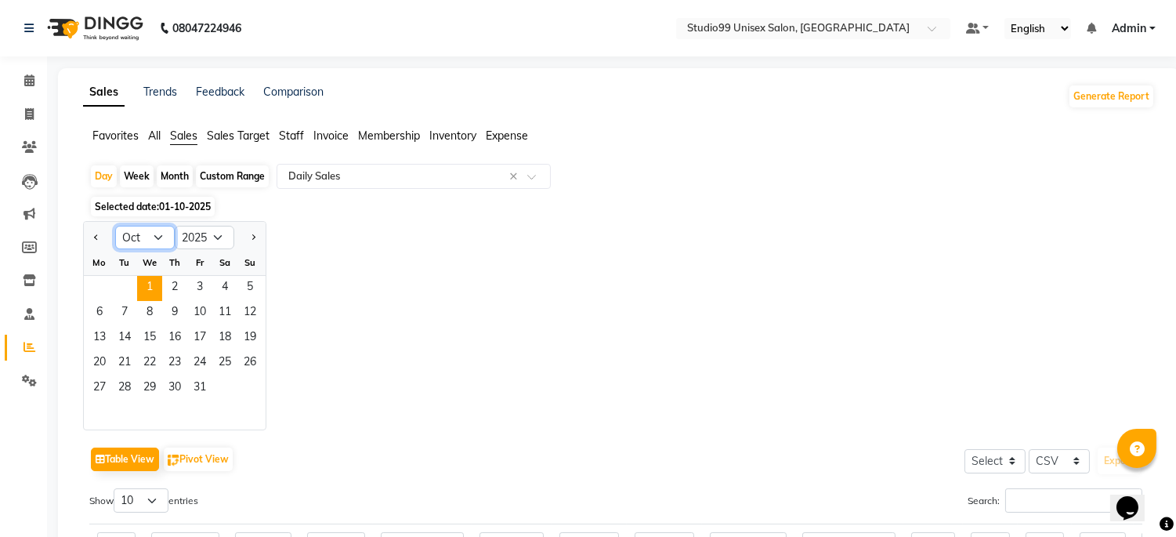
click at [147, 233] on select "Jan Feb Mar Apr May Jun [DATE] Aug Sep Oct Nov Dec" at bounding box center [145, 238] width 60 height 24
select select "9"
click at [115, 226] on select "Jan Feb Mar Apr May Jun [DATE] Aug Sep Oct Nov Dec" at bounding box center [145, 238] width 60 height 24
click at [145, 243] on select "Jan Feb Mar Apr May Jun [DATE] Aug Sep Oct Nov Dec" at bounding box center [145, 238] width 60 height 24
click at [115, 226] on select "Jan Feb Mar Apr May Jun [DATE] Aug Sep Oct Nov Dec" at bounding box center [145, 238] width 60 height 24
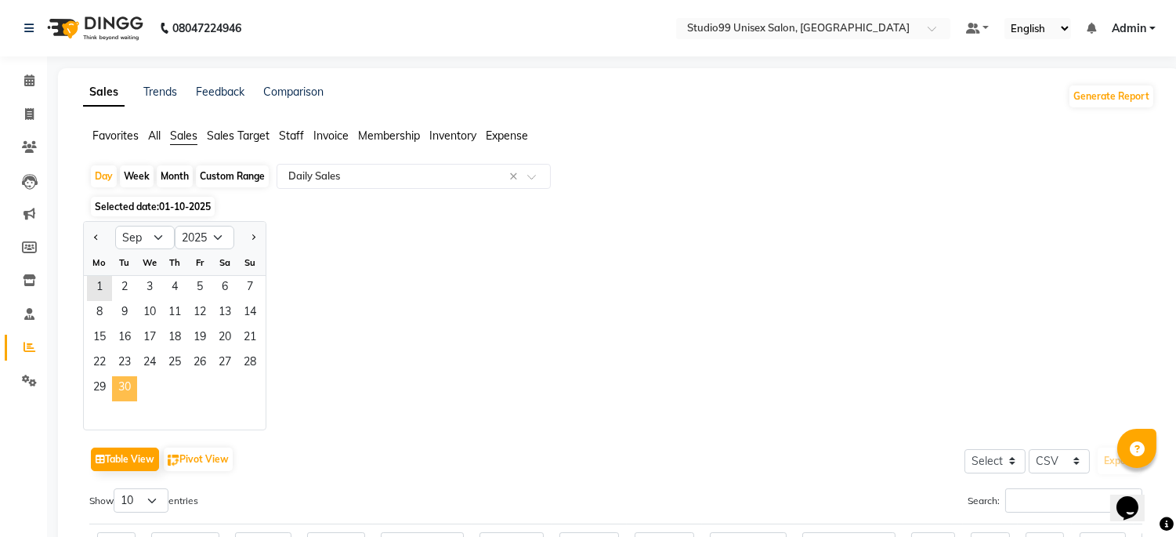
click at [115, 387] on span "30" at bounding box center [124, 388] width 25 height 25
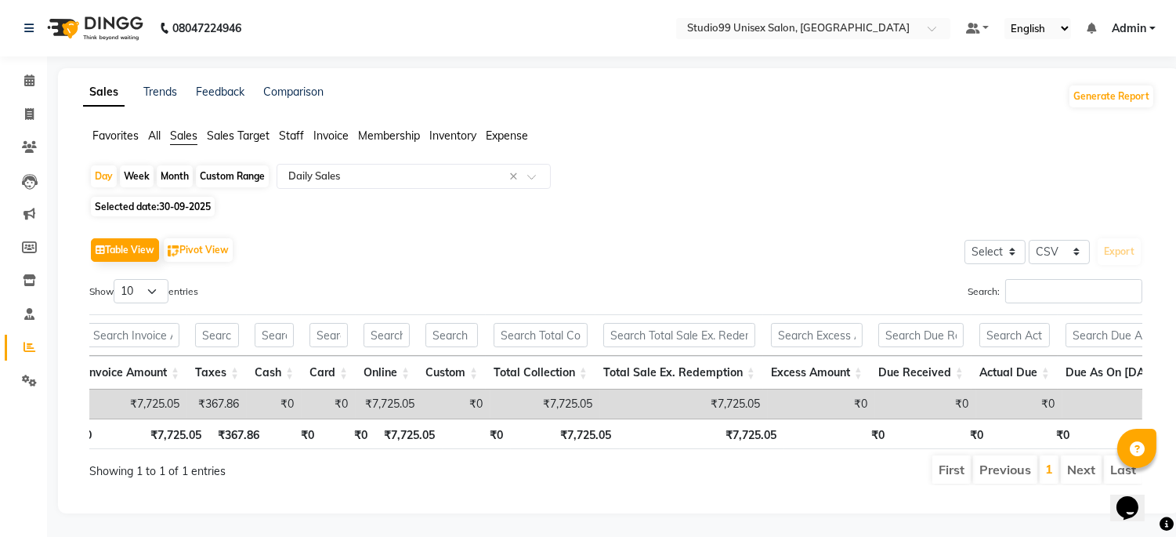
scroll to position [0, 690]
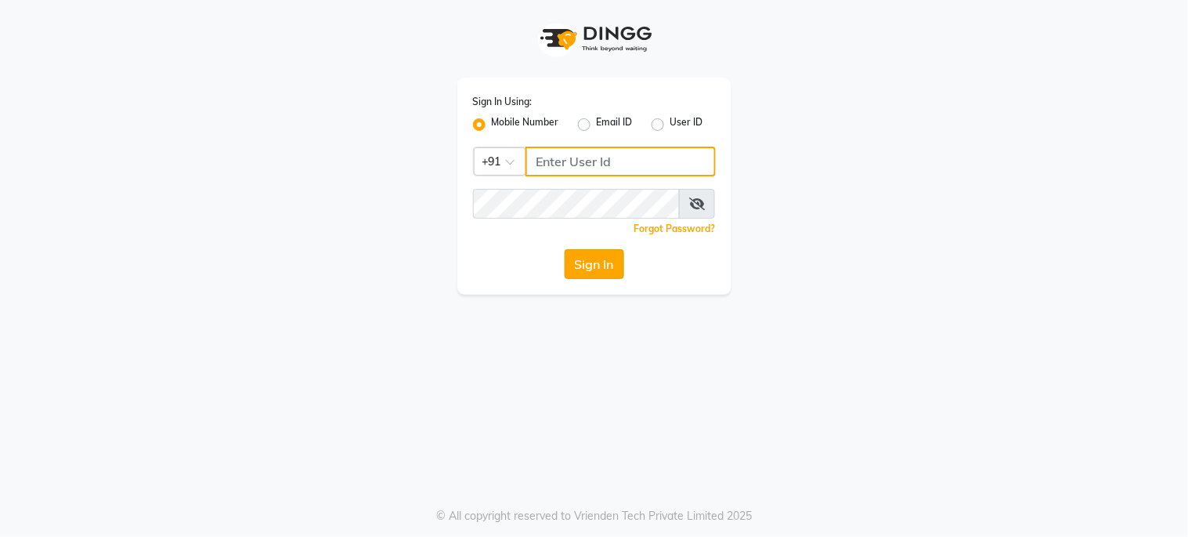
type input "6287595177"
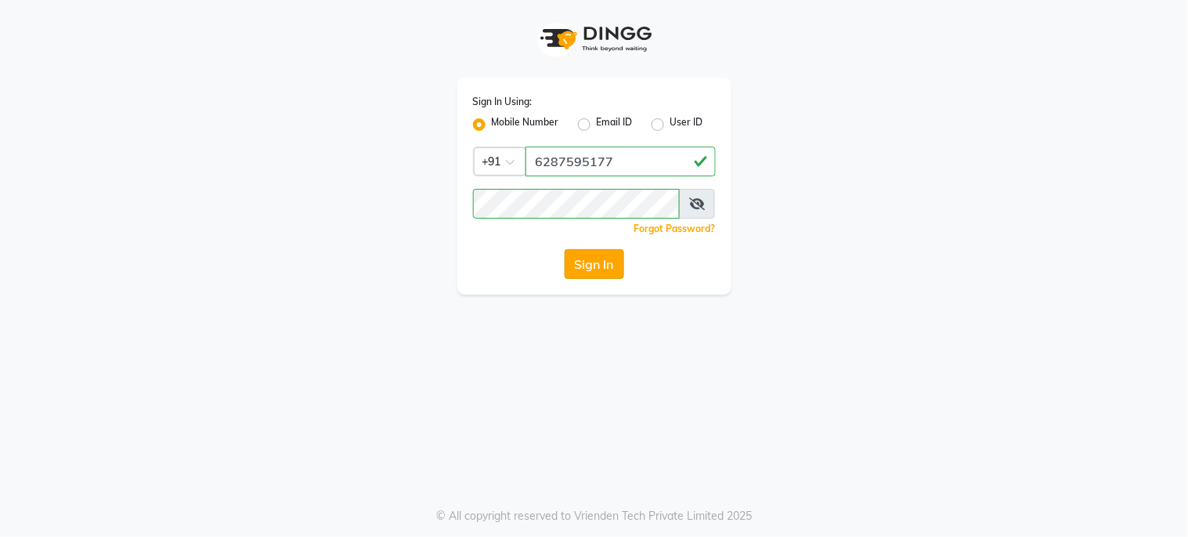
click at [582, 266] on button "Sign In" at bounding box center [595, 264] width 60 height 30
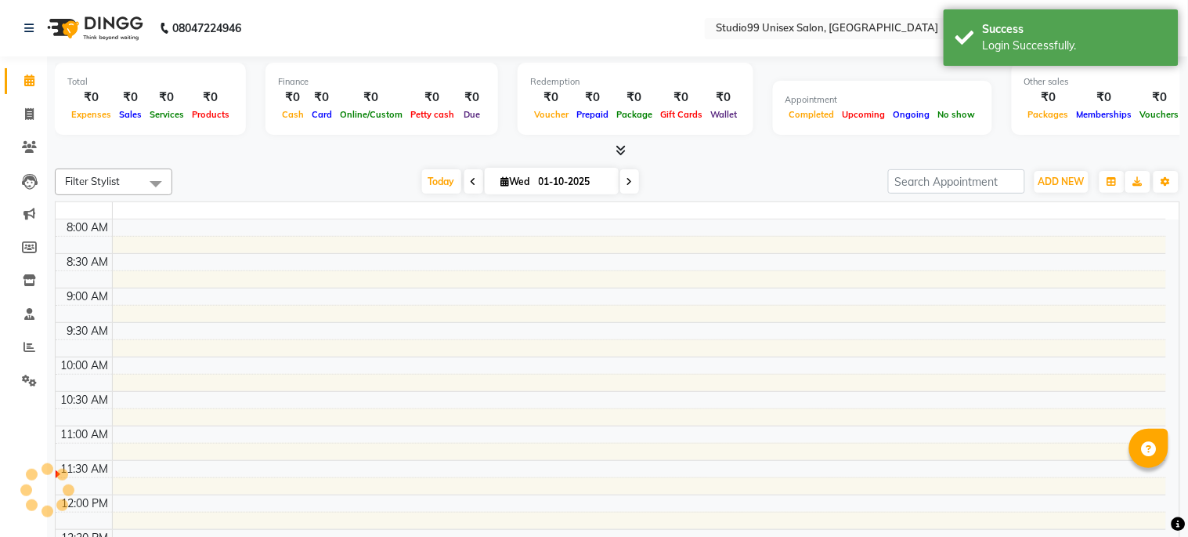
select select "en"
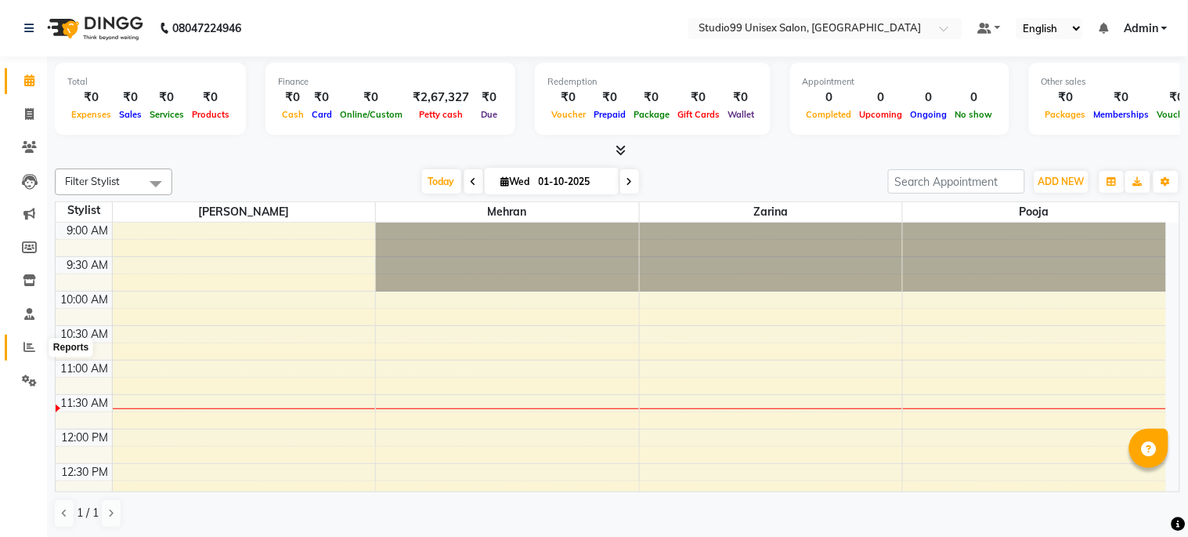
click at [29, 343] on icon at bounding box center [30, 347] width 12 height 12
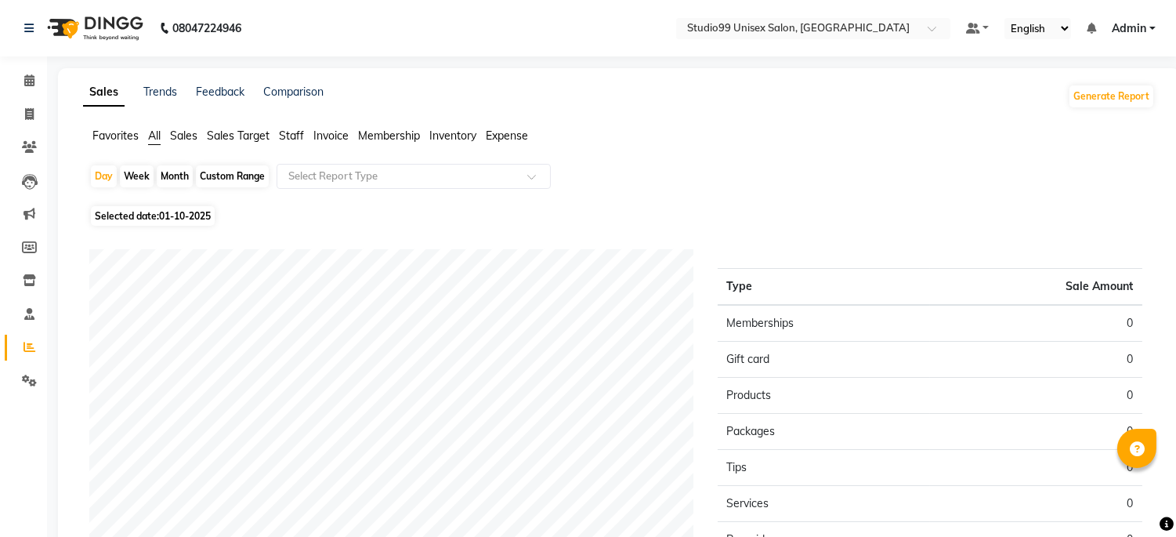
click at [182, 135] on span "Sales" at bounding box center [183, 135] width 27 height 14
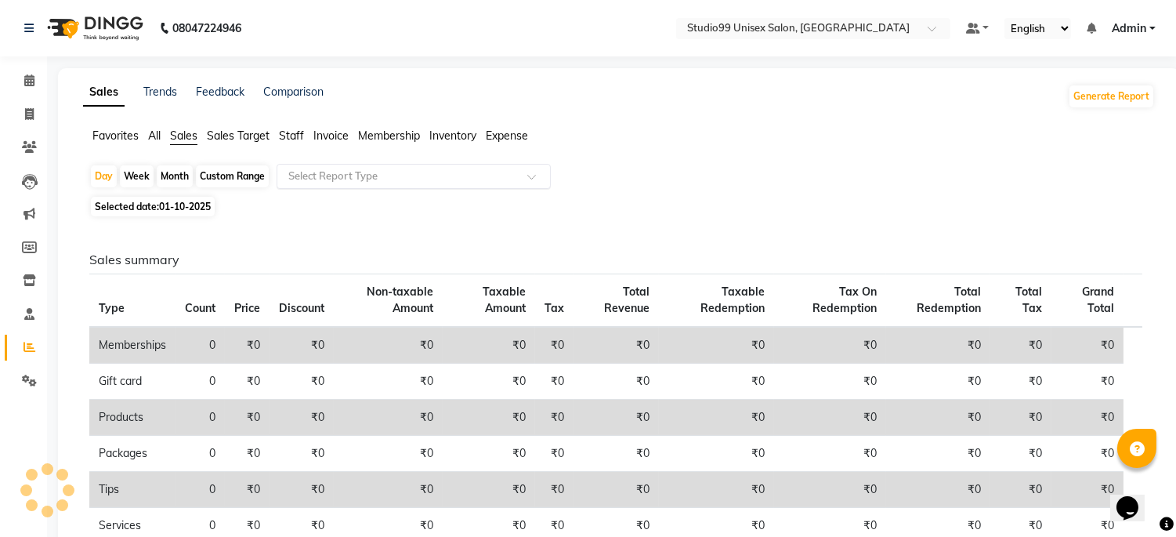
click at [378, 175] on input "text" at bounding box center [398, 176] width 226 height 16
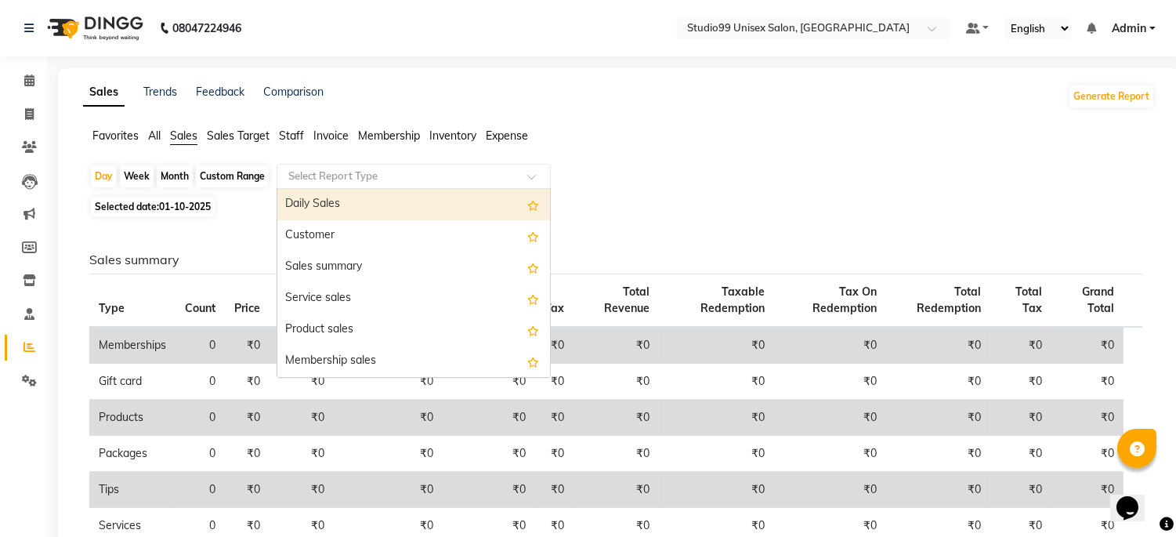
click at [376, 219] on div "Daily Sales" at bounding box center [413, 204] width 273 height 31
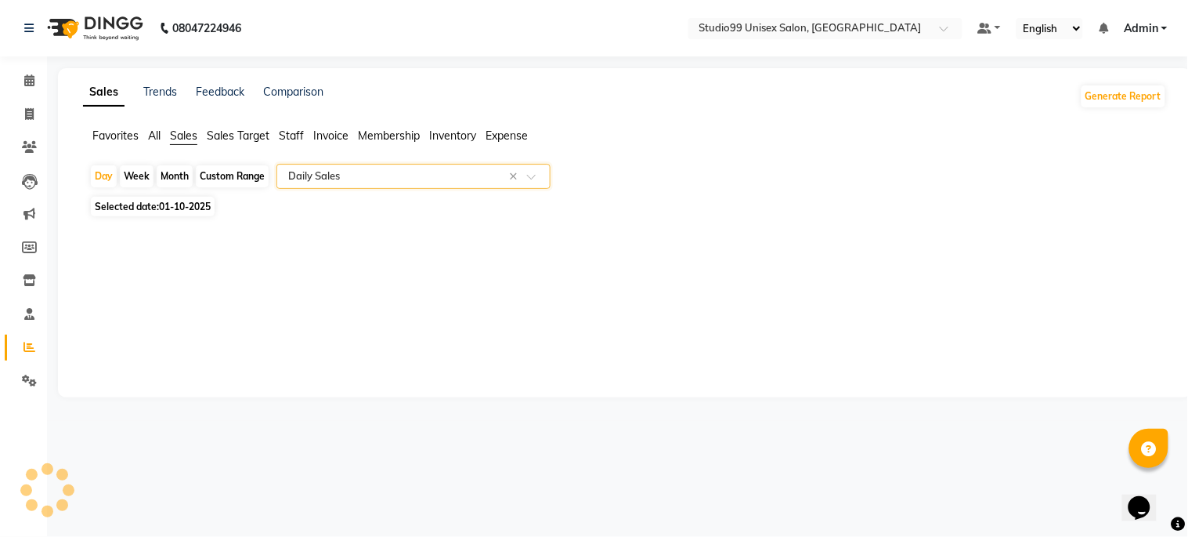
click at [364, 170] on input "text" at bounding box center [398, 176] width 226 height 16
select select "csv"
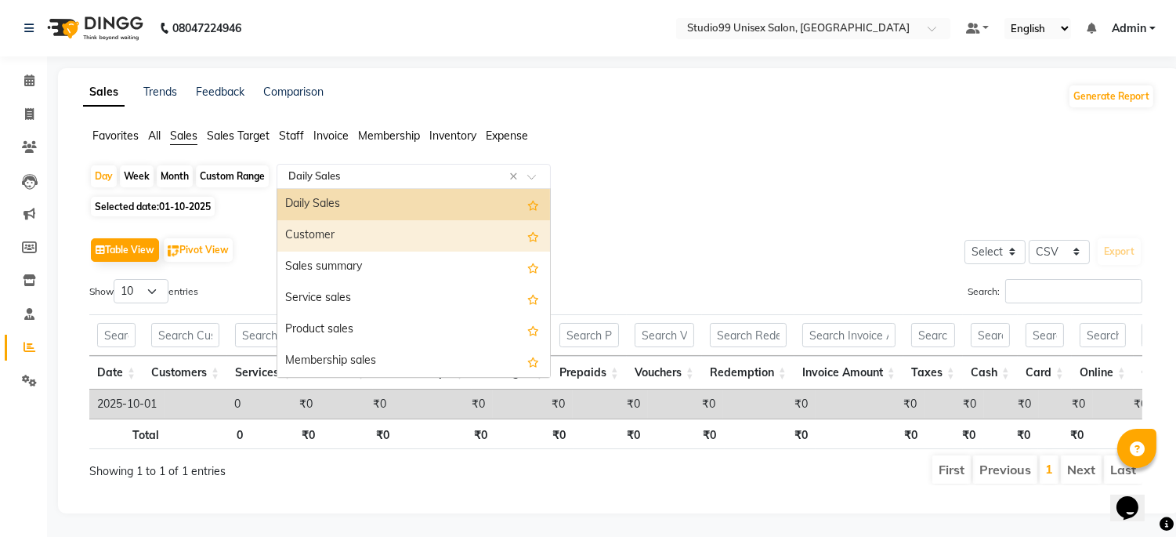
click at [368, 238] on div "Customer" at bounding box center [413, 235] width 273 height 31
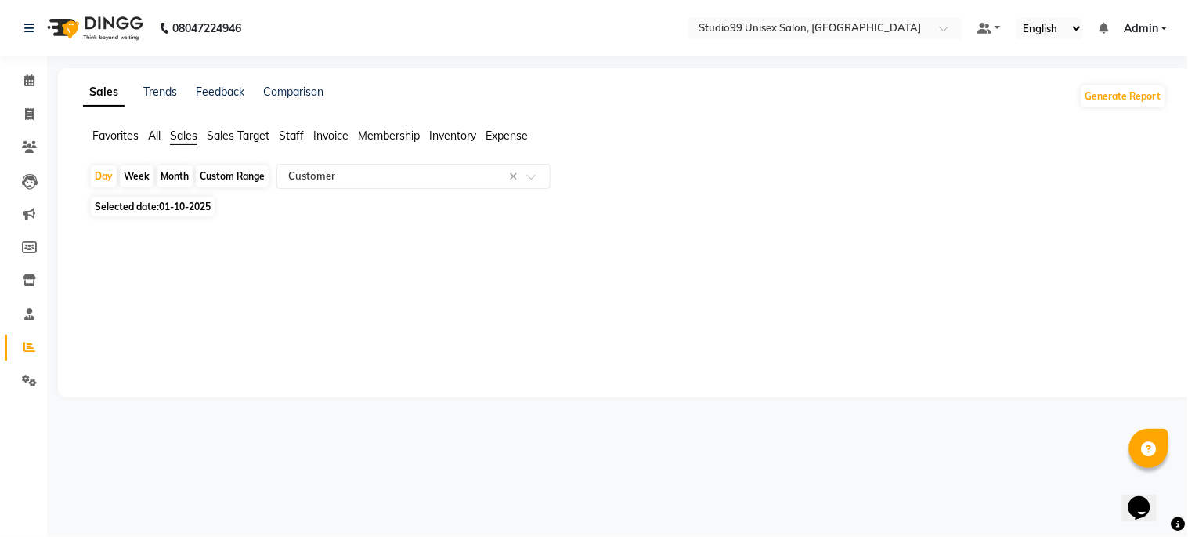
click at [207, 202] on span "01-10-2025" at bounding box center [185, 207] width 52 height 12
select select "10"
select select "2025"
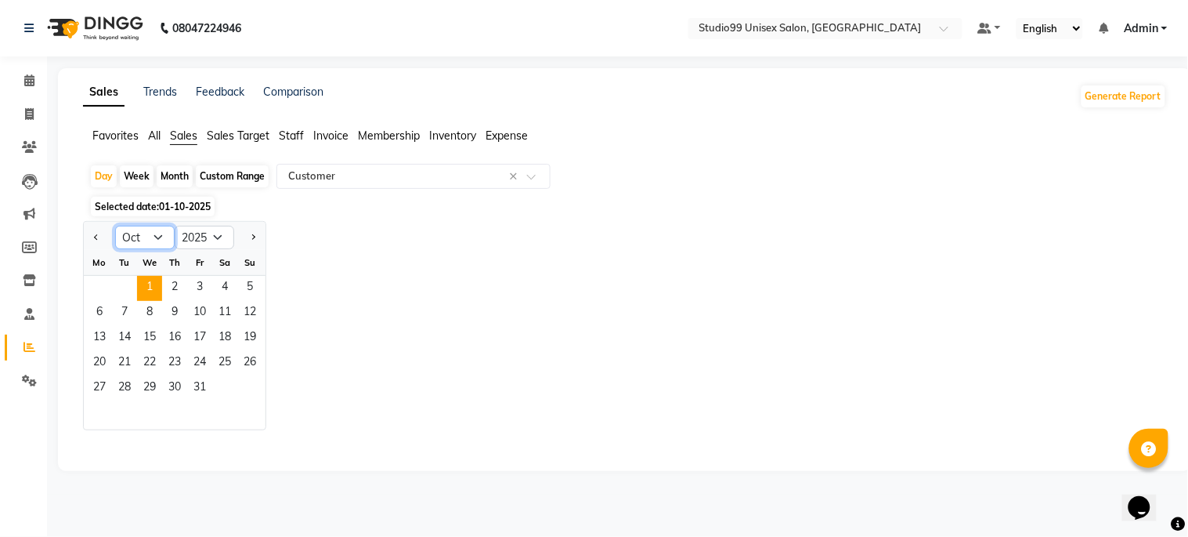
click at [142, 241] on select "Jan Feb Mar Apr May Jun [DATE] Aug Sep Oct Nov Dec" at bounding box center [145, 238] width 60 height 24
select select "9"
click at [115, 226] on select "Jan Feb Mar Apr May Jun [DATE] Aug Sep Oct Nov Dec" at bounding box center [145, 238] width 60 height 24
click at [128, 382] on span "30" at bounding box center [124, 388] width 25 height 25
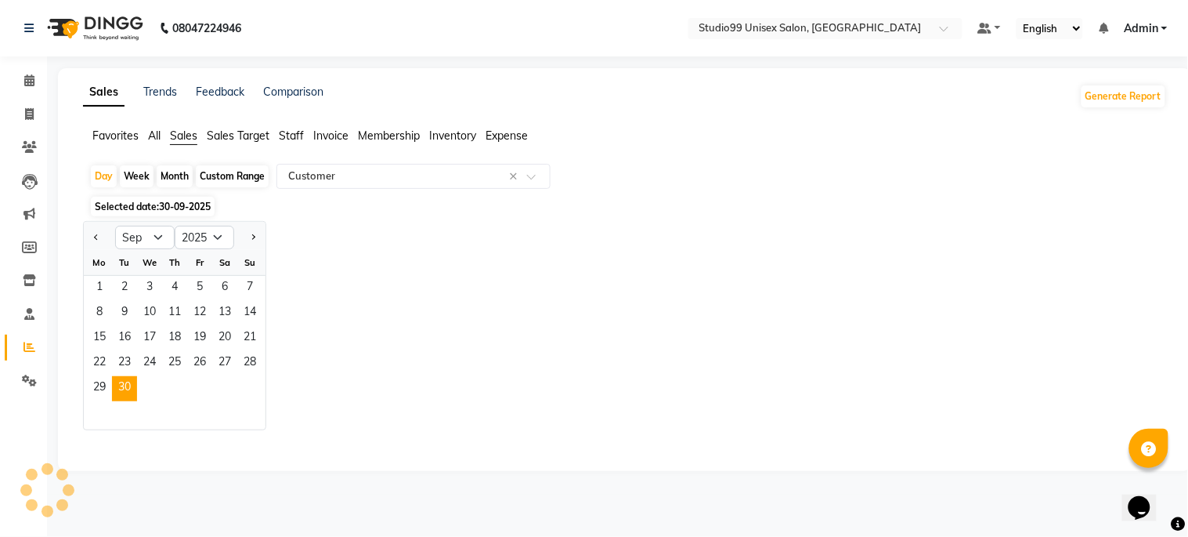
select select "csv"
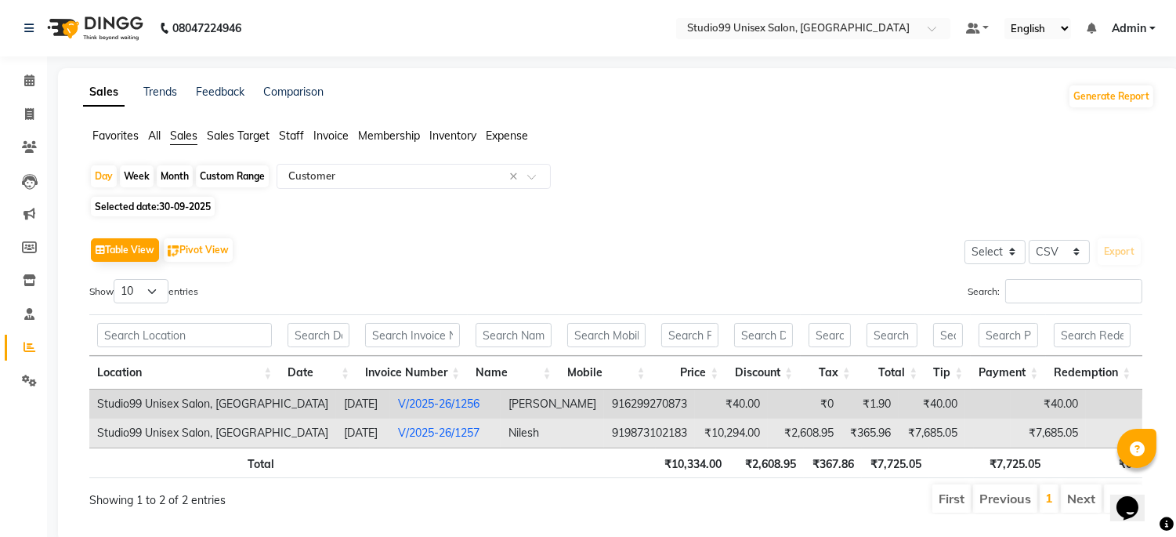
click at [424, 433] on link "V/2025-26/1257" at bounding box center [438, 432] width 81 height 14
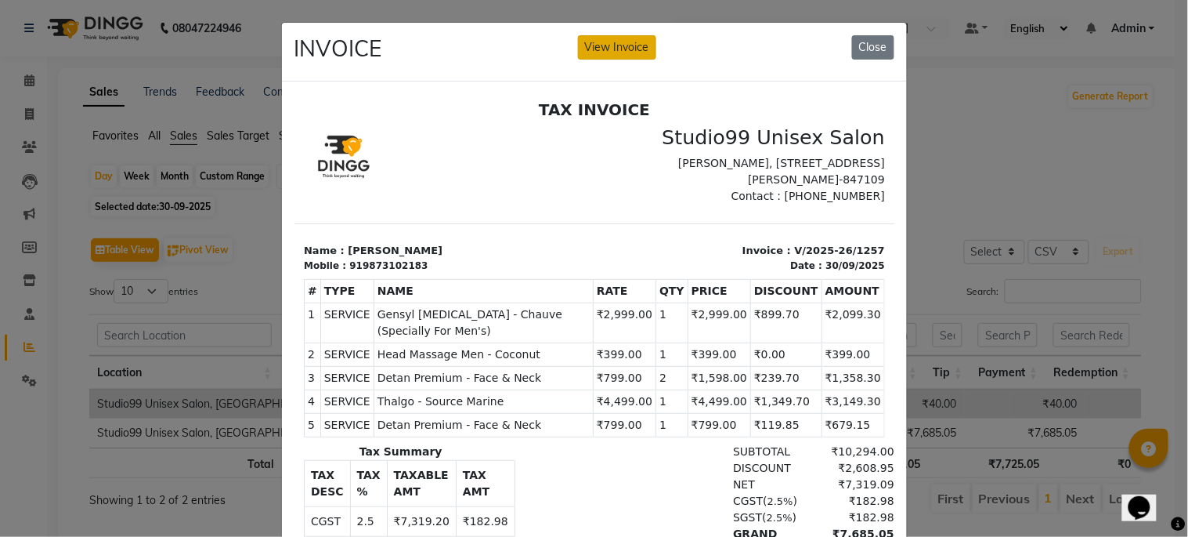
click at [613, 44] on button "View Invoice" at bounding box center [617, 47] width 78 height 24
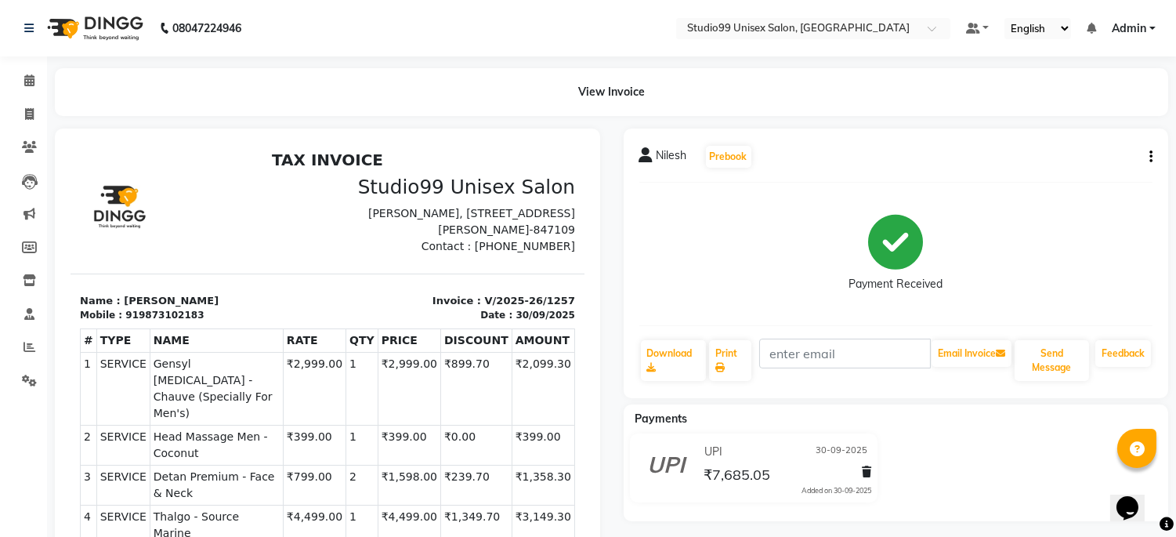
click at [1149, 157] on icon "button" at bounding box center [1150, 157] width 3 height 1
click at [1060, 173] on div "Edit Invoice" at bounding box center [1072, 177] width 107 height 20
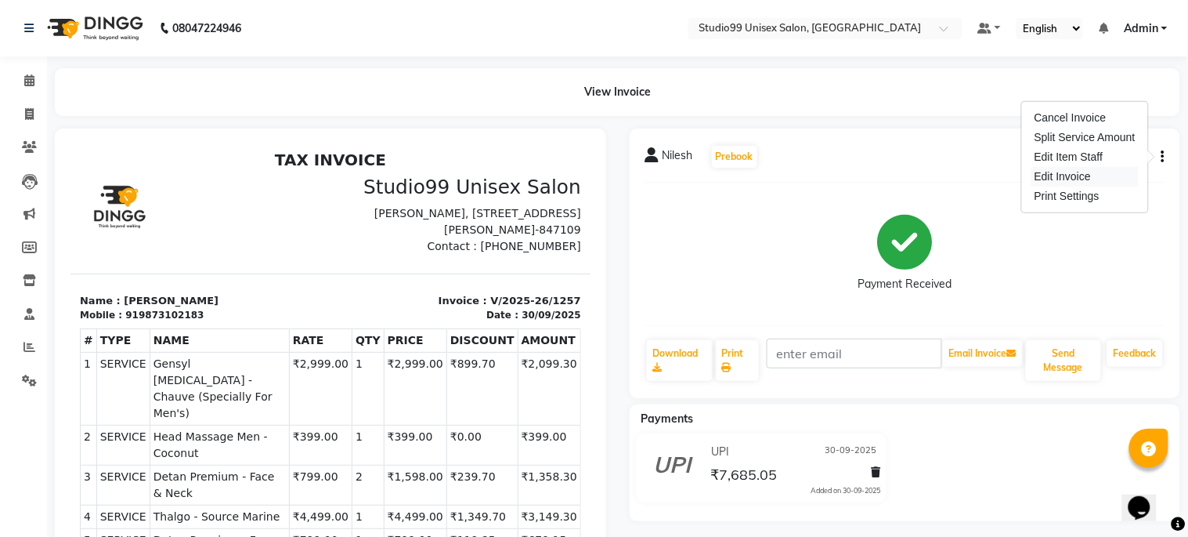
select select "service"
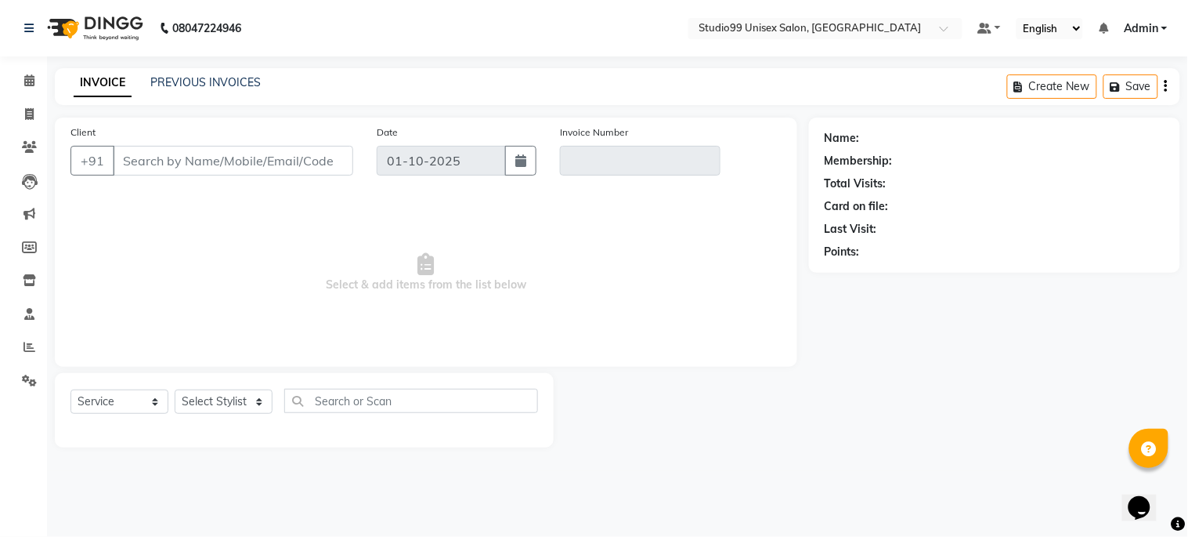
type input "9873102183"
type input "V/2025-26/1257"
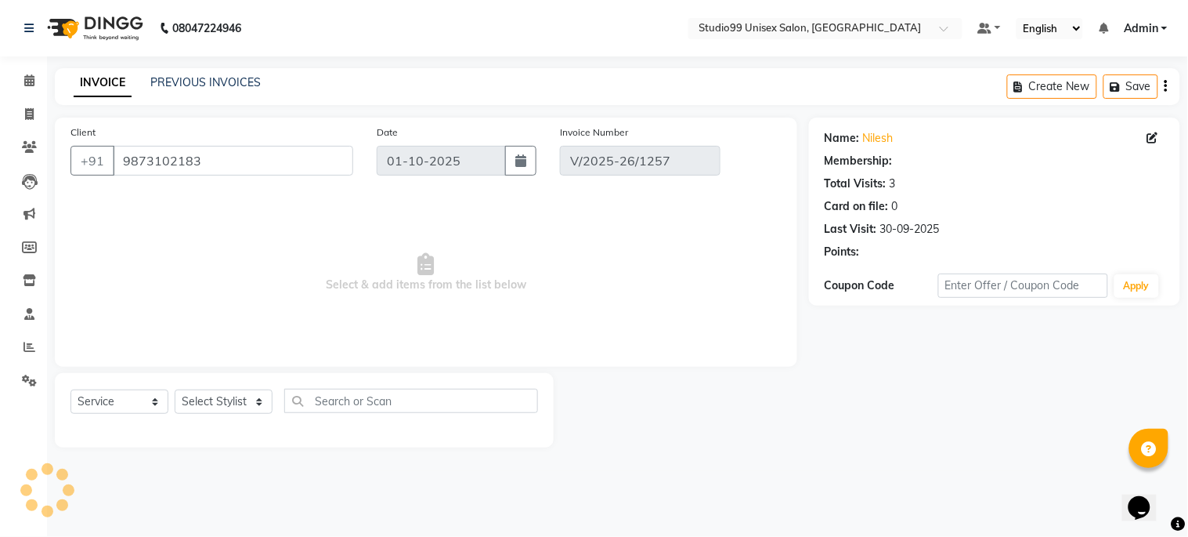
select select "1: Object"
type input "30-09-2025"
select select "select"
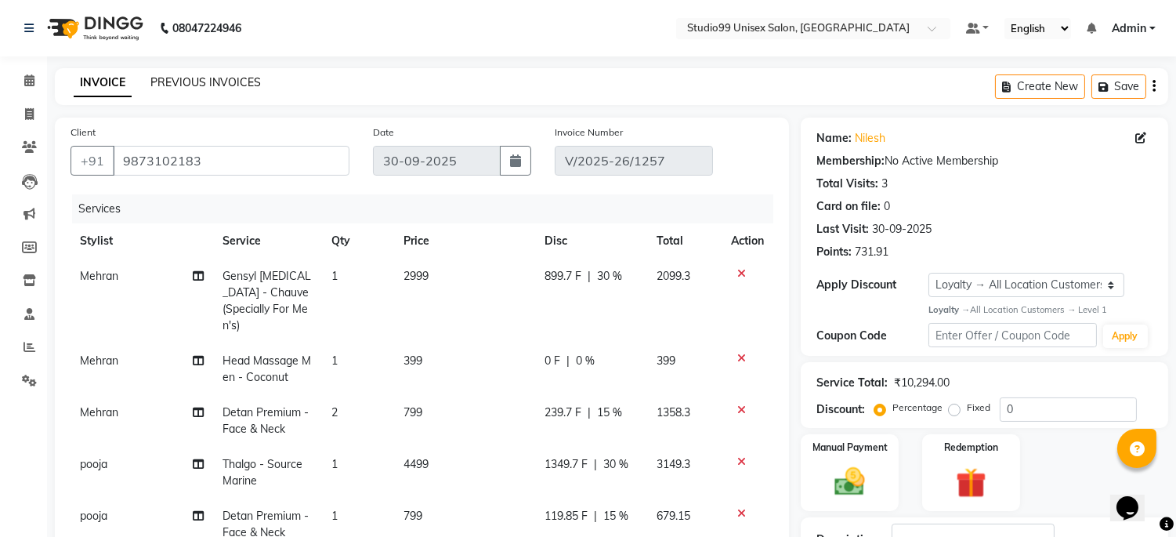
click at [188, 76] on link "PREVIOUS INVOICES" at bounding box center [205, 82] width 110 height 14
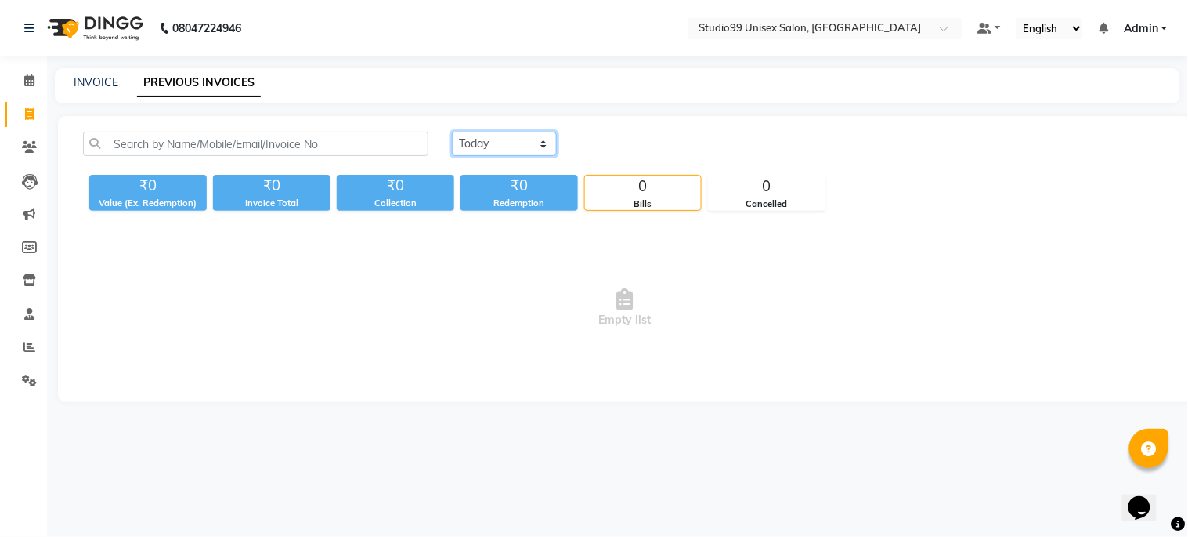
click at [533, 139] on select "[DATE] [DATE] Custom Range" at bounding box center [504, 144] width 105 height 24
select select "range"
click at [452, 132] on select "[DATE] [DATE] Custom Range" at bounding box center [504, 144] width 105 height 24
click at [628, 143] on input "01-10-2025" at bounding box center [632, 144] width 110 height 22
select select "10"
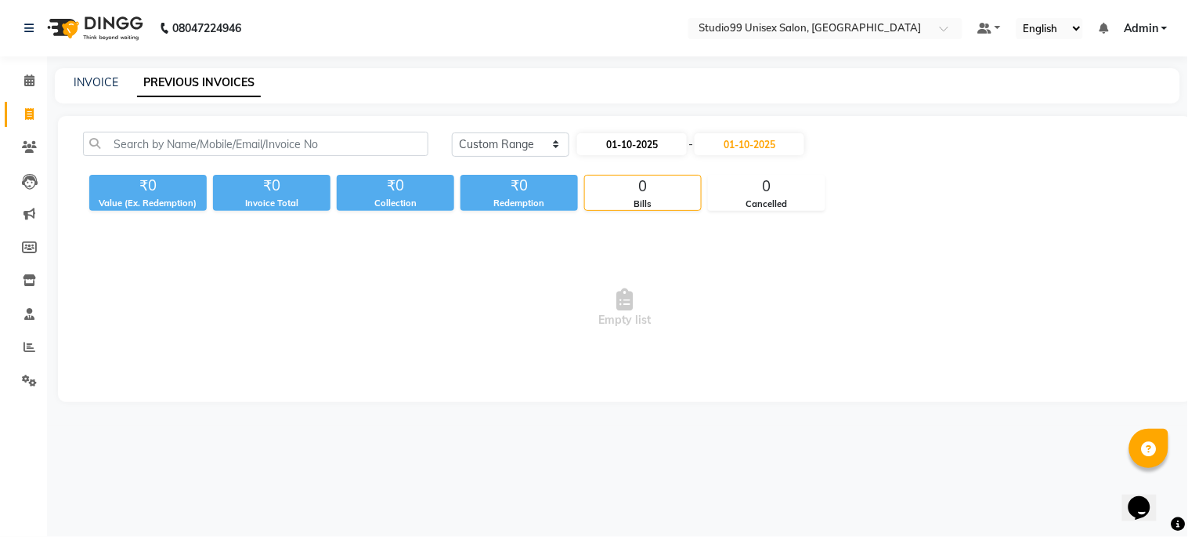
select select "2025"
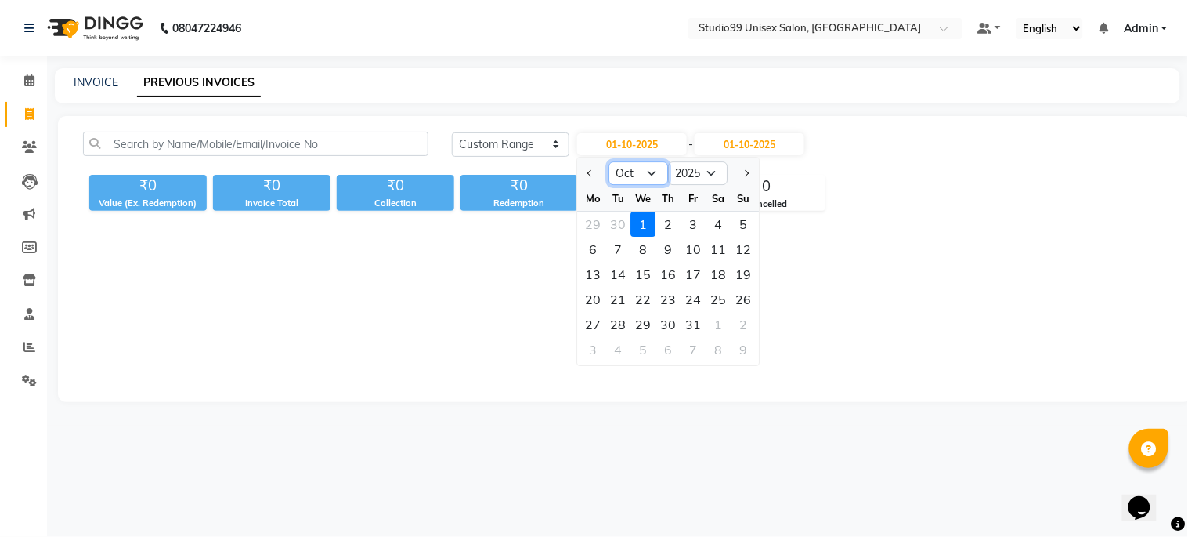
click at [644, 168] on select "Jan Feb Mar Apr May Jun [DATE] Aug Sep Oct Nov Dec" at bounding box center [639, 173] width 60 height 24
select select "9"
click at [609, 161] on select "Jan Feb Mar Apr May Jun [DATE] Aug Sep Oct Nov Dec" at bounding box center [639, 173] width 60 height 24
click at [595, 224] on div "1" at bounding box center [593, 224] width 25 height 25
type input "01-09-2025"
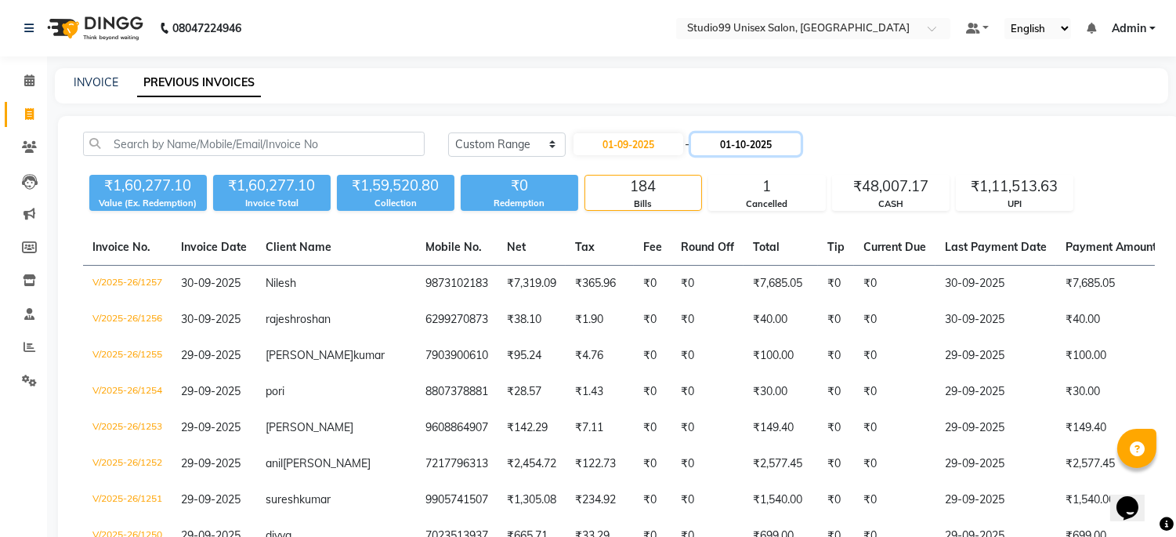
click at [740, 141] on input "01-10-2025" at bounding box center [746, 144] width 110 height 22
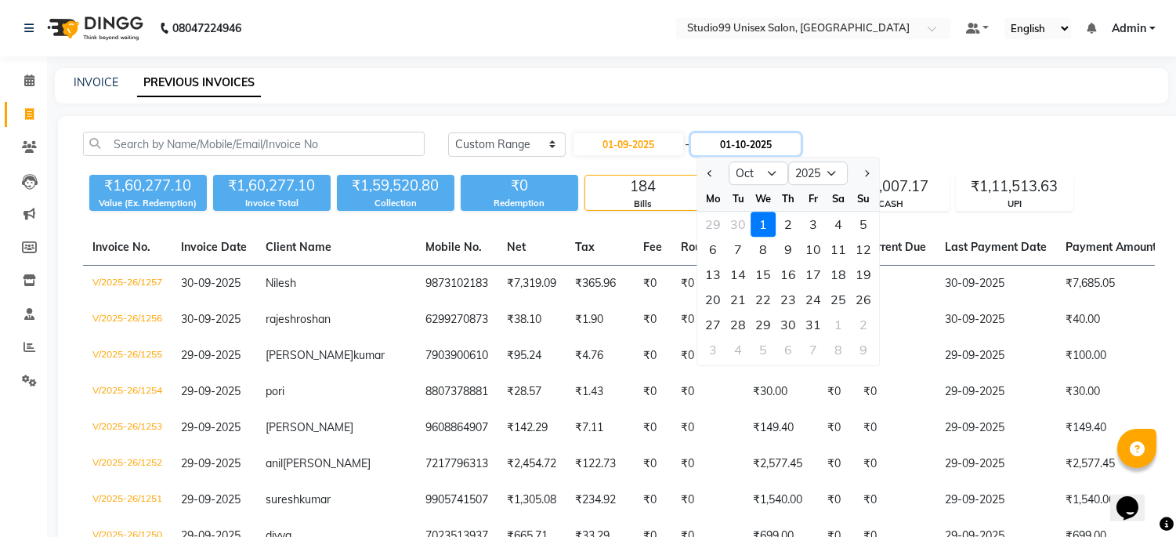
click at [739, 142] on input "01-10-2025" at bounding box center [746, 144] width 110 height 22
click at [771, 172] on select "Sep Oct Nov Dec" at bounding box center [759, 173] width 60 height 24
select select "9"
click at [729, 161] on select "Sep Oct Nov Dec" at bounding box center [759, 173] width 60 height 24
click at [740, 320] on div "30" at bounding box center [737, 324] width 25 height 25
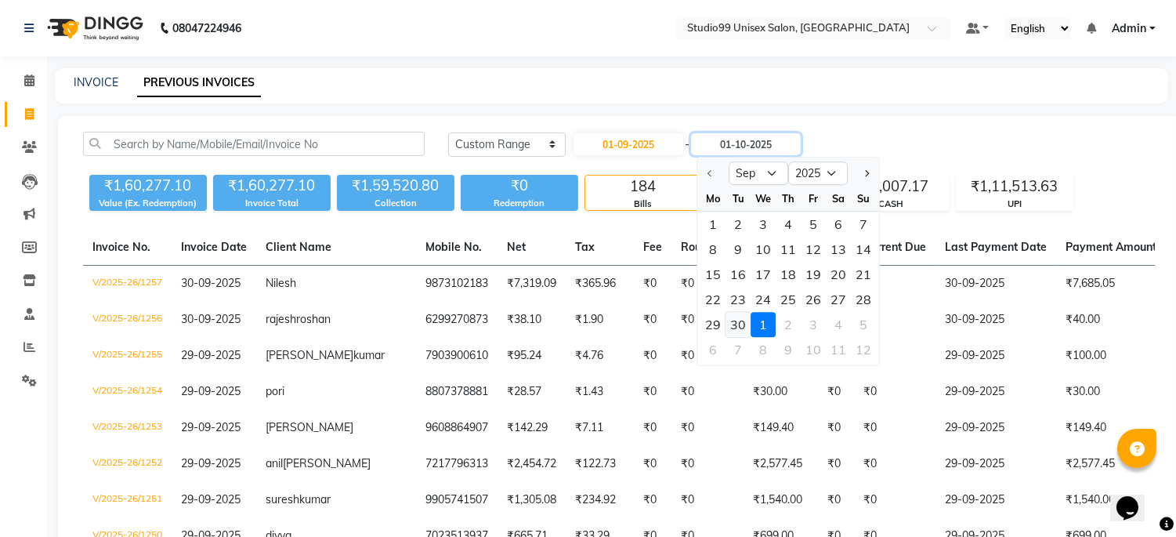
type input "30-09-2025"
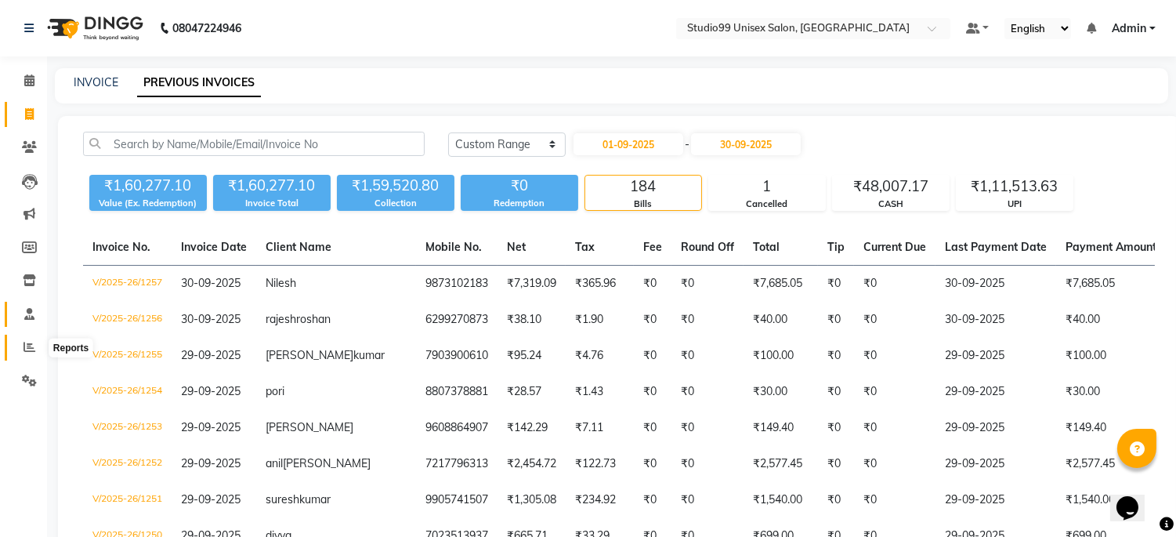
drag, startPoint x: 19, startPoint y: 345, endPoint x: 35, endPoint y: 310, distance: 38.9
click at [19, 345] on span at bounding box center [29, 347] width 27 height 18
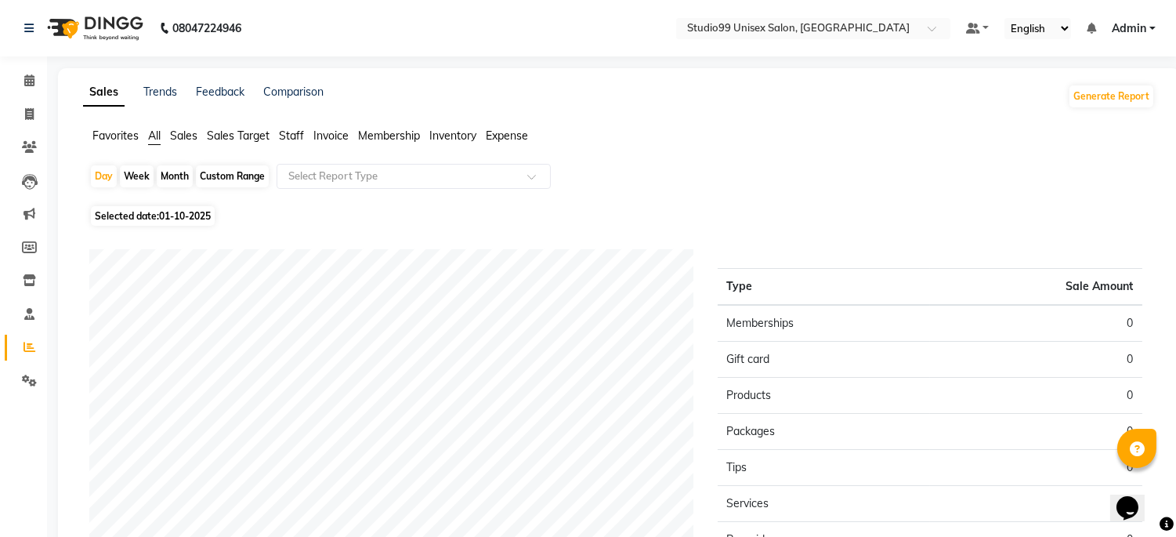
click at [182, 136] on span "Sales" at bounding box center [183, 135] width 27 height 14
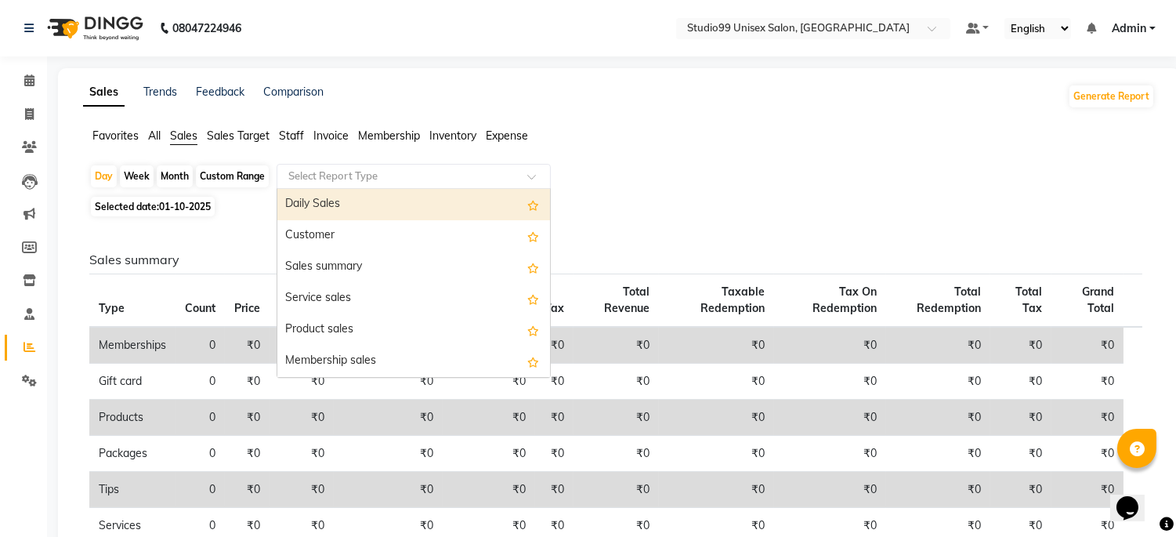
drag, startPoint x: 315, startPoint y: 165, endPoint x: 325, endPoint y: 183, distance: 20.0
click at [315, 166] on div "Select Report Type" at bounding box center [414, 176] width 274 height 25
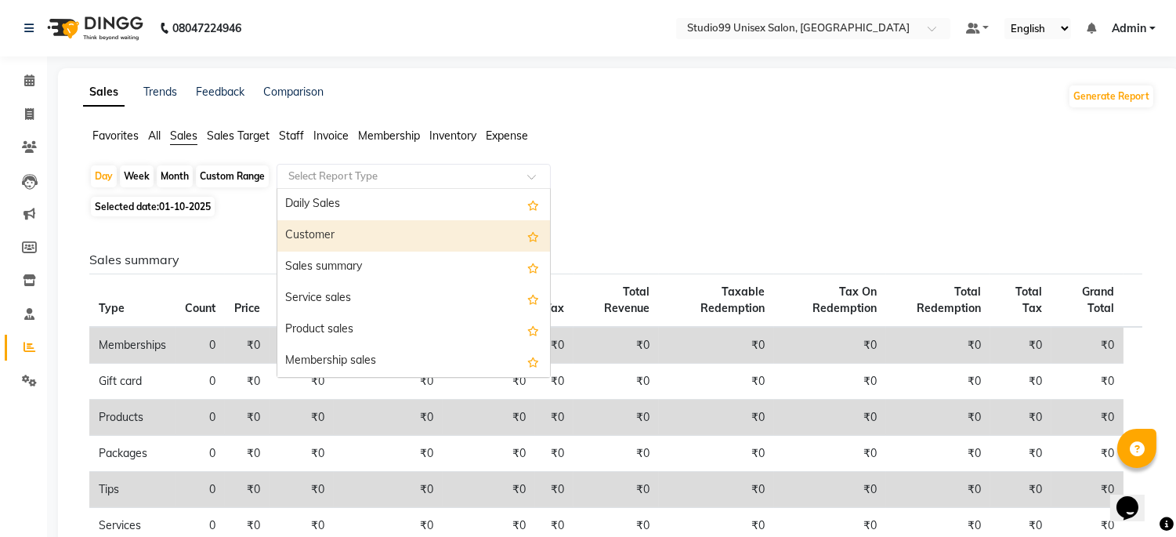
click at [332, 229] on div "Customer" at bounding box center [413, 235] width 273 height 31
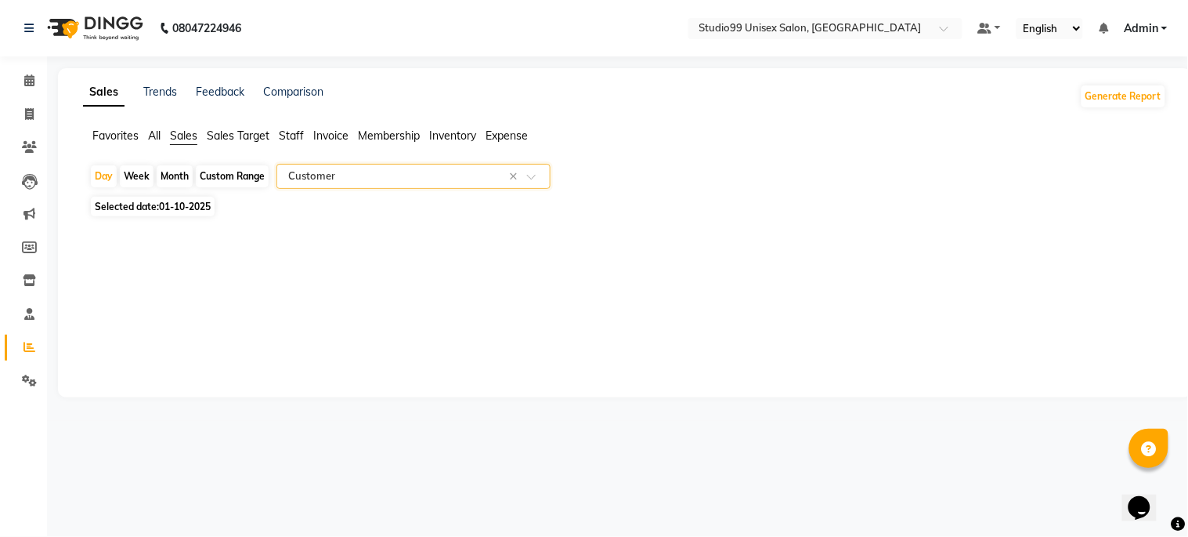
click at [190, 208] on span "01-10-2025" at bounding box center [185, 207] width 52 height 12
select select "10"
select select "2025"
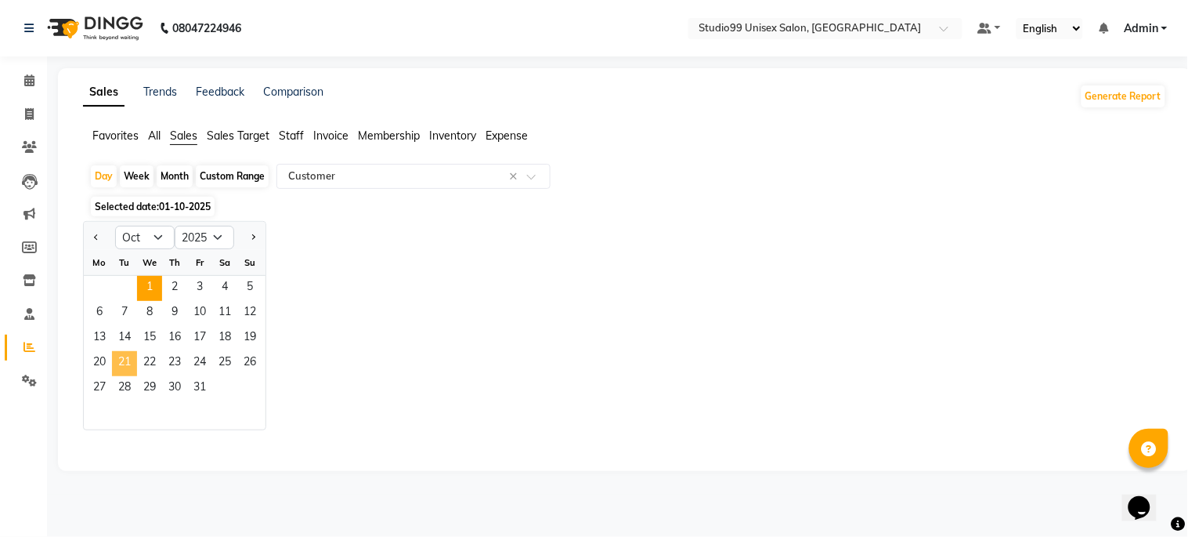
click at [123, 374] on span "21" at bounding box center [124, 363] width 25 height 25
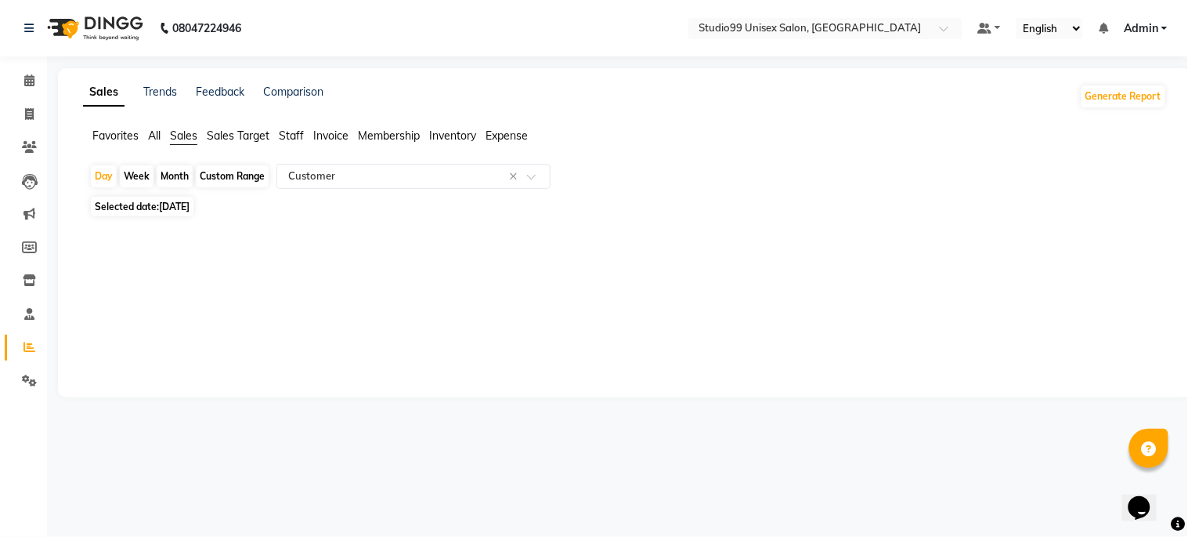
click at [190, 209] on span "[DATE]" at bounding box center [174, 207] width 31 height 12
select select "10"
select select "2025"
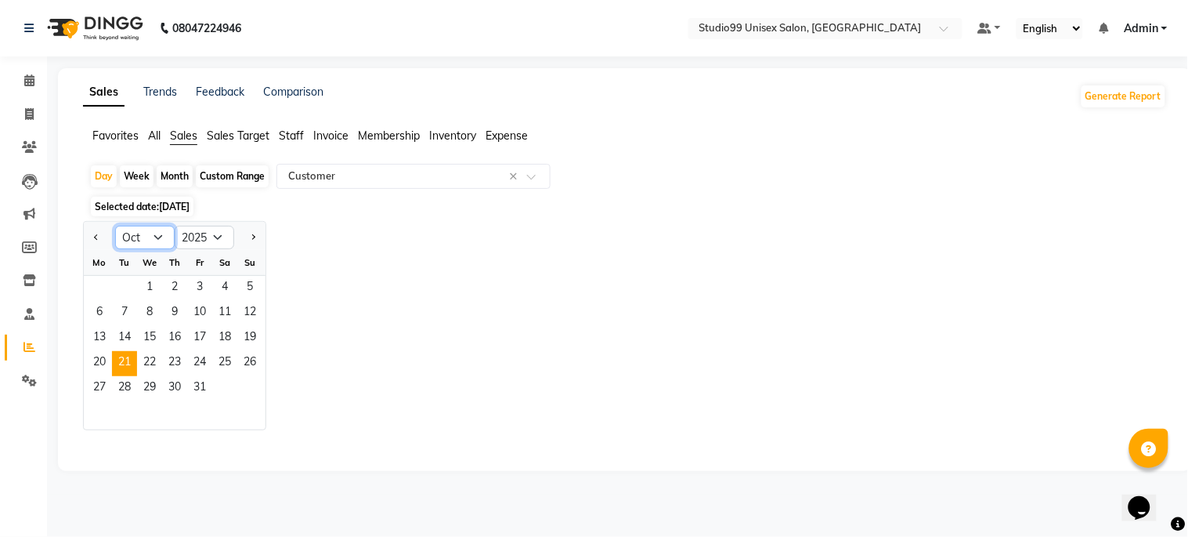
click at [149, 241] on select "Jan Feb Mar Apr May Jun [DATE] Aug Sep Oct Nov Dec" at bounding box center [145, 238] width 60 height 24
select select "9"
click at [115, 226] on select "Jan Feb Mar Apr May Jun [DATE] Aug Sep Oct Nov Dec" at bounding box center [145, 238] width 60 height 24
click at [248, 339] on span "21" at bounding box center [249, 338] width 25 height 25
select select "csv"
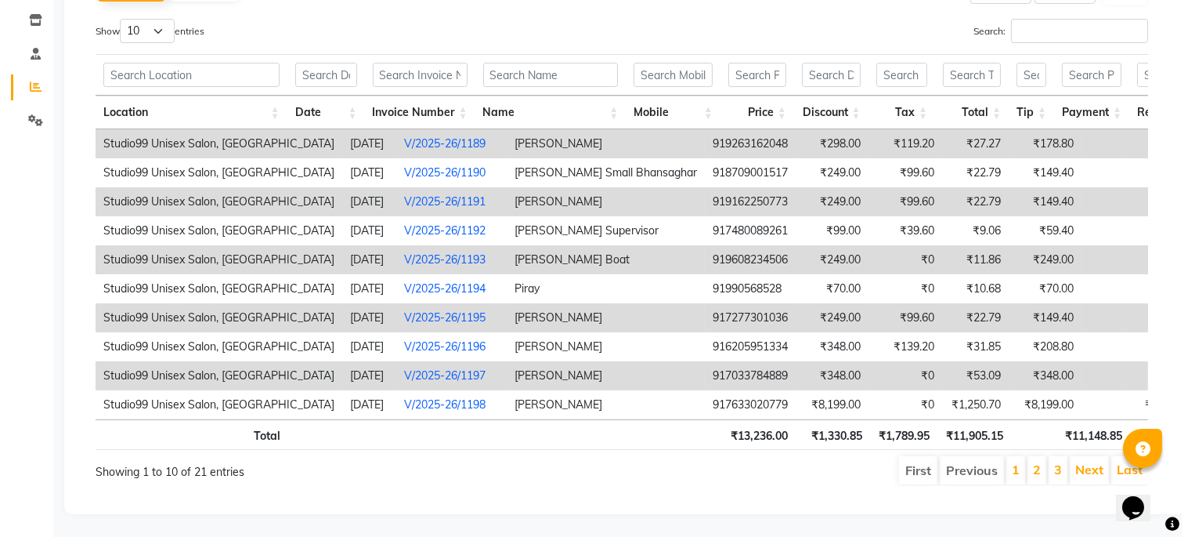
scroll to position [287, 0]
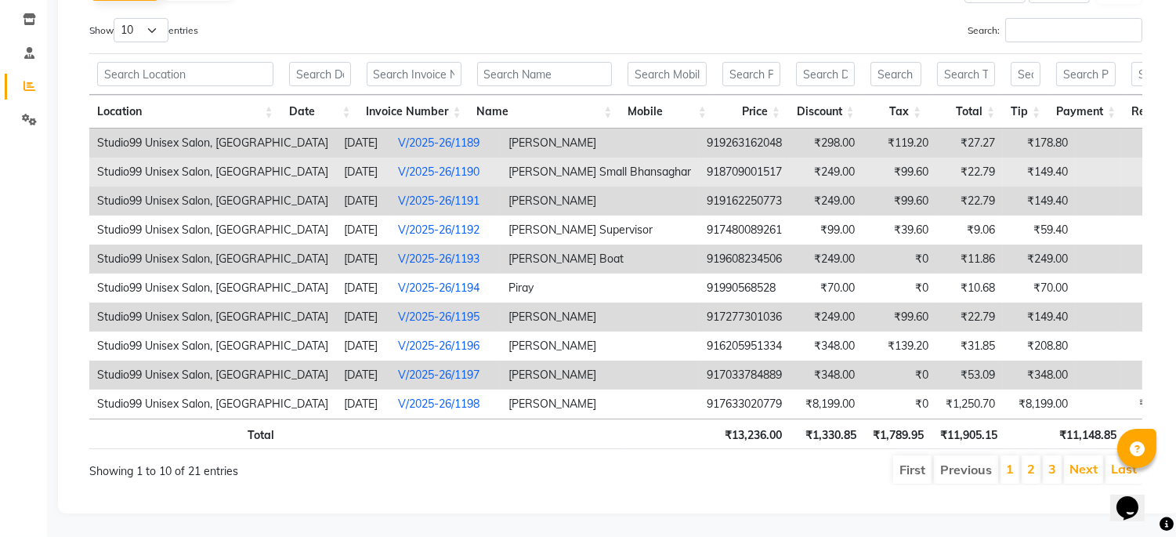
click at [419, 165] on link "V/2025-26/1190" at bounding box center [438, 172] width 81 height 14
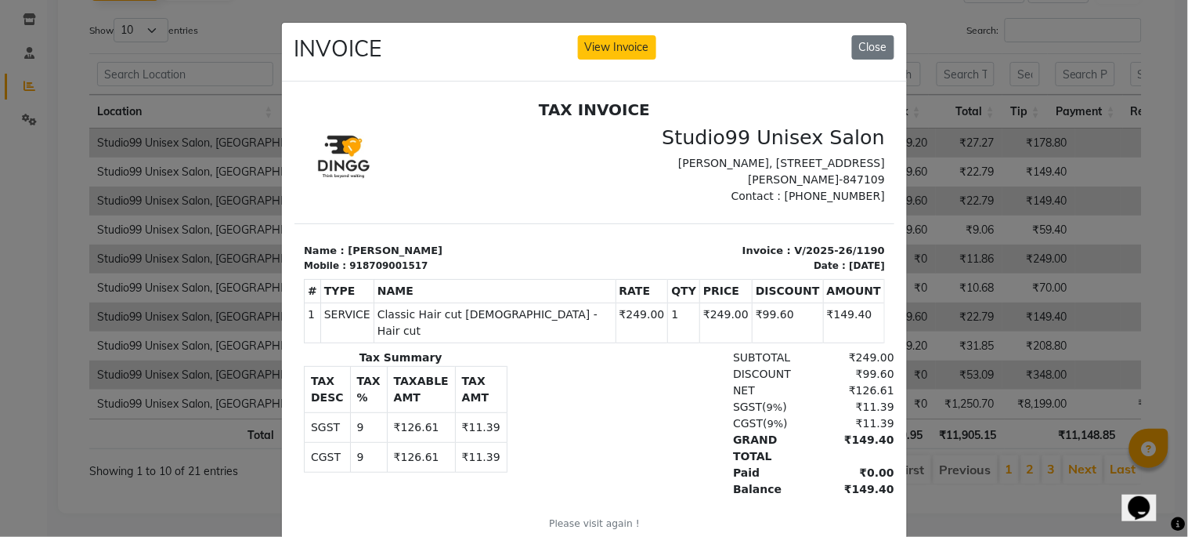
scroll to position [0, 0]
click at [602, 45] on button "View Invoice" at bounding box center [617, 47] width 78 height 24
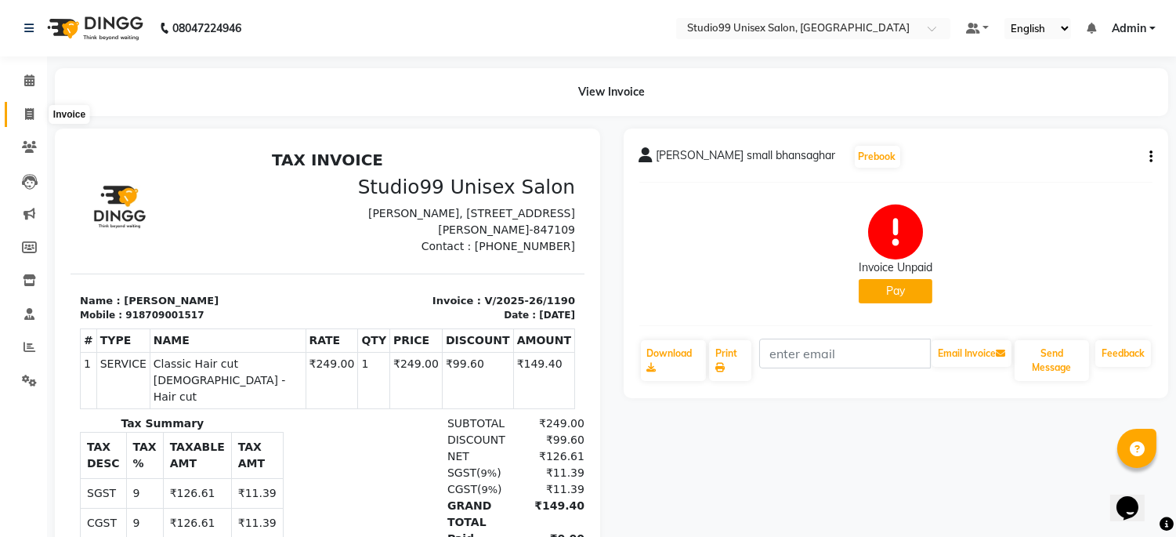
click at [27, 110] on icon at bounding box center [29, 114] width 9 height 12
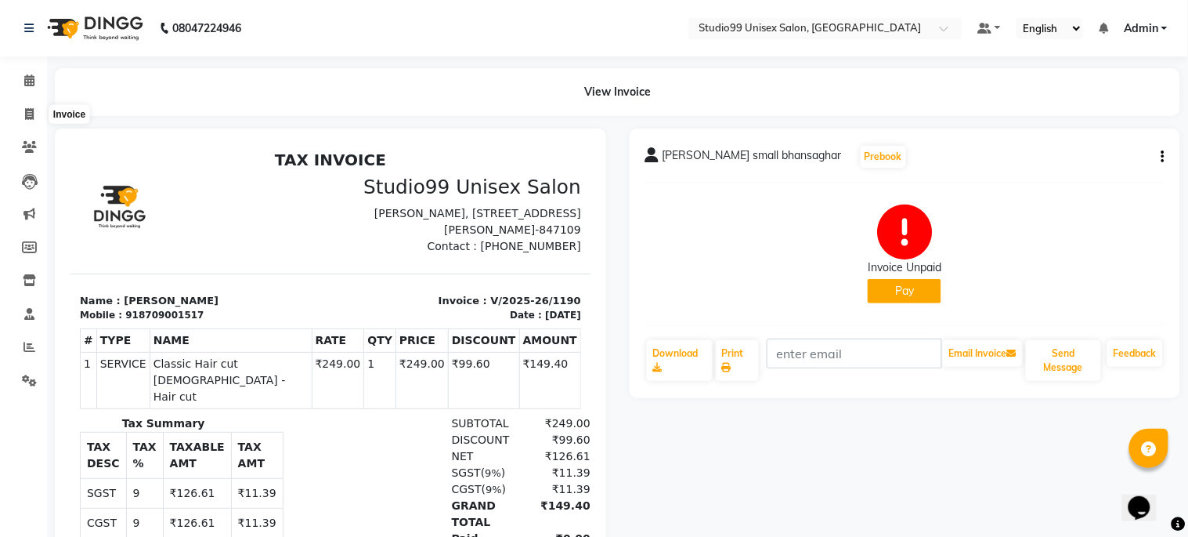
select select "service"
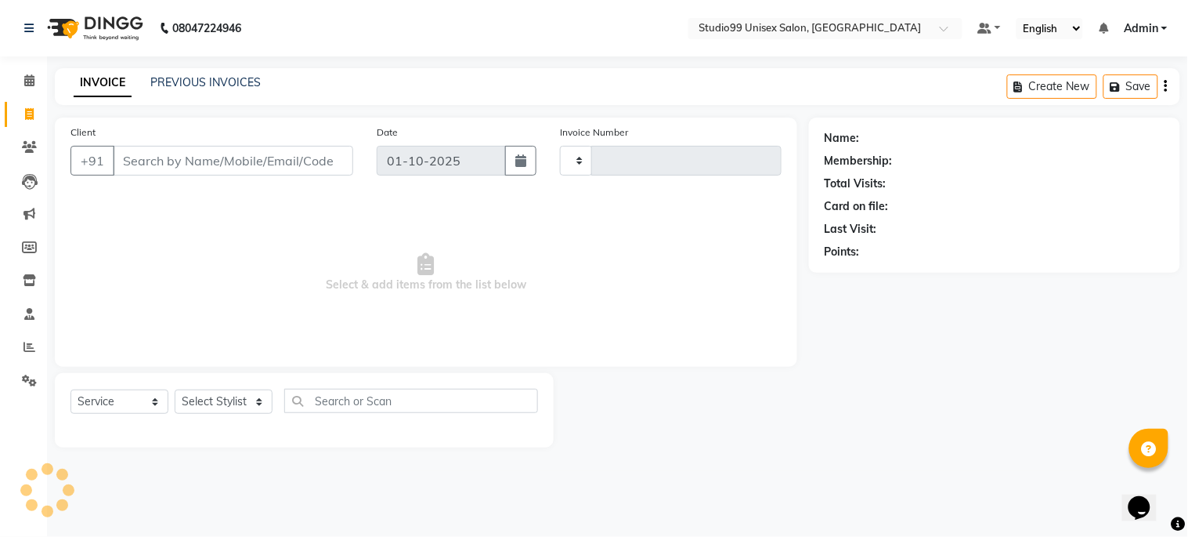
type input "1258"
select select "6061"
click at [35, 346] on span at bounding box center [29, 347] width 27 height 18
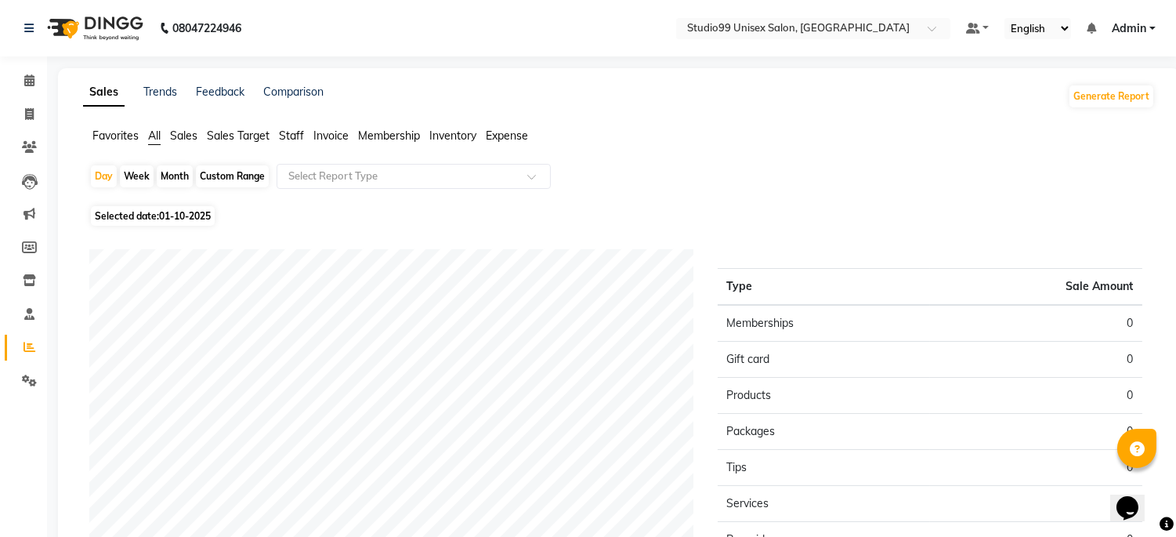
click at [185, 136] on span "Sales" at bounding box center [183, 135] width 27 height 14
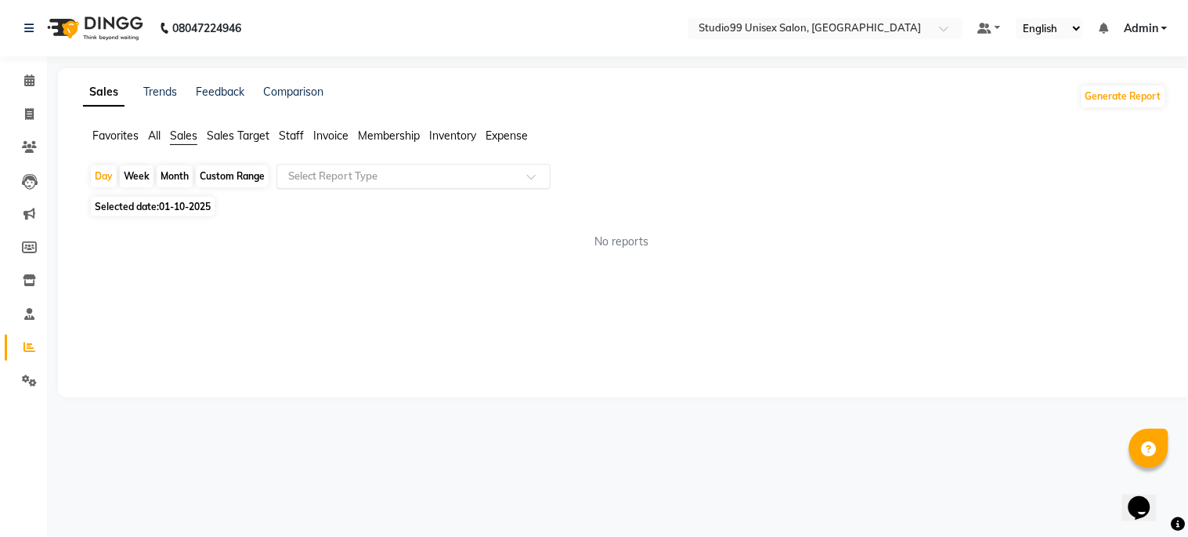
click at [296, 172] on input "text" at bounding box center [398, 176] width 226 height 16
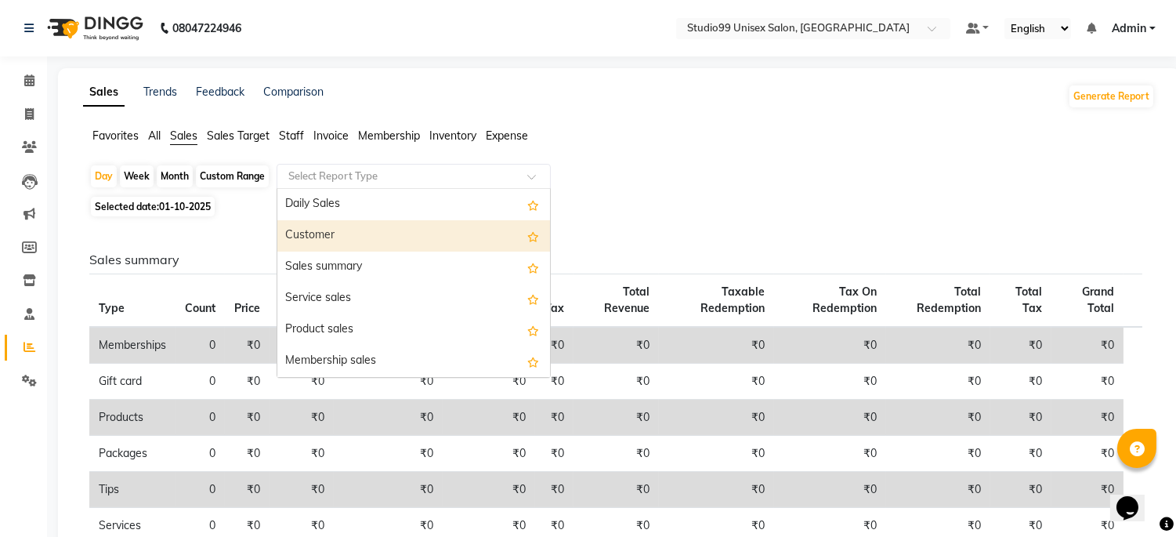
click at [340, 232] on div "Customer" at bounding box center [413, 235] width 273 height 31
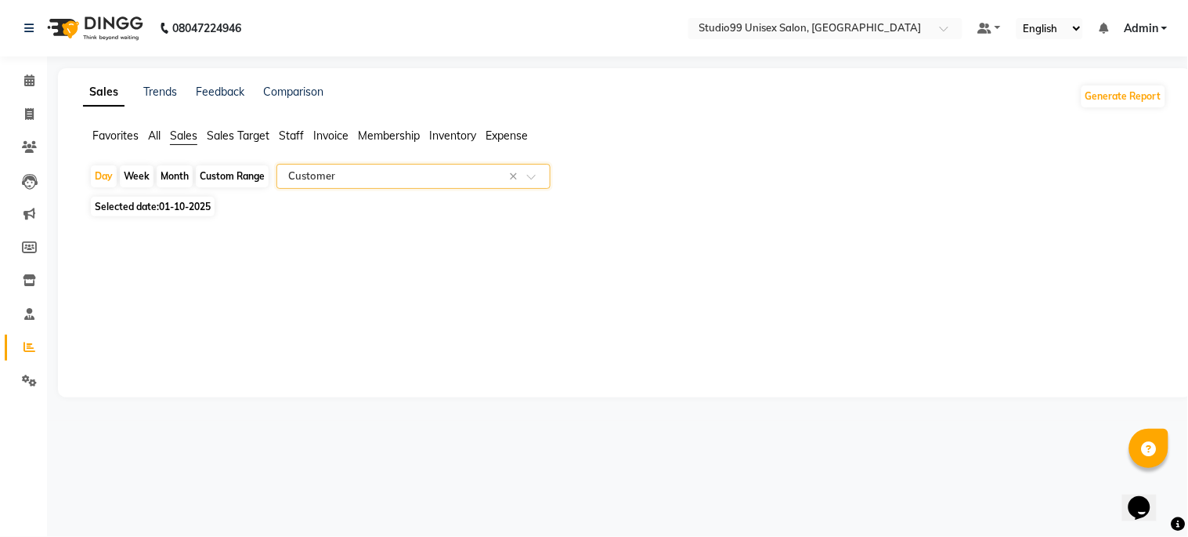
click at [184, 205] on span "01-10-2025" at bounding box center [185, 207] width 52 height 12
select select "10"
select select "2025"
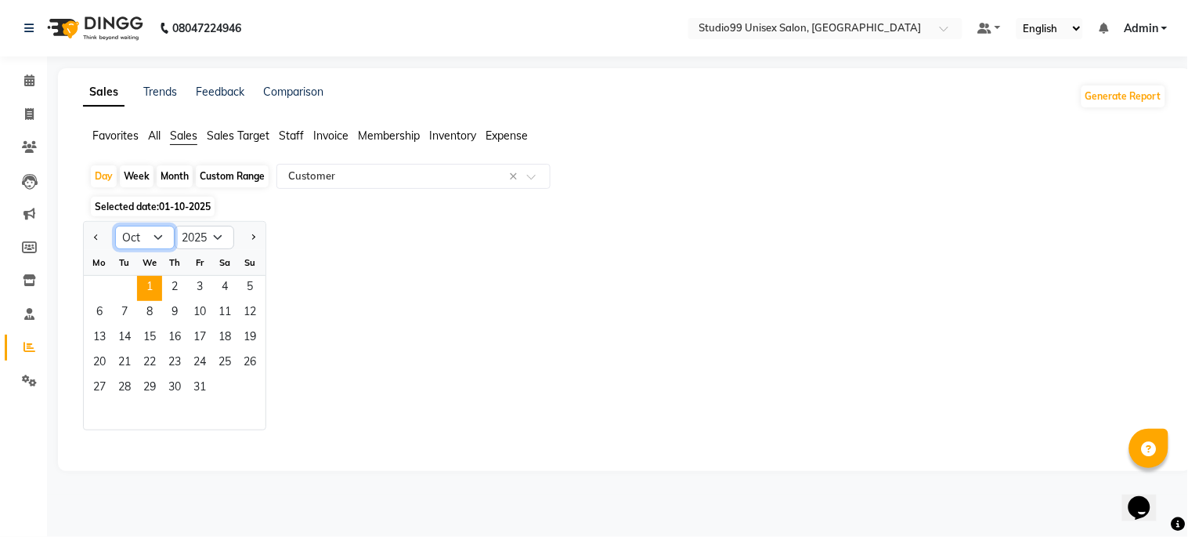
click at [139, 231] on select "Jan Feb Mar Apr May Jun [DATE] Aug Sep Oct Nov Dec" at bounding box center [145, 238] width 60 height 24
select select "9"
click at [115, 226] on select "Jan Feb Mar Apr May Jun [DATE] Aug Sep Oct Nov Dec" at bounding box center [145, 238] width 60 height 24
click at [92, 318] on span "8" at bounding box center [99, 313] width 25 height 25
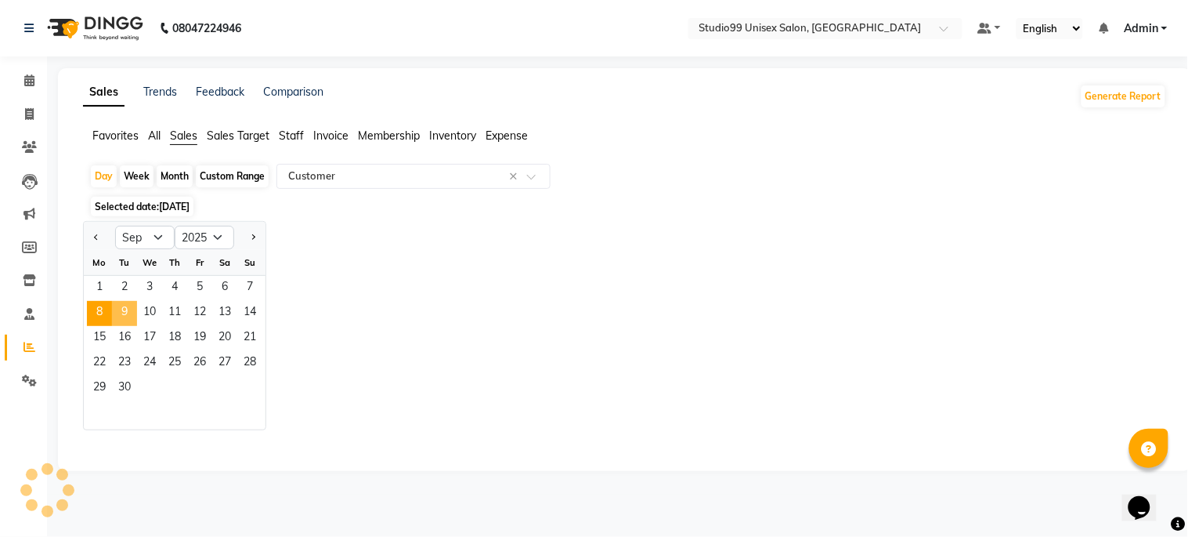
select select "csv"
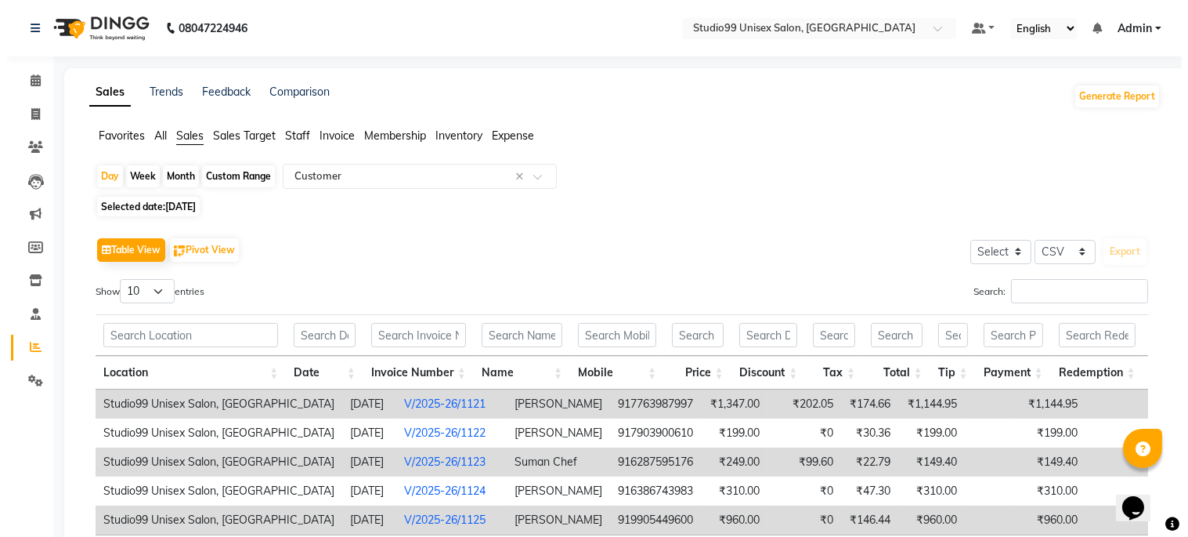
scroll to position [143, 0]
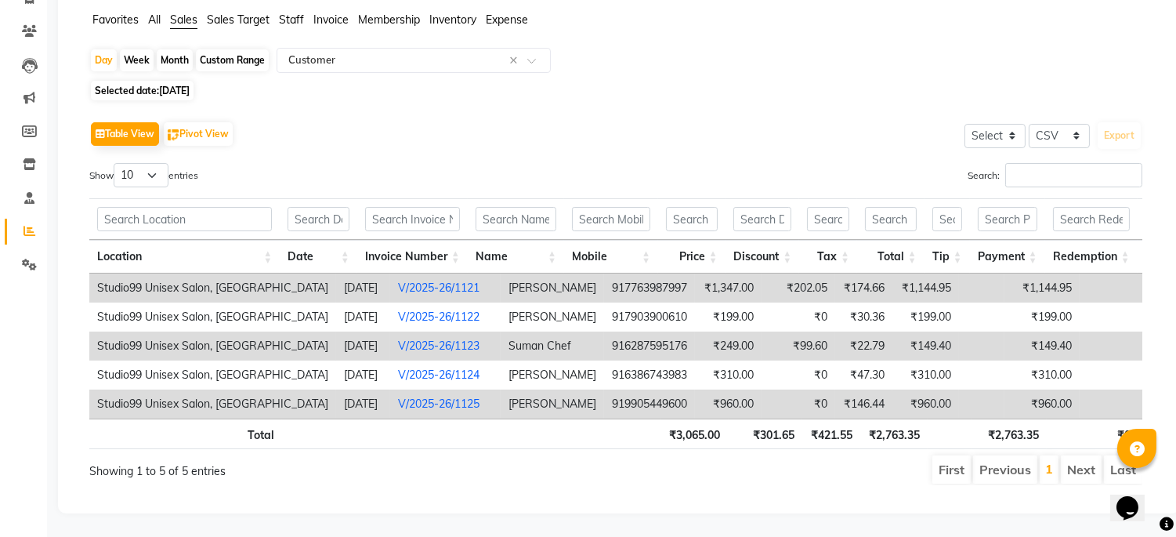
click at [437, 396] on link "V/2025-26/1125" at bounding box center [438, 403] width 81 height 14
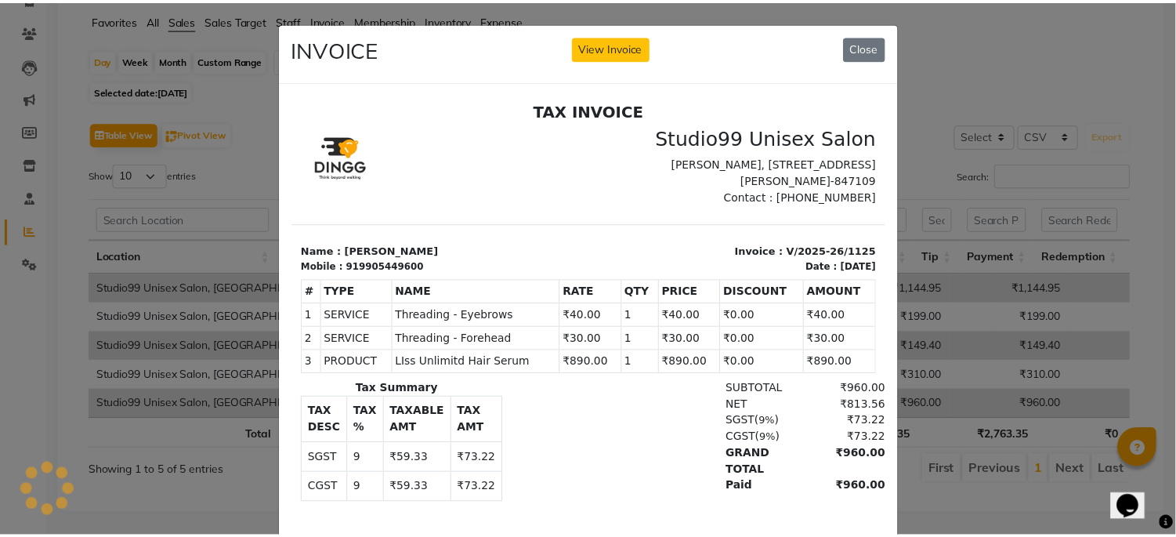
scroll to position [0, 0]
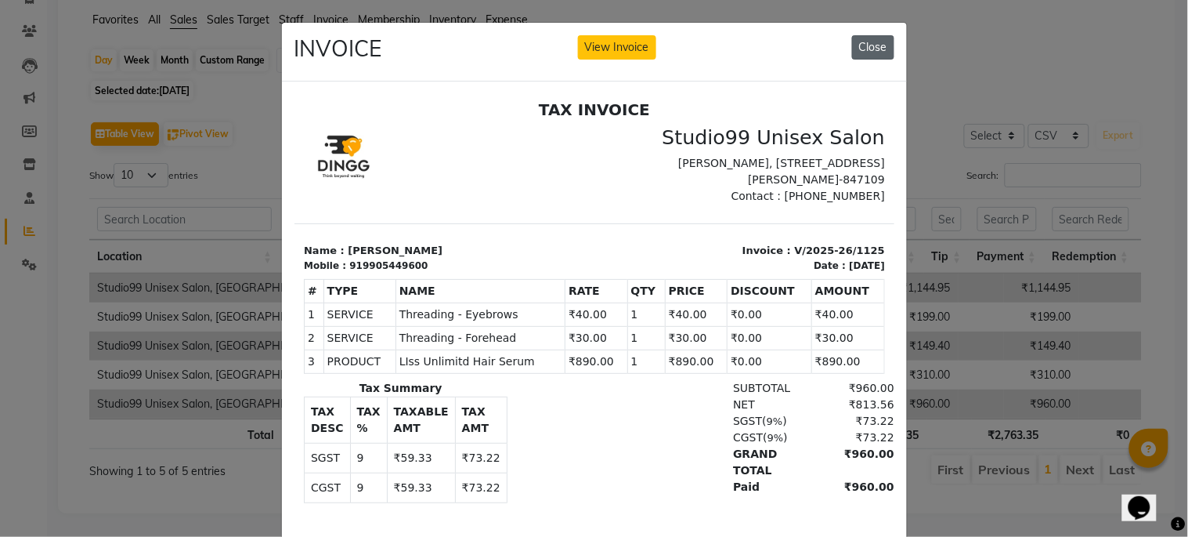
click at [867, 47] on button "Close" at bounding box center [873, 47] width 42 height 24
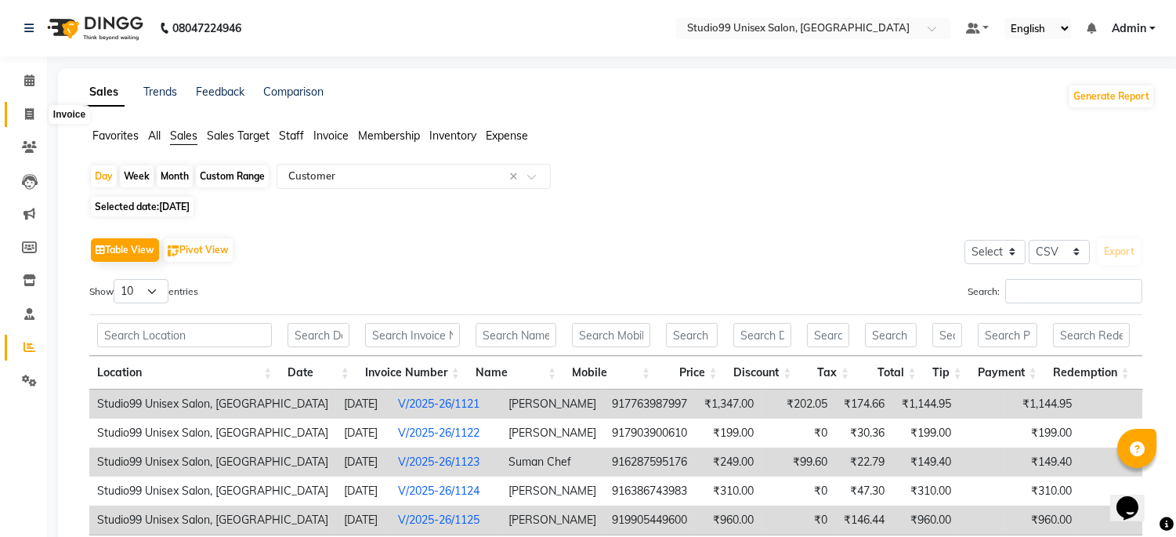
click at [34, 115] on span at bounding box center [29, 115] width 27 height 18
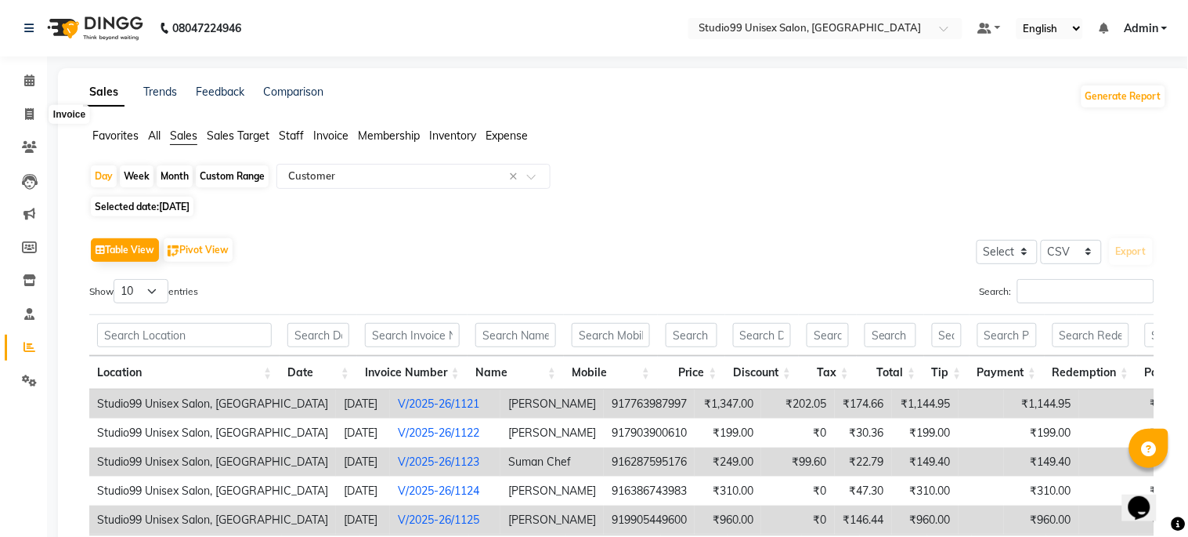
select select "6061"
select select "service"
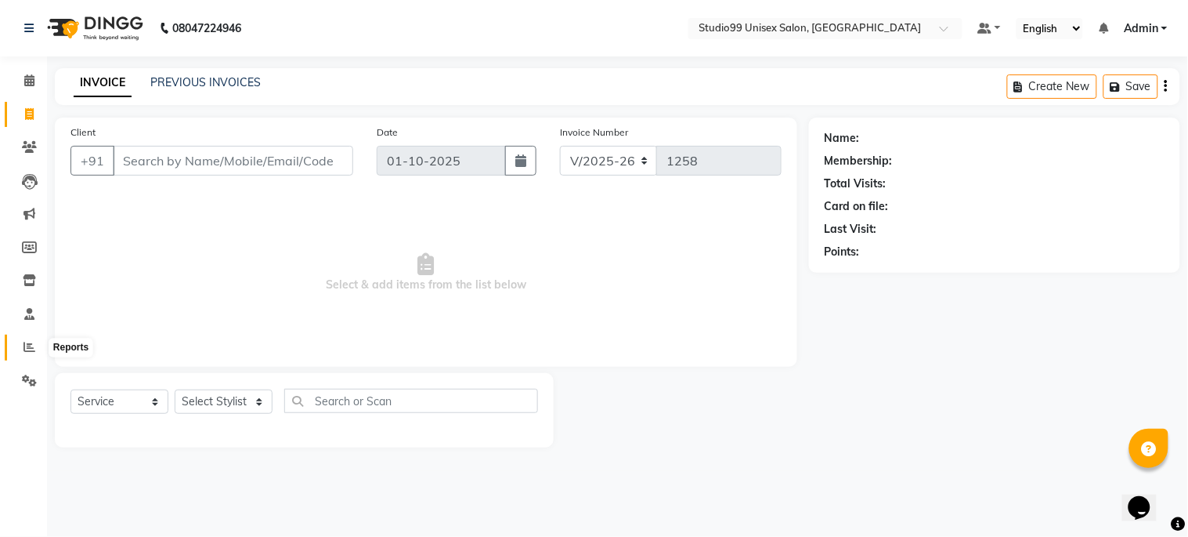
click at [29, 353] on icon at bounding box center [30, 347] width 12 height 12
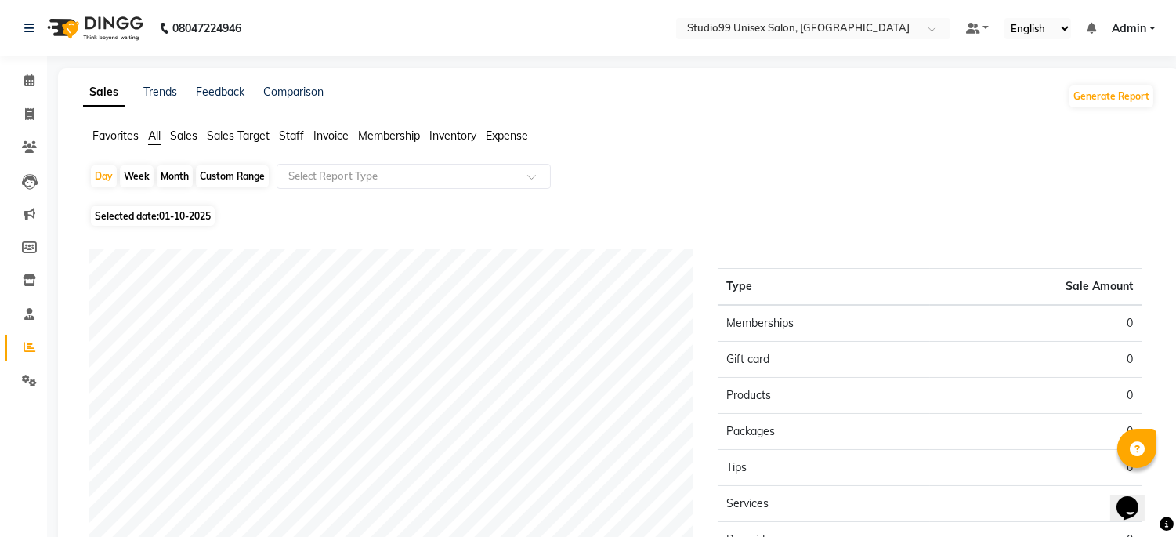
click at [186, 145] on div "Favorites All Sales Sales Target Staff Invoice Membership Inventory Expense" at bounding box center [618, 143] width 1095 height 30
click at [189, 129] on span "Sales" at bounding box center [183, 135] width 27 height 14
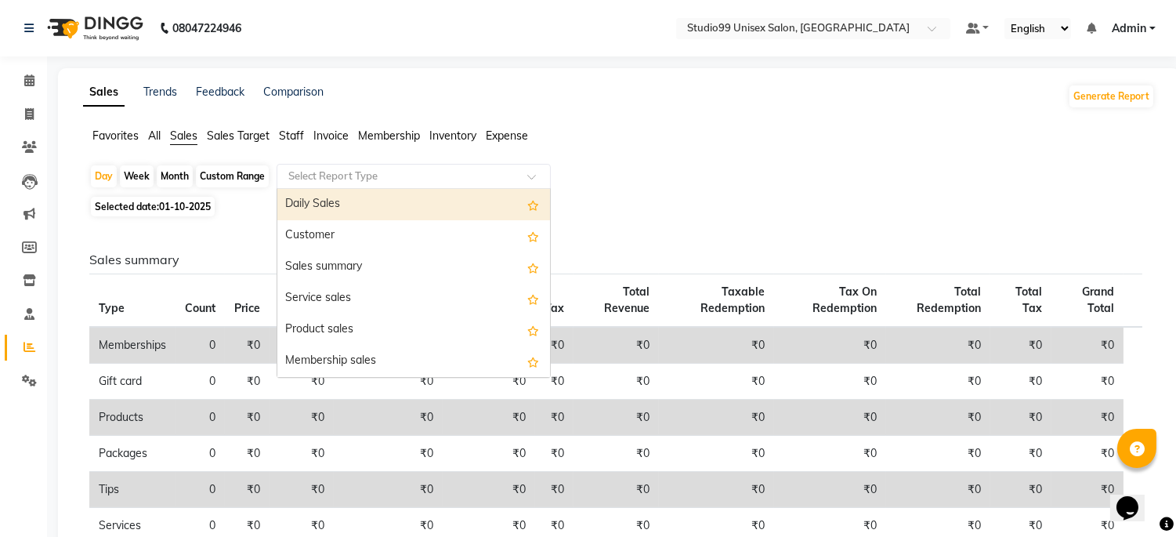
click at [324, 167] on div "Select Report Type" at bounding box center [414, 176] width 274 height 25
click at [333, 202] on div "Daily Sales" at bounding box center [413, 204] width 273 height 31
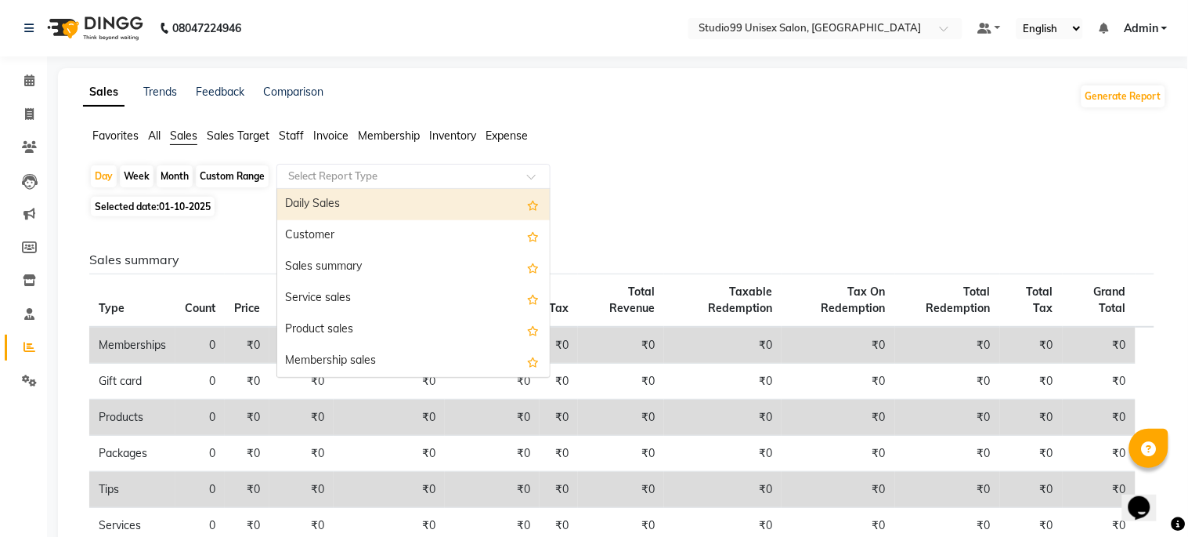
select select "csv"
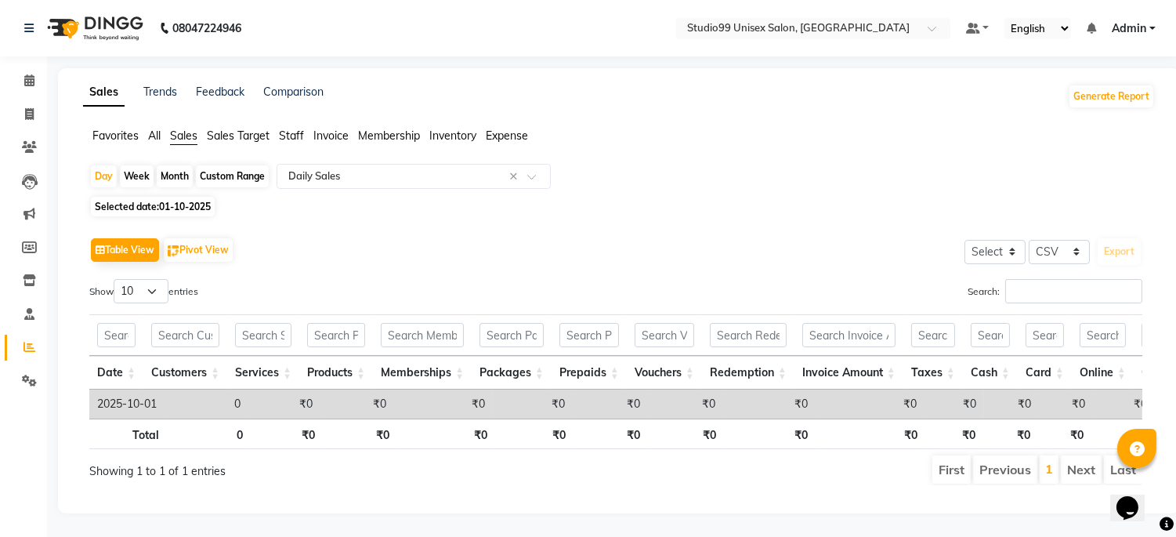
click at [179, 202] on span "01-10-2025" at bounding box center [185, 207] width 52 height 12
select select "10"
select select "2025"
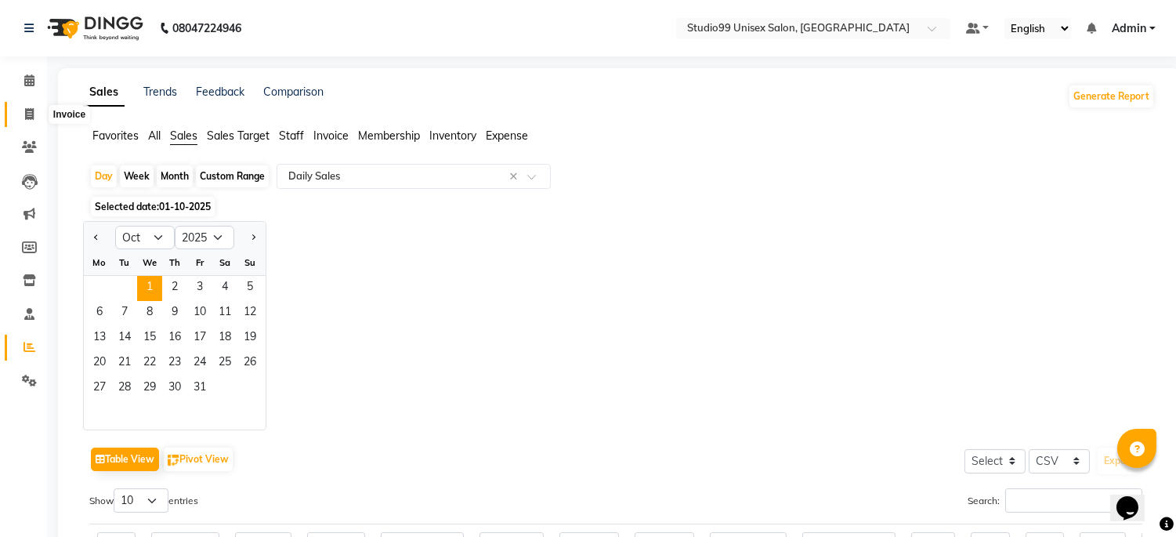
click at [22, 118] on span at bounding box center [29, 115] width 27 height 18
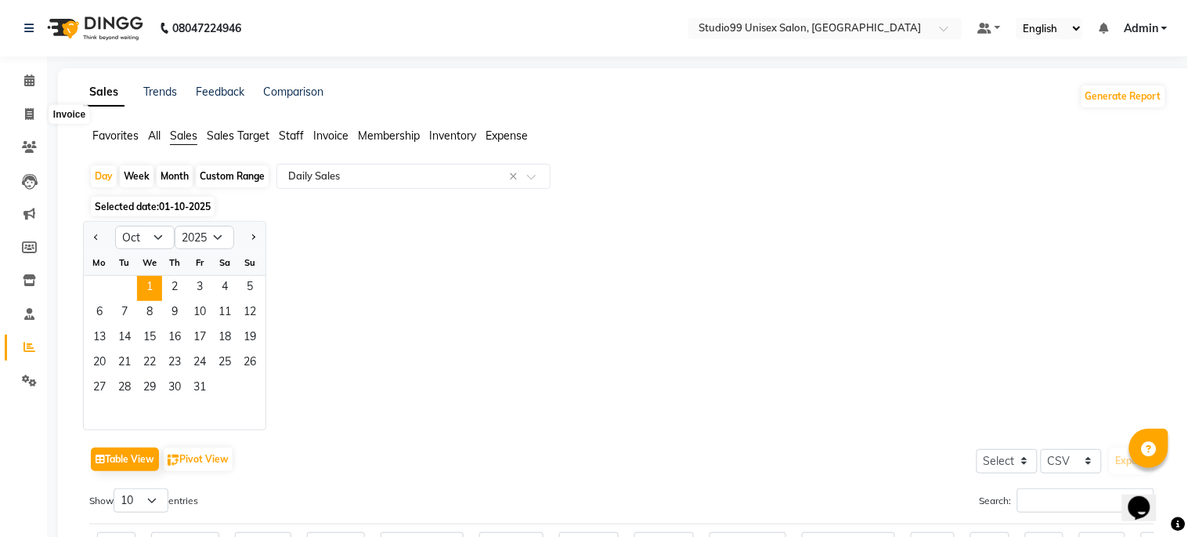
select select "service"
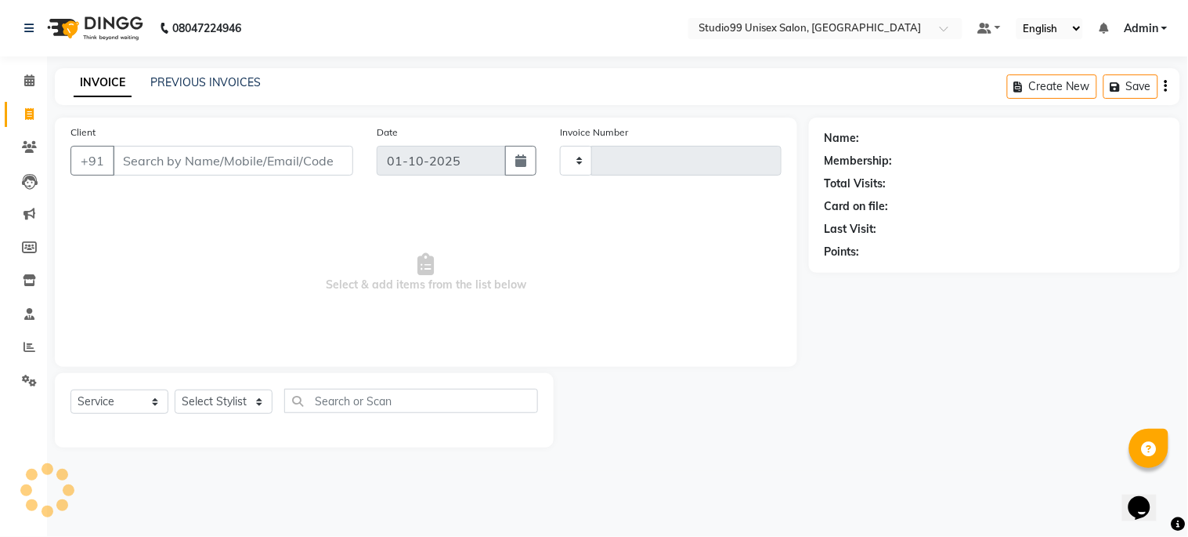
type input "1258"
select select "6061"
click at [189, 85] on link "PREVIOUS INVOICES" at bounding box center [205, 82] width 110 height 14
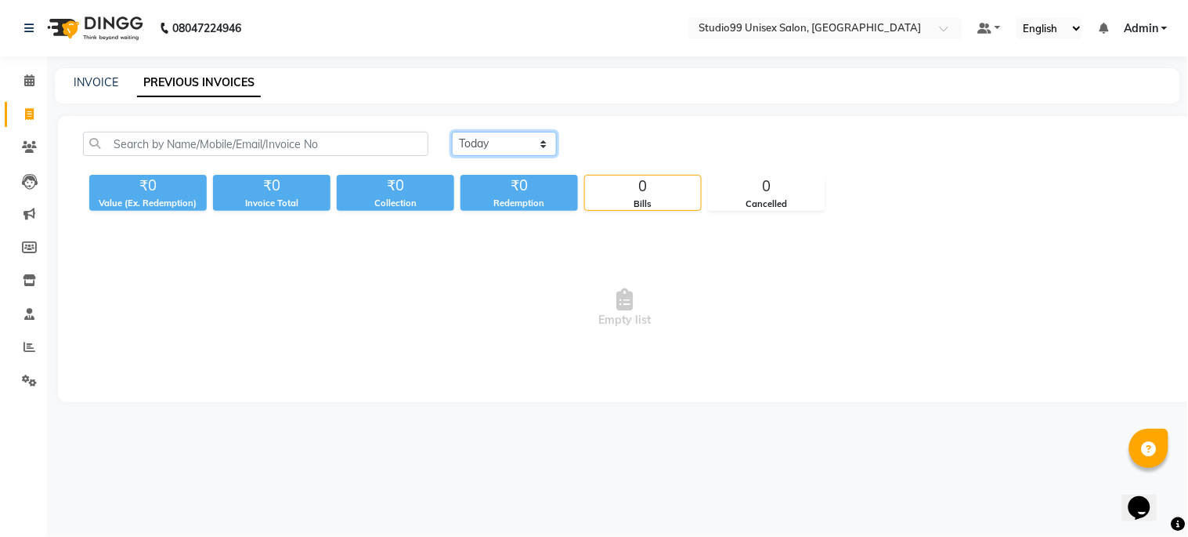
click at [491, 146] on select "[DATE] [DATE] Custom Range" at bounding box center [504, 144] width 105 height 24
select select "range"
click at [452, 132] on select "[DATE] [DATE] Custom Range" at bounding box center [504, 144] width 105 height 24
click at [646, 139] on input "01-10-2025" at bounding box center [632, 144] width 110 height 22
select select "10"
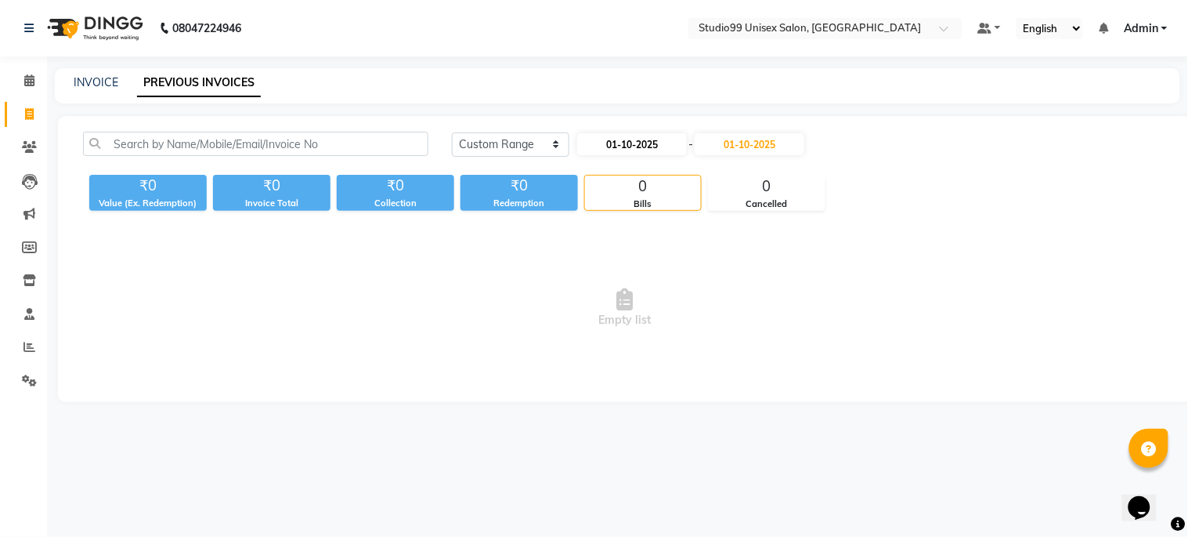
select select "2025"
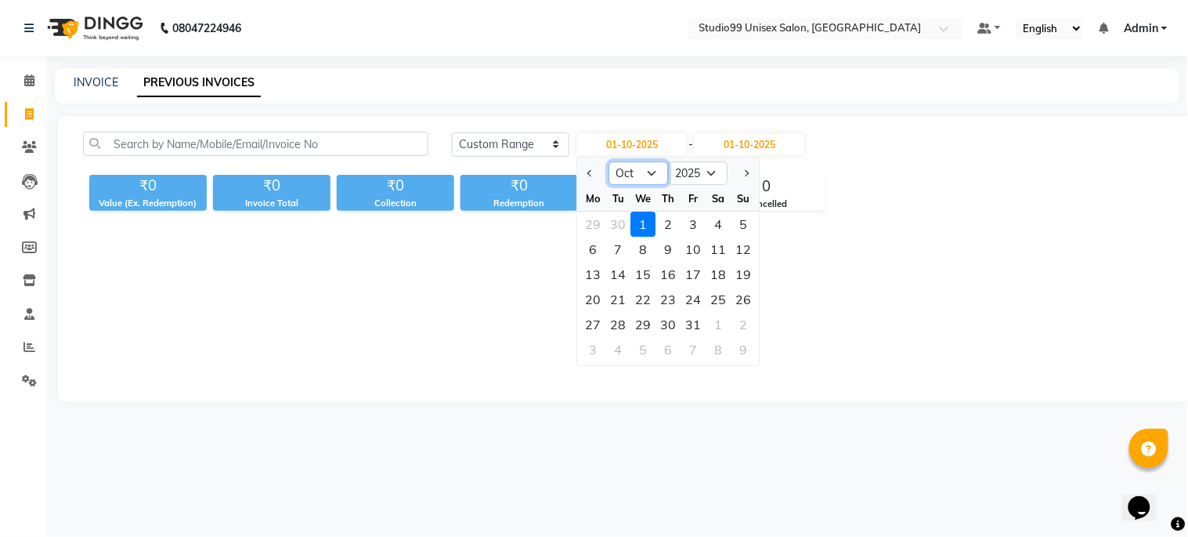
click at [632, 175] on select "Jan Feb Mar Apr May Jun [DATE] Aug Sep Oct Nov Dec" at bounding box center [639, 173] width 60 height 24
select select "9"
click at [609, 161] on select "Jan Feb Mar Apr May Jun [DATE] Aug Sep Oct Nov Dec" at bounding box center [639, 173] width 60 height 24
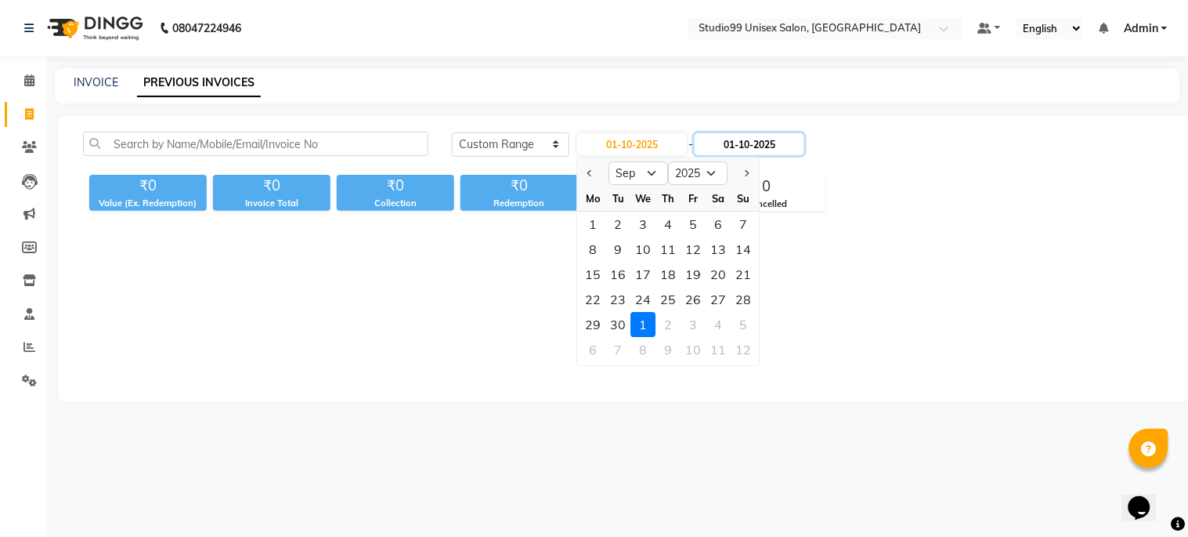
click at [741, 143] on input "01-10-2025" at bounding box center [750, 144] width 110 height 22
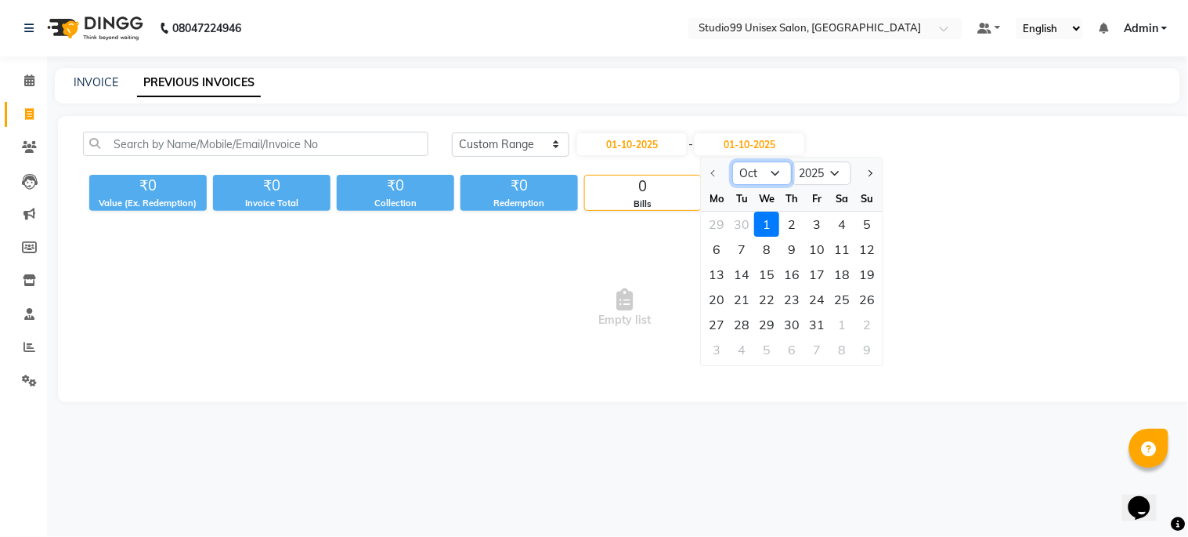
click at [774, 175] on select "Oct Nov Dec" at bounding box center [763, 173] width 60 height 24
click at [654, 329] on span "Empty list" at bounding box center [625, 308] width 1084 height 157
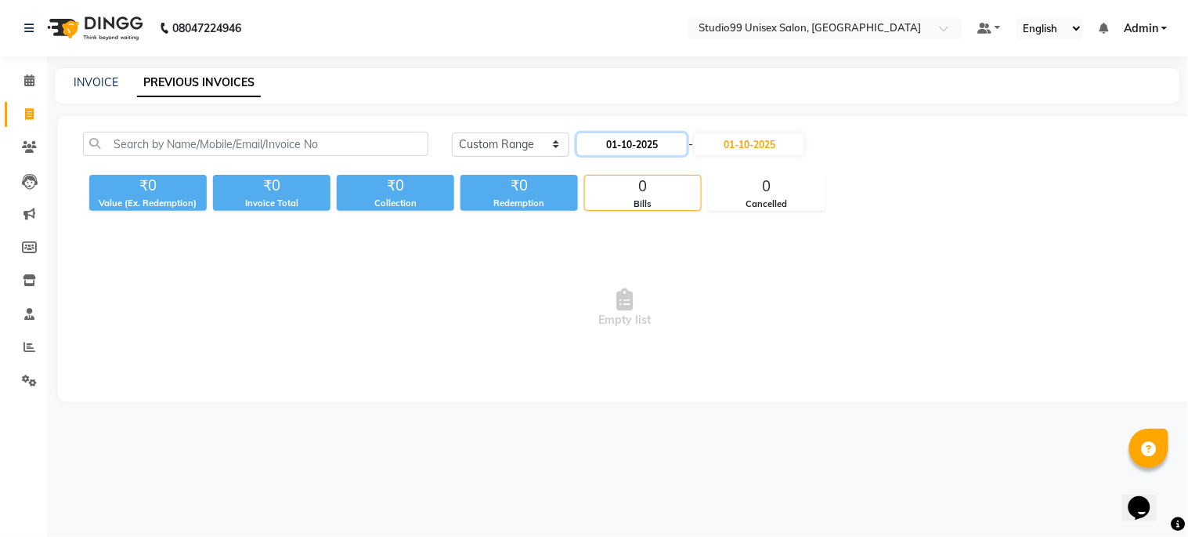
click at [633, 143] on input "01-10-2025" at bounding box center [632, 144] width 110 height 22
select select "10"
select select "2025"
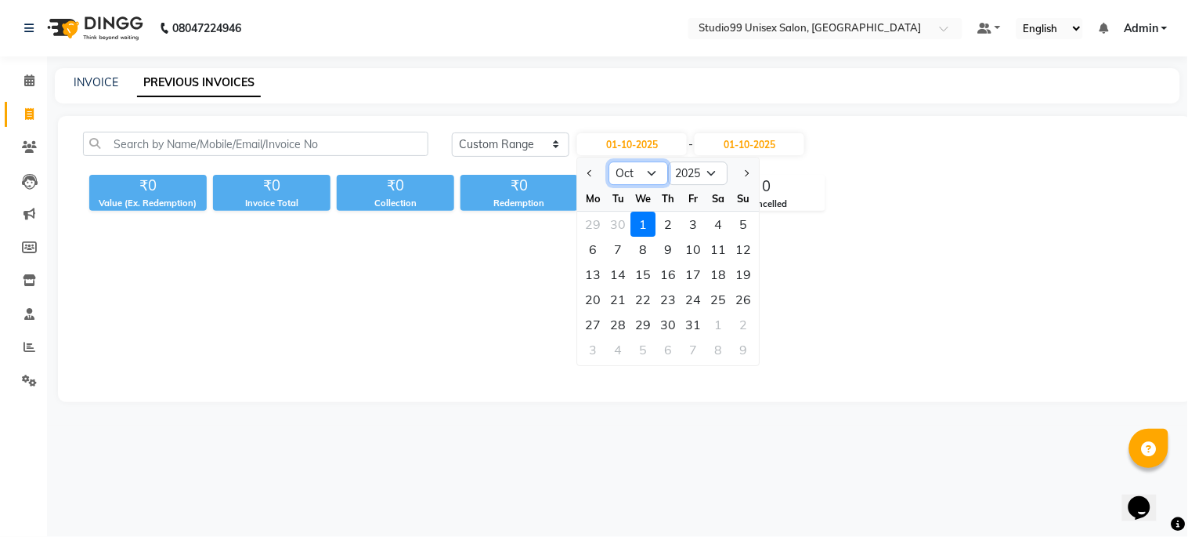
click at [645, 169] on select "Jan Feb Mar Apr May Jun [DATE] Aug Sep Oct Nov Dec" at bounding box center [639, 173] width 60 height 24
select select "9"
click at [609, 161] on select "Jan Feb Mar Apr May Jun [DATE] Aug Sep Oct Nov Dec" at bounding box center [639, 173] width 60 height 24
click at [601, 219] on div "1" at bounding box center [593, 224] width 25 height 25
type input "01-09-2025"
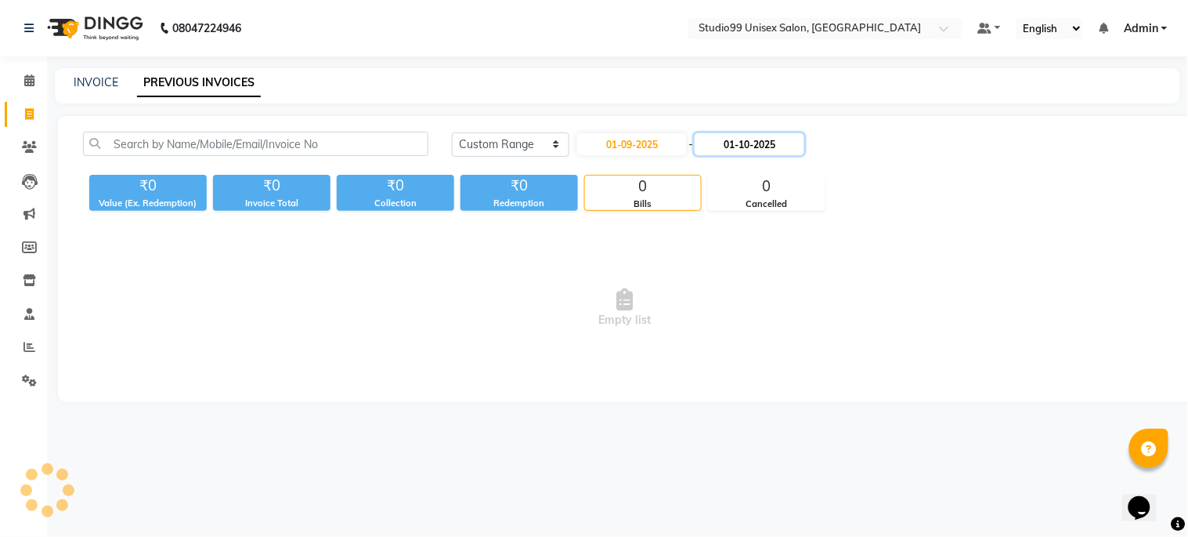
click at [725, 142] on input "01-10-2025" at bounding box center [750, 144] width 110 height 22
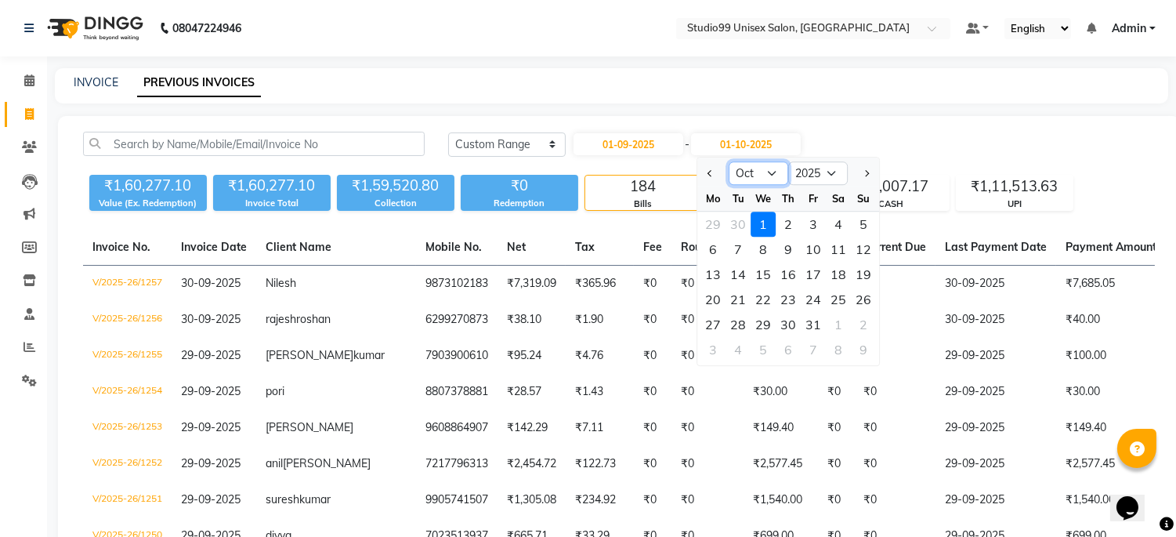
click at [742, 172] on select "Sep Oct Nov Dec" at bounding box center [759, 173] width 60 height 24
select select "9"
click at [729, 161] on select "Sep Oct Nov Dec" at bounding box center [759, 173] width 60 height 24
click at [745, 322] on div "30" at bounding box center [737, 324] width 25 height 25
type input "30-09-2025"
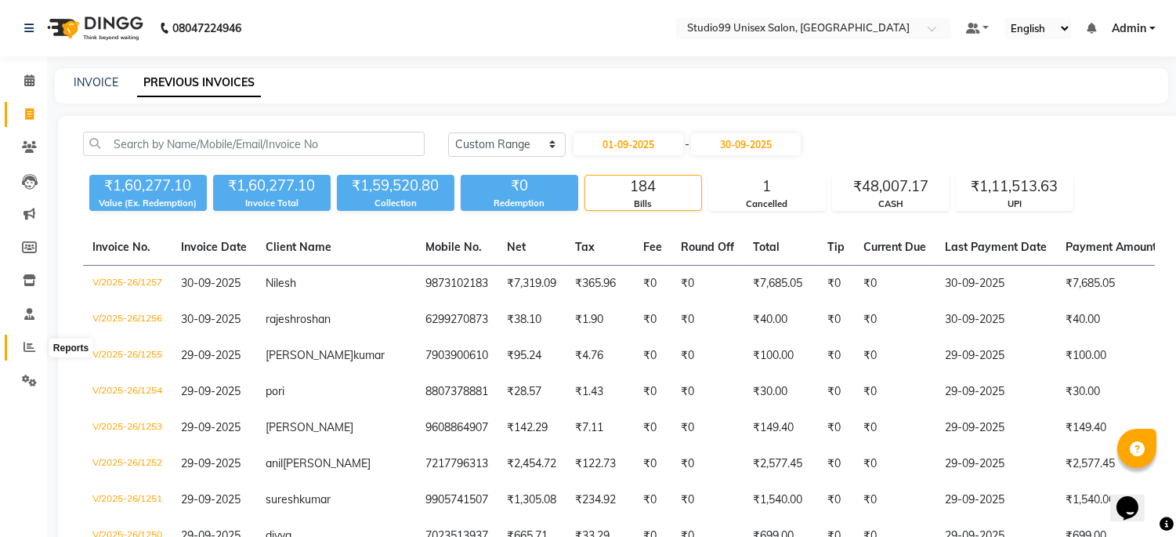
click at [28, 345] on icon at bounding box center [30, 347] width 12 height 12
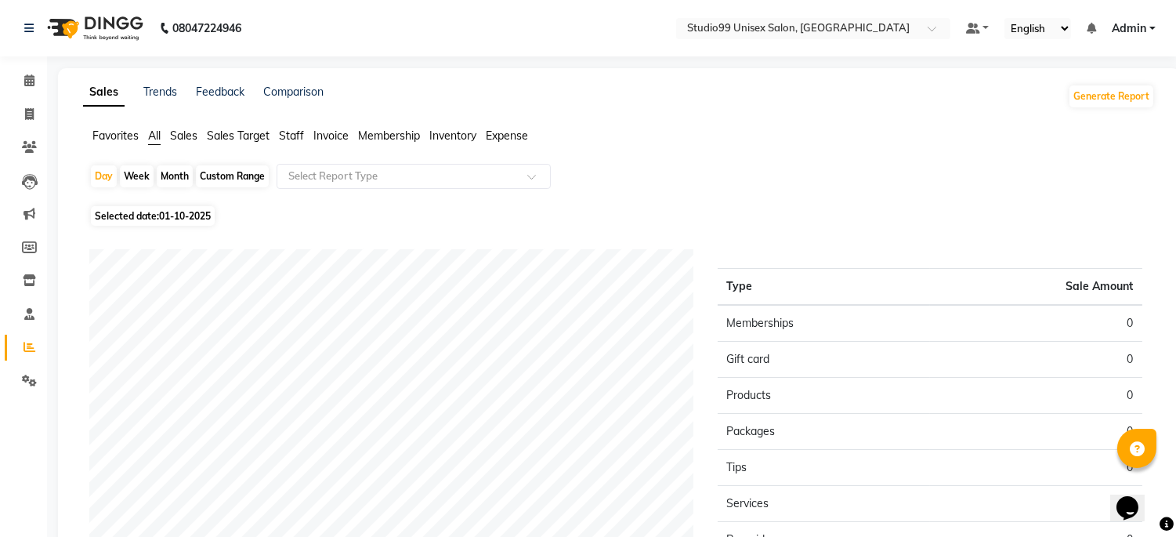
click at [186, 138] on span "Sales" at bounding box center [183, 135] width 27 height 14
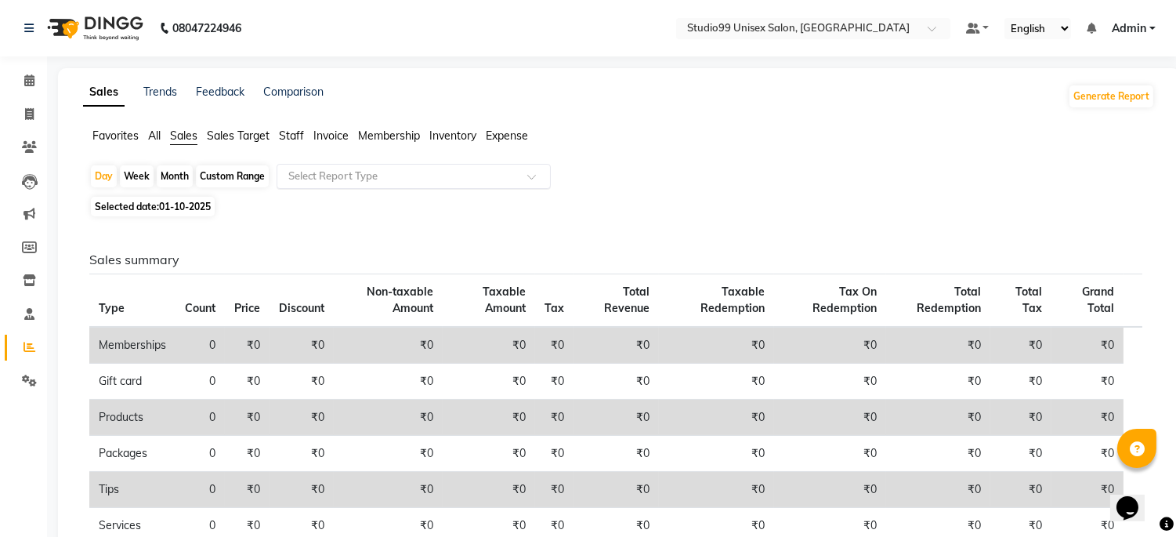
click at [327, 177] on input "text" at bounding box center [398, 176] width 226 height 16
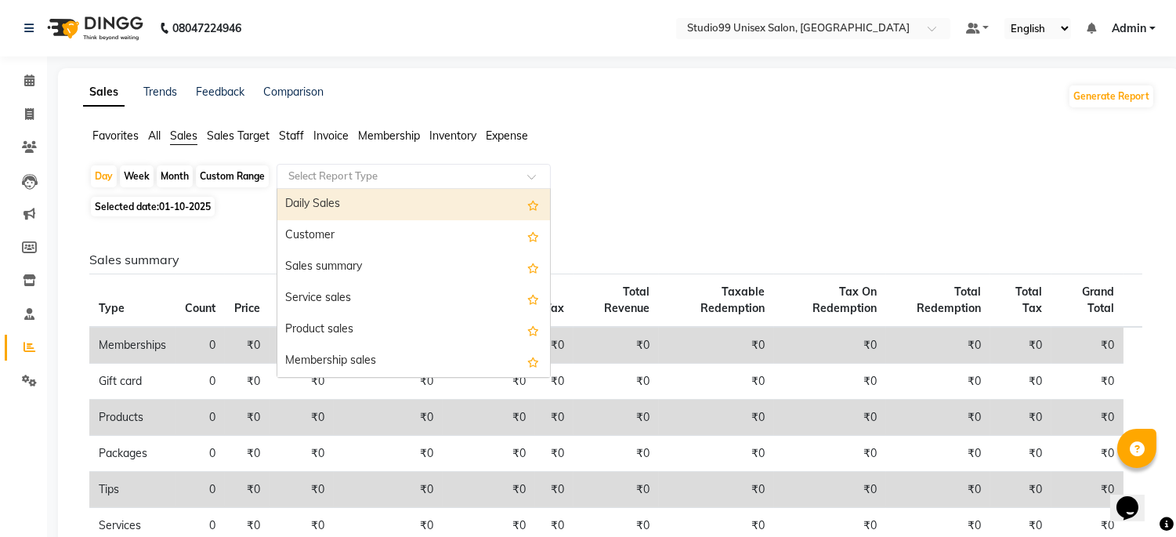
click at [335, 200] on div "Daily Sales" at bounding box center [413, 204] width 273 height 31
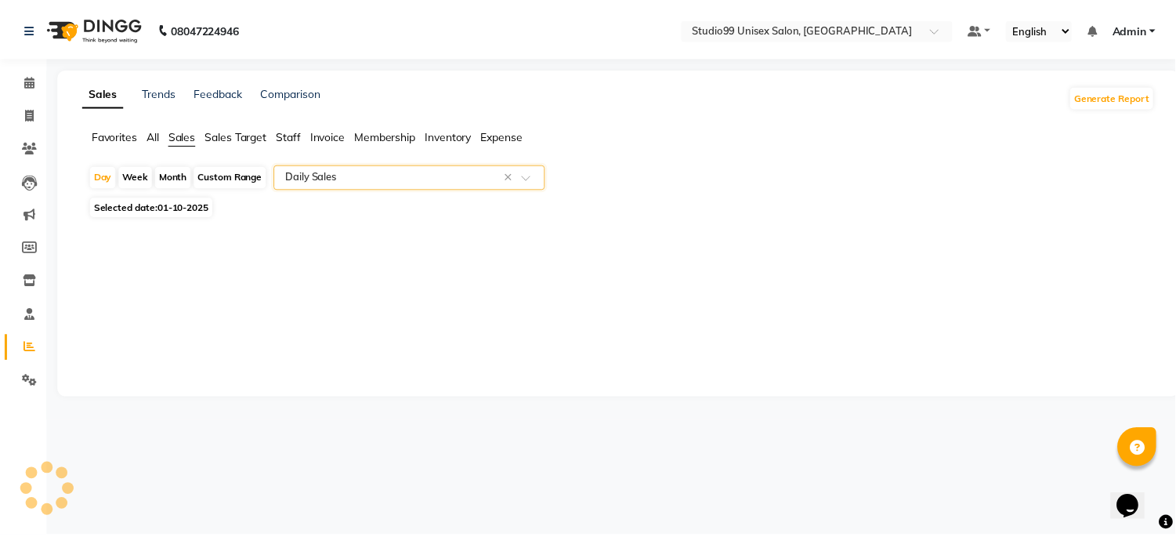
select select "csv"
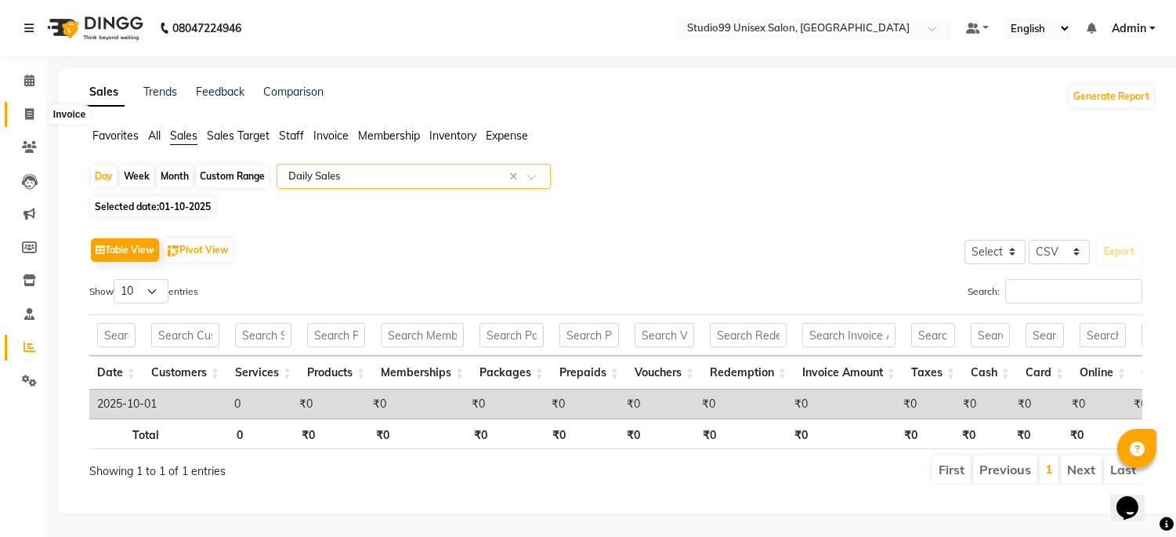
click at [35, 114] on span at bounding box center [29, 115] width 27 height 18
select select "service"
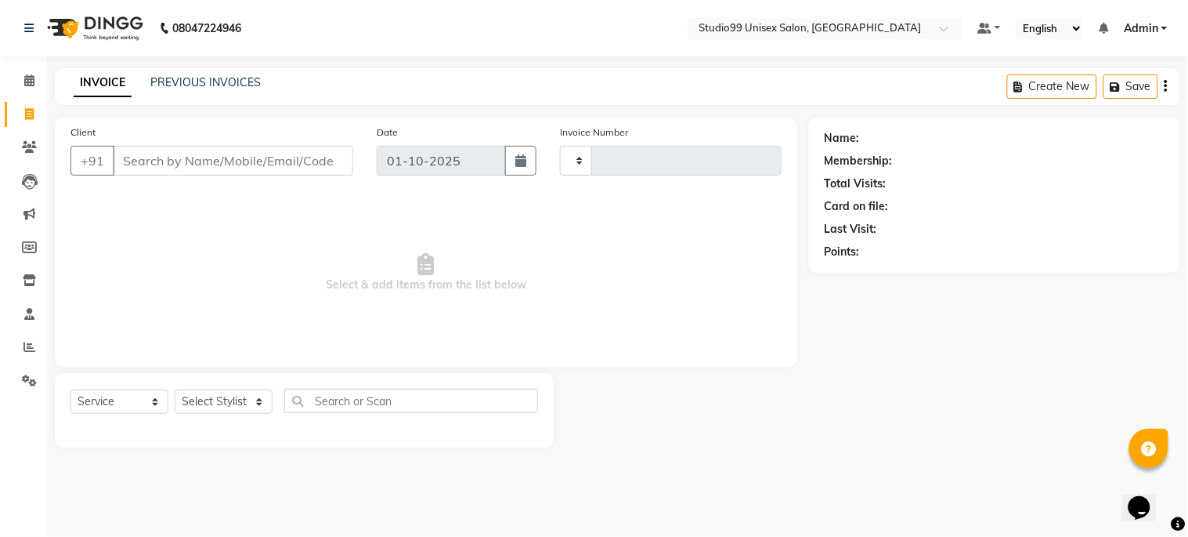
type input "1258"
select select "6061"
click at [19, 350] on span at bounding box center [29, 347] width 27 height 18
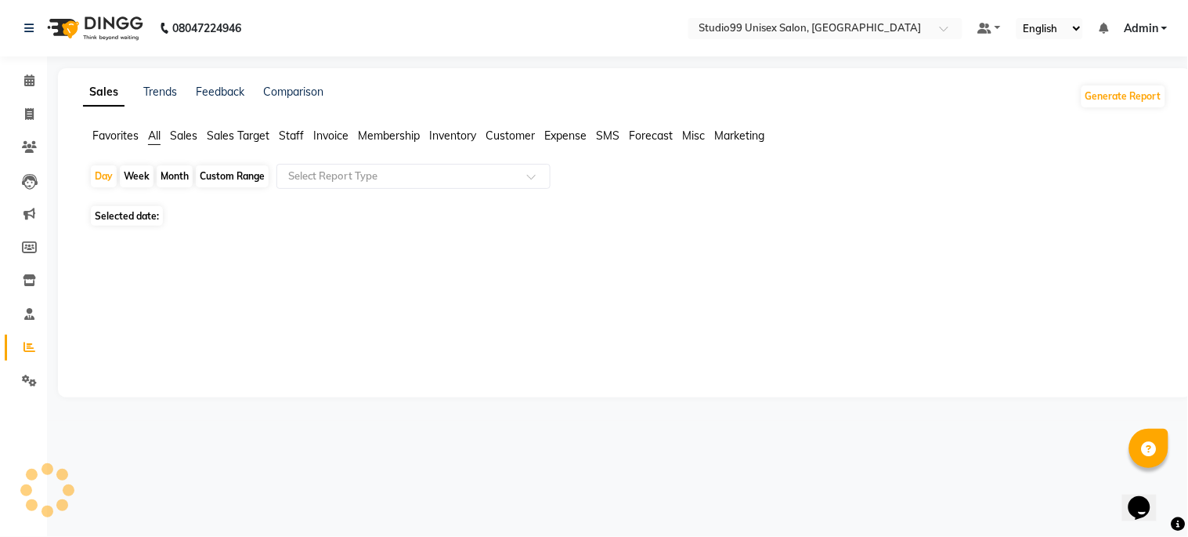
click at [186, 136] on span "Sales" at bounding box center [183, 135] width 27 height 14
